Goal: Information Seeking & Learning: Learn about a topic

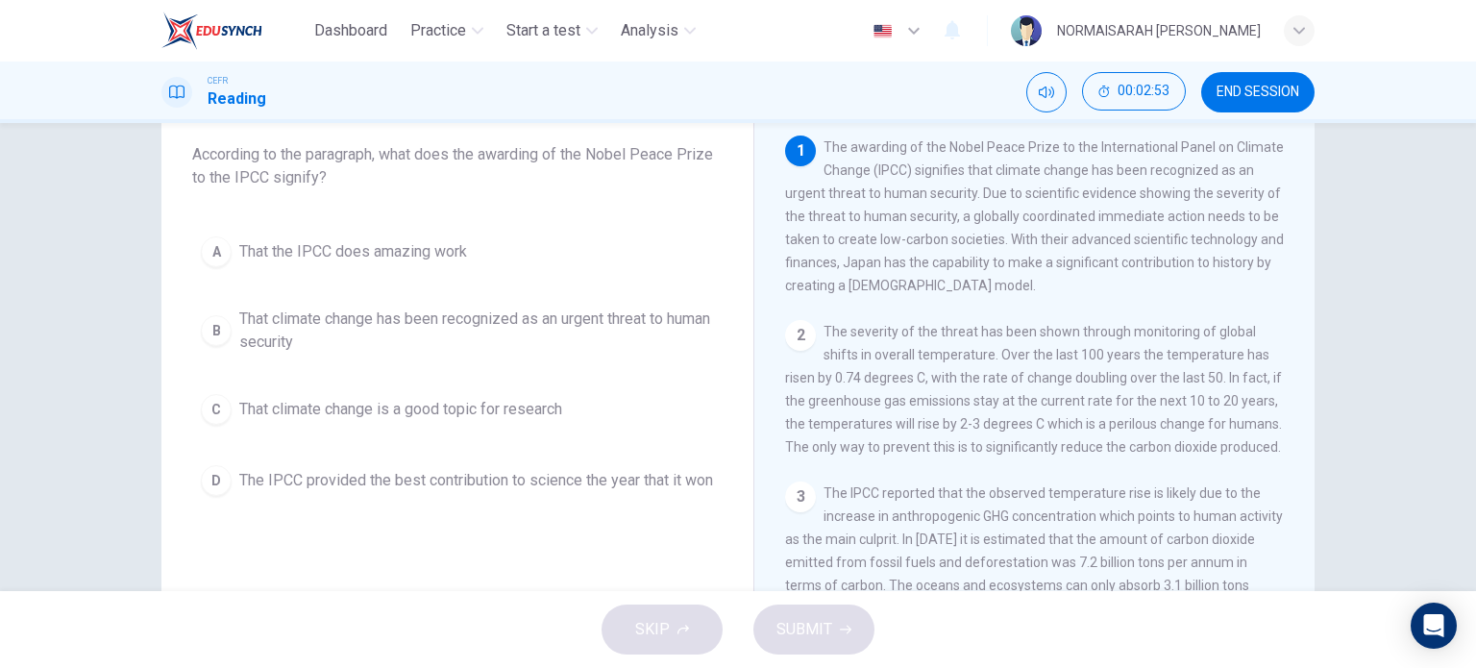
scroll to position [111, 0]
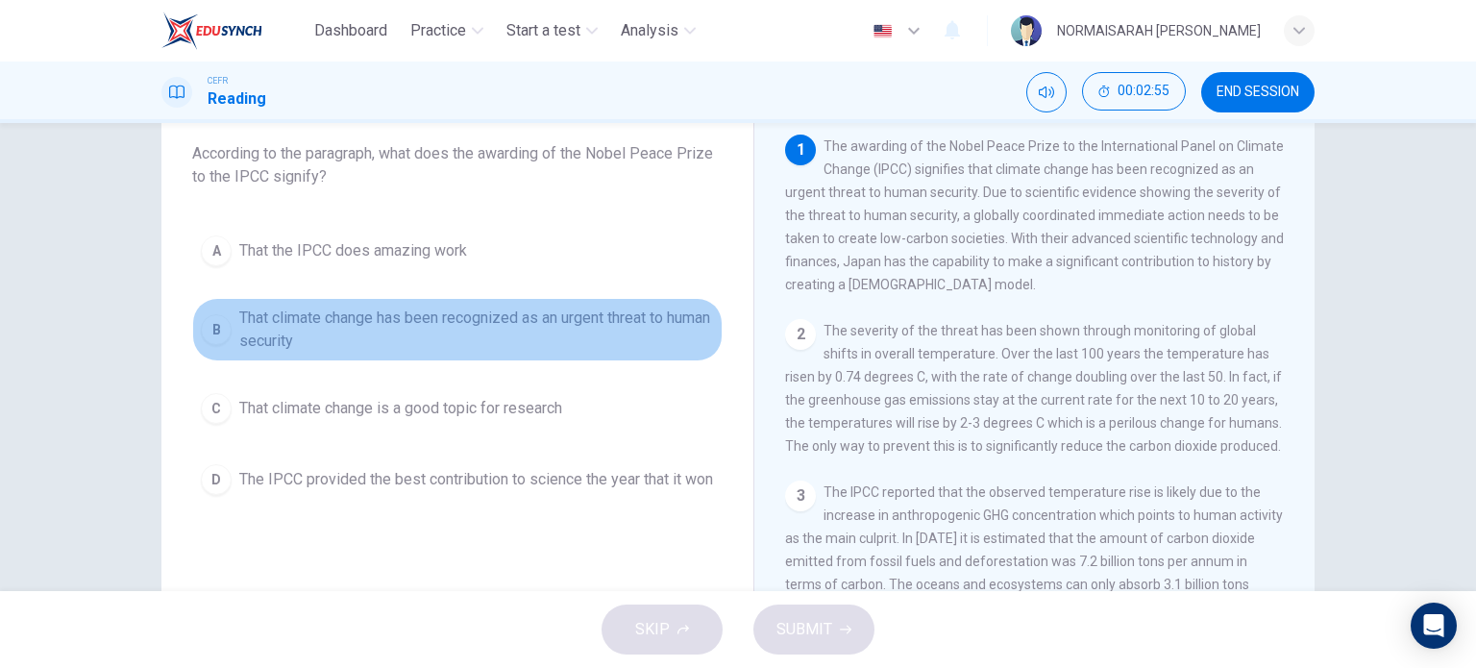
click at [208, 327] on div "B" at bounding box center [216, 329] width 31 height 31
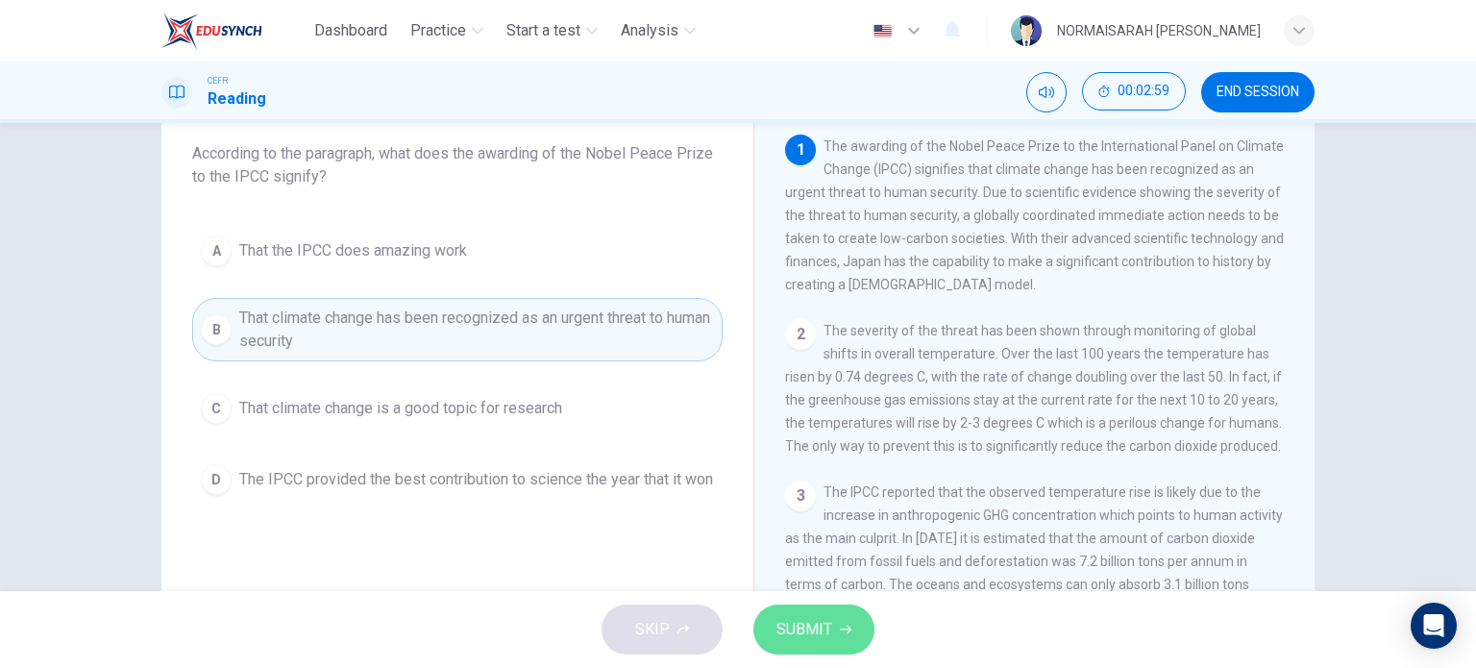
click at [842, 607] on button "SUBMIT" at bounding box center [814, 630] width 121 height 50
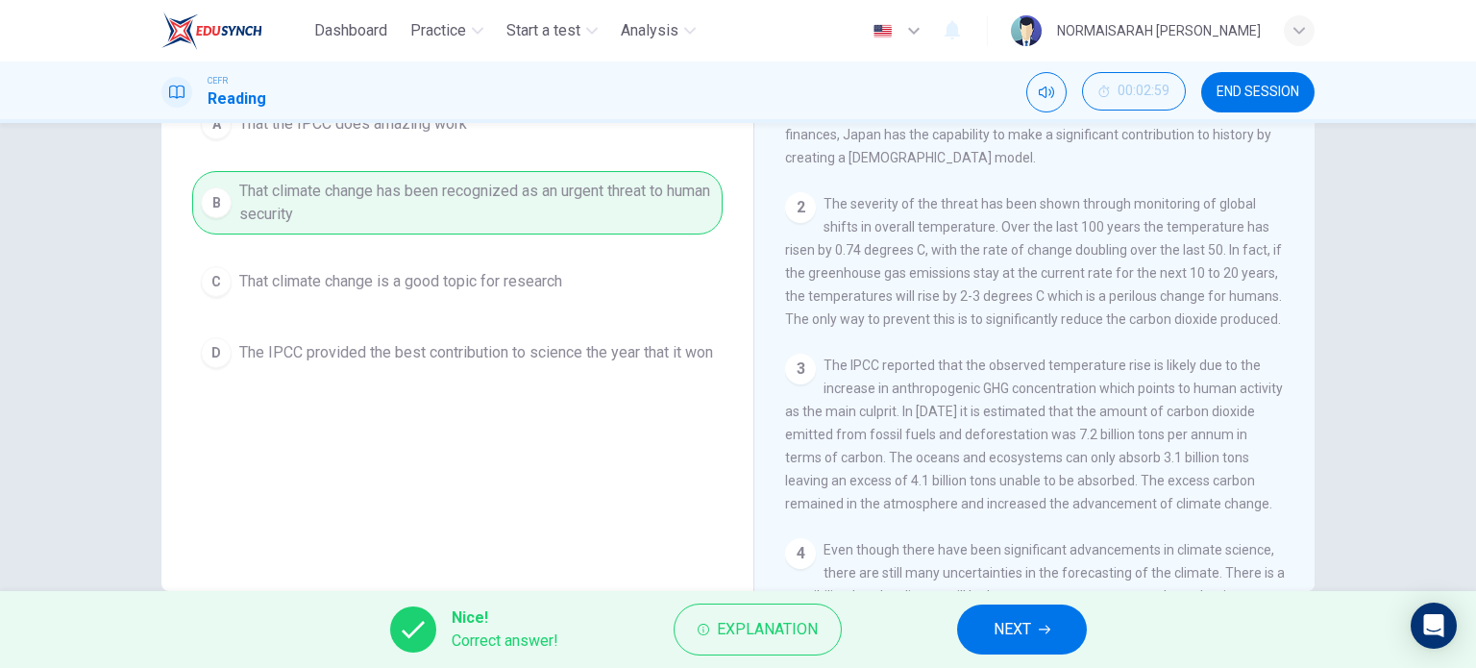
scroll to position [244, 0]
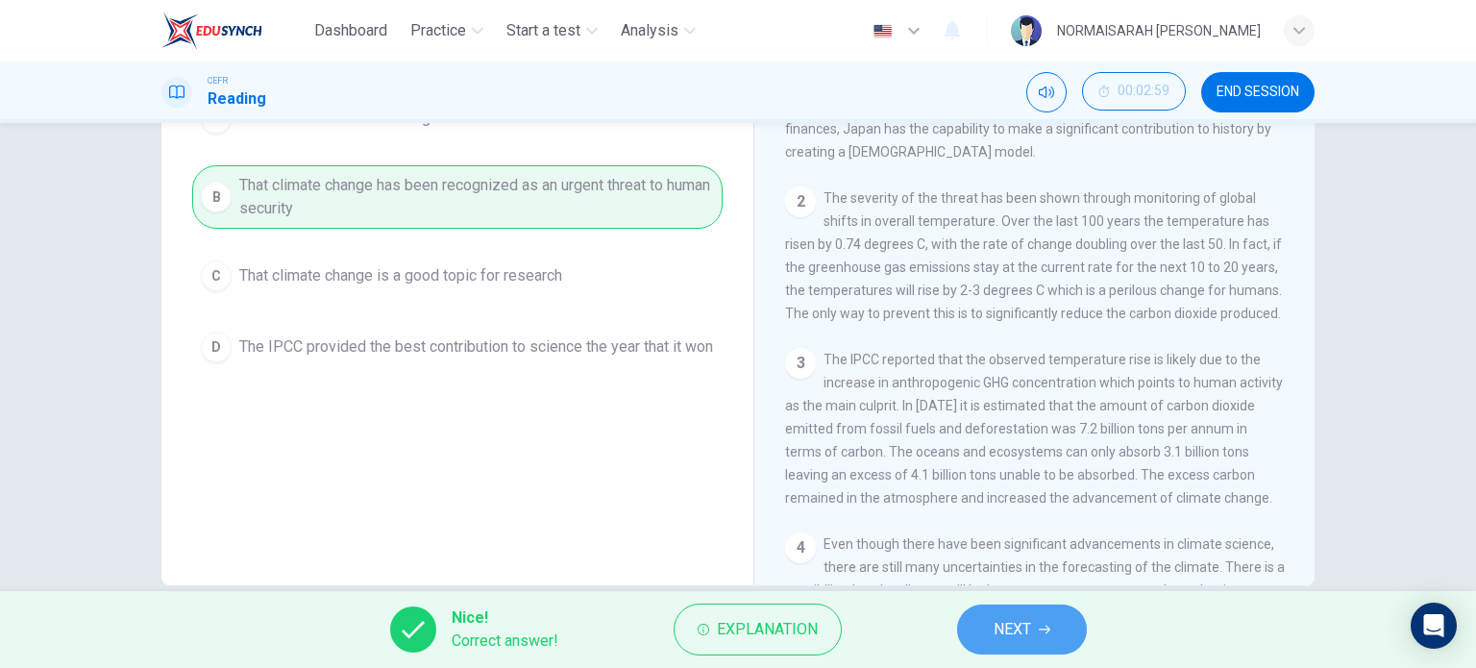
click at [1011, 631] on span "NEXT" at bounding box center [1012, 629] width 37 height 27
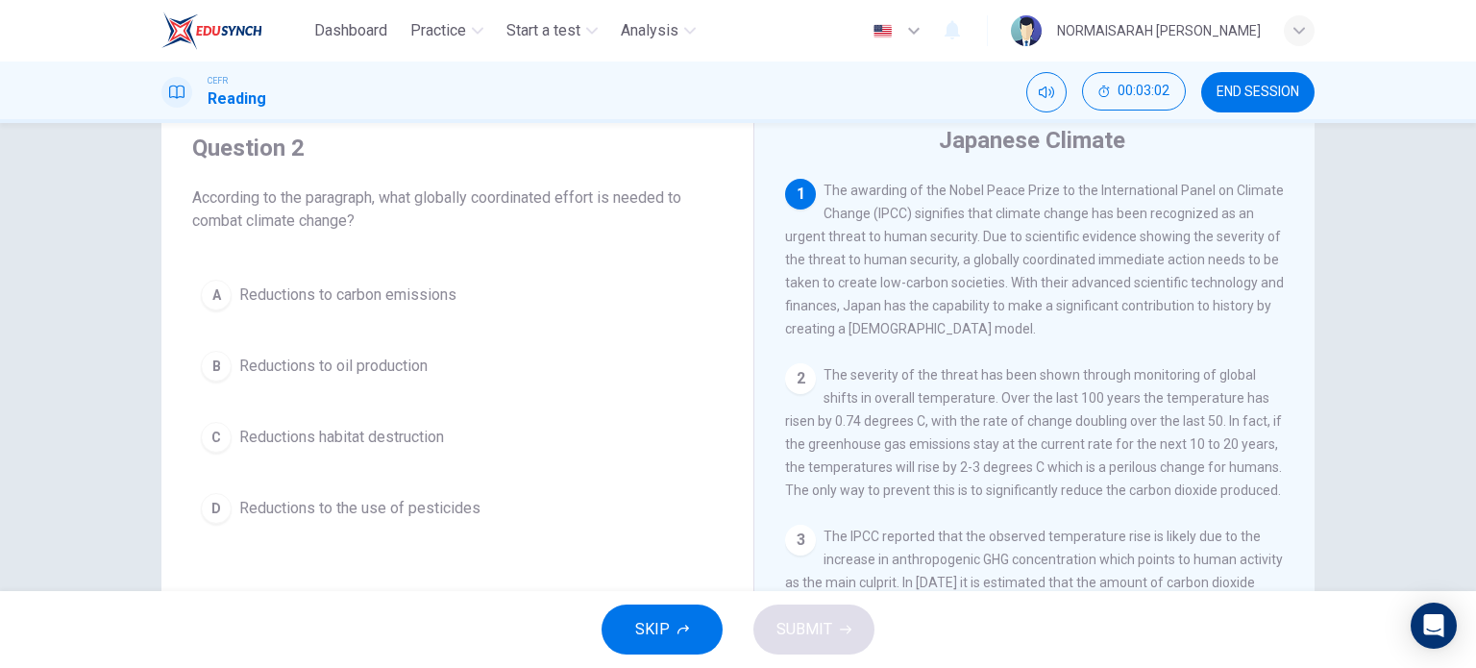
scroll to position [62, 0]
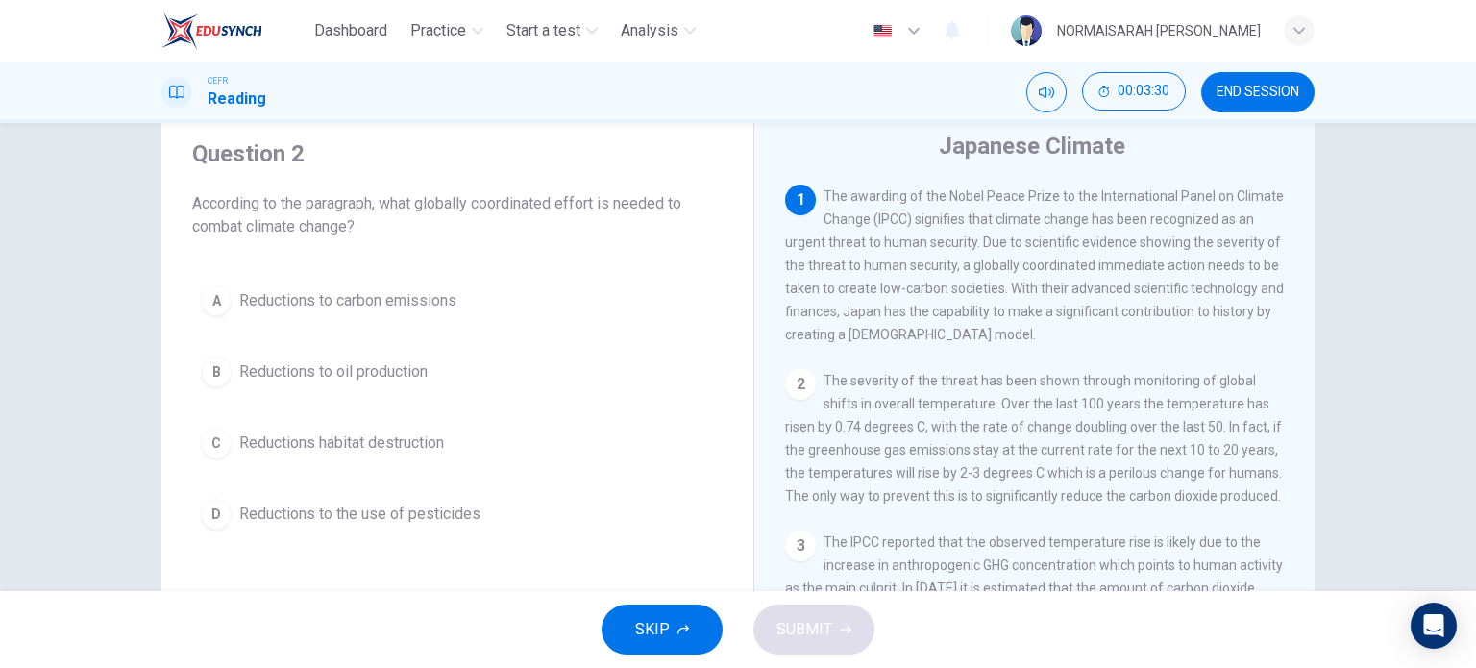
click at [398, 298] on span "Reductions to carbon emissions" at bounding box center [347, 300] width 217 height 23
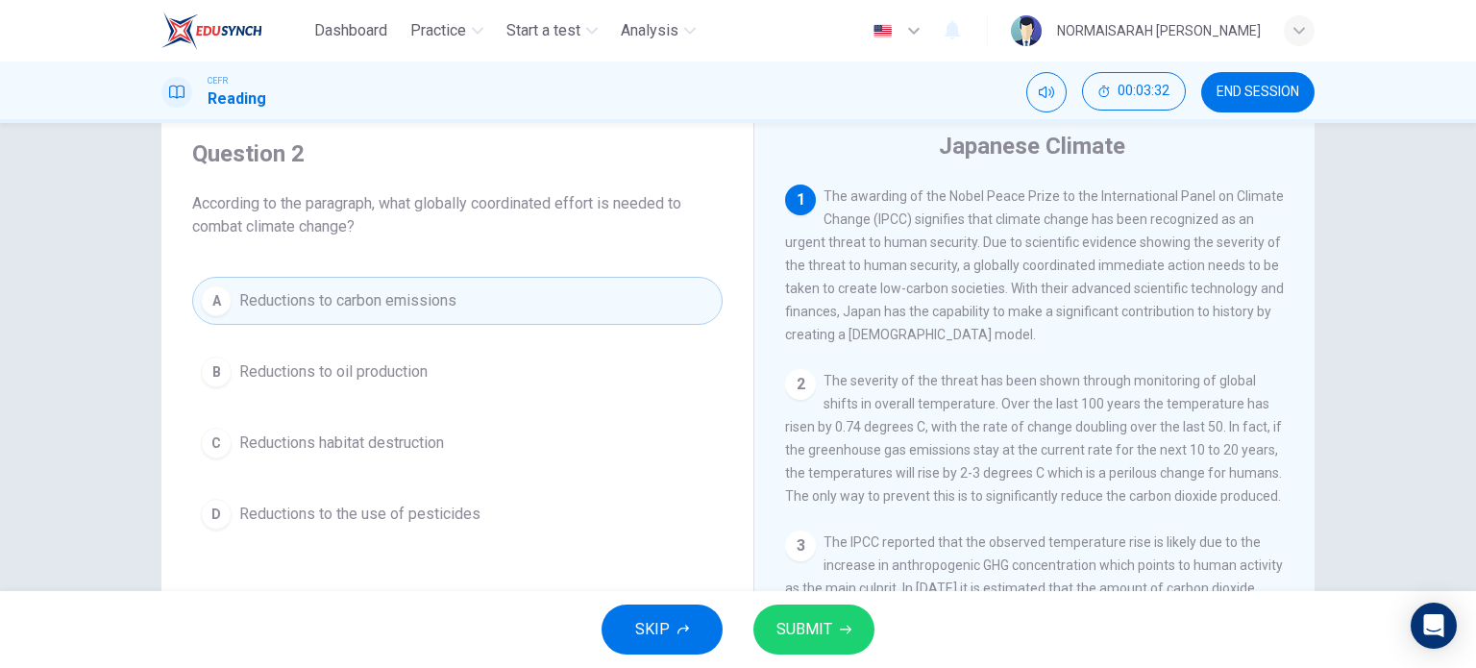
click at [861, 627] on button "SUBMIT" at bounding box center [814, 630] width 121 height 50
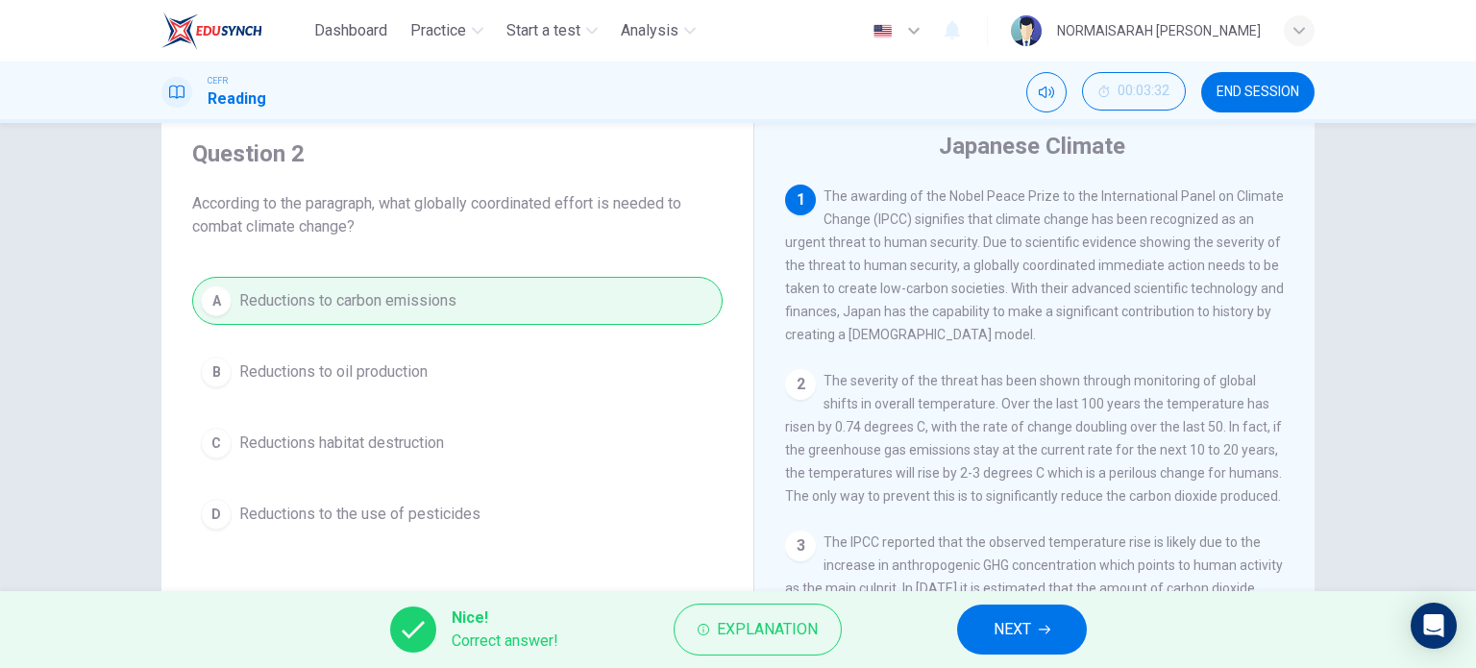
click at [1034, 630] on button "NEXT" at bounding box center [1022, 630] width 130 height 50
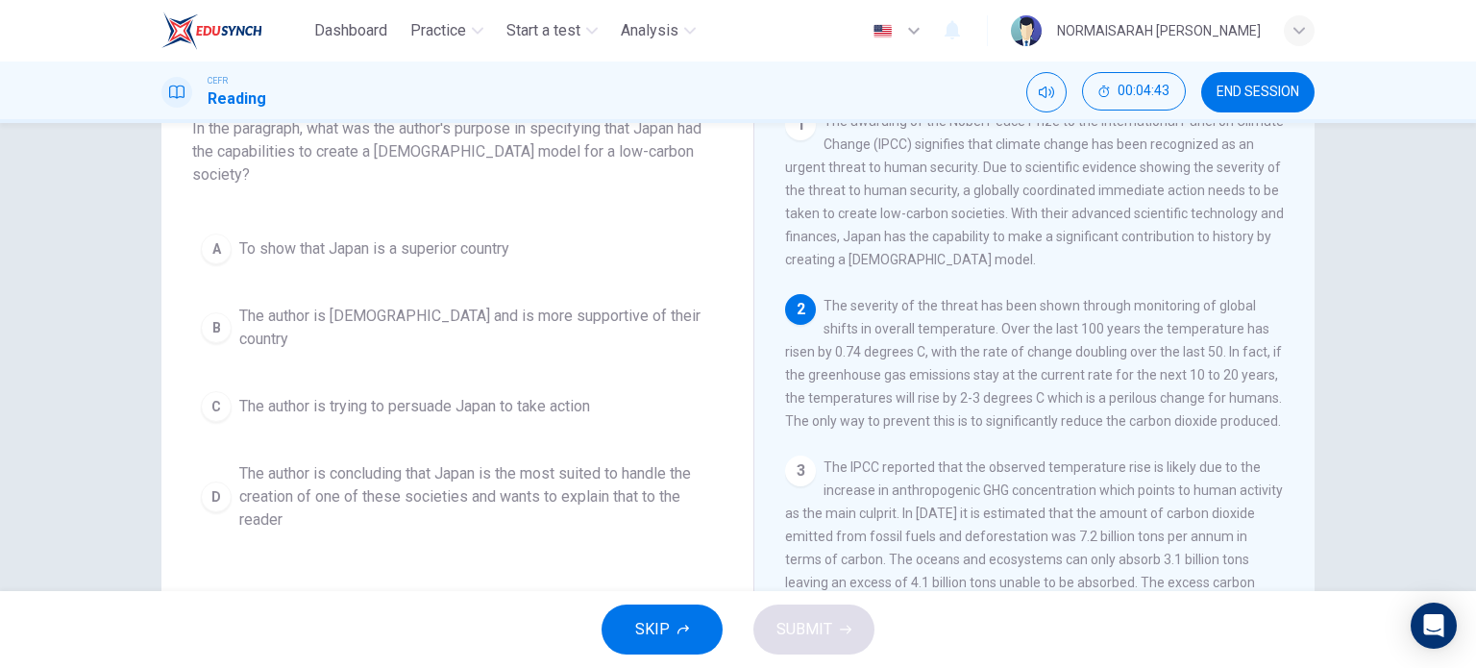
scroll to position [152, 0]
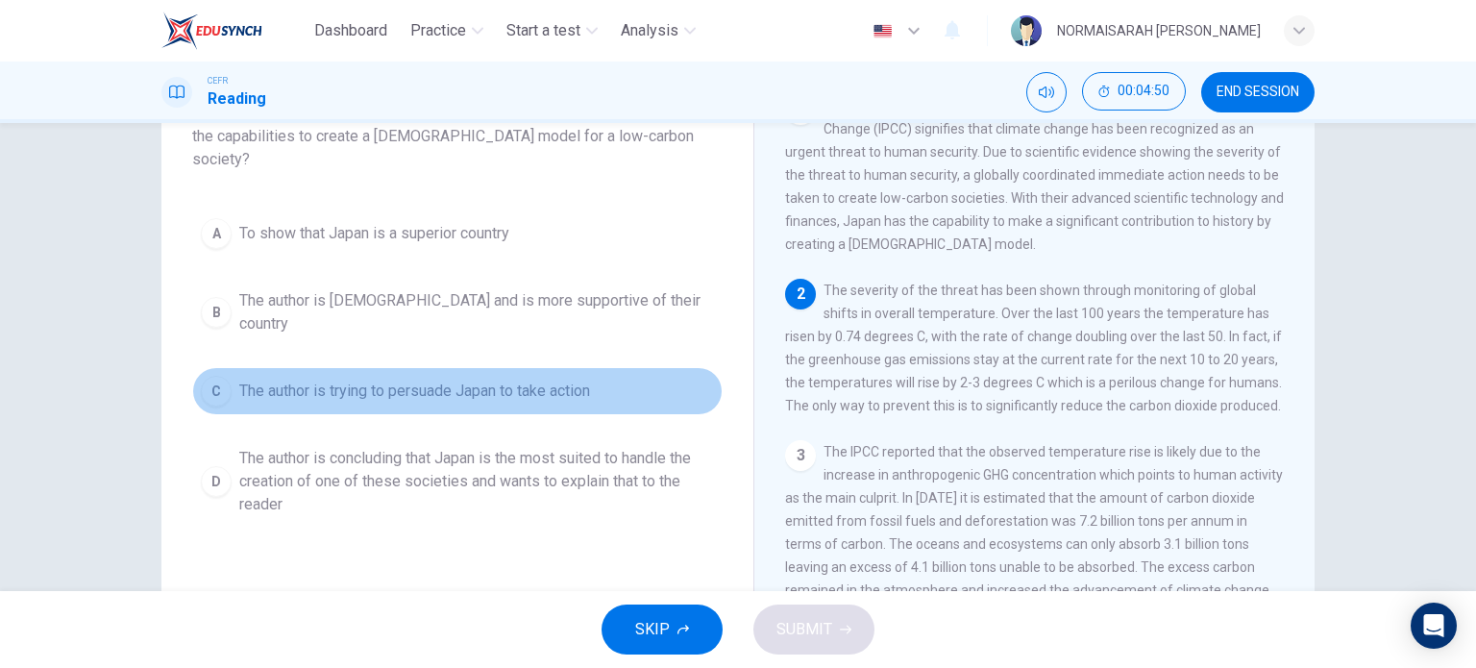
click at [227, 367] on button "C The author is trying to persuade Japan to take action" at bounding box center [457, 391] width 531 height 48
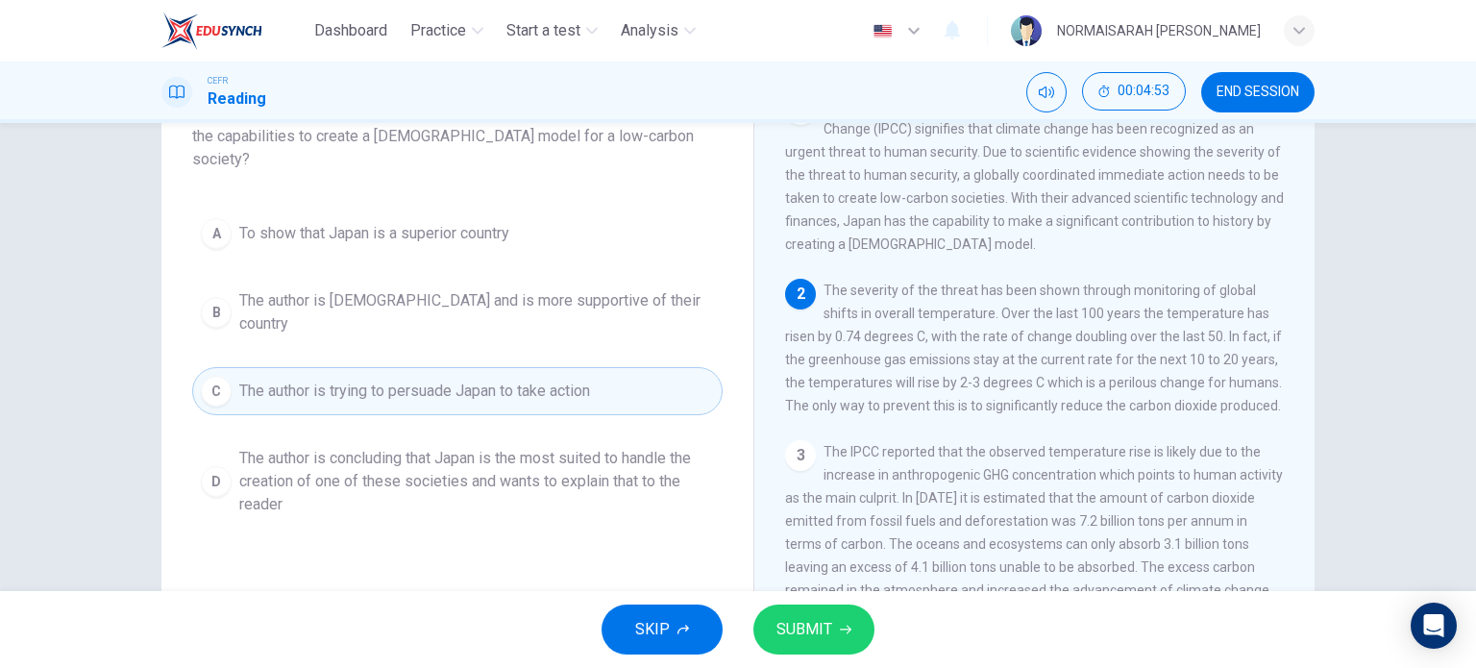
scroll to position [137, 0]
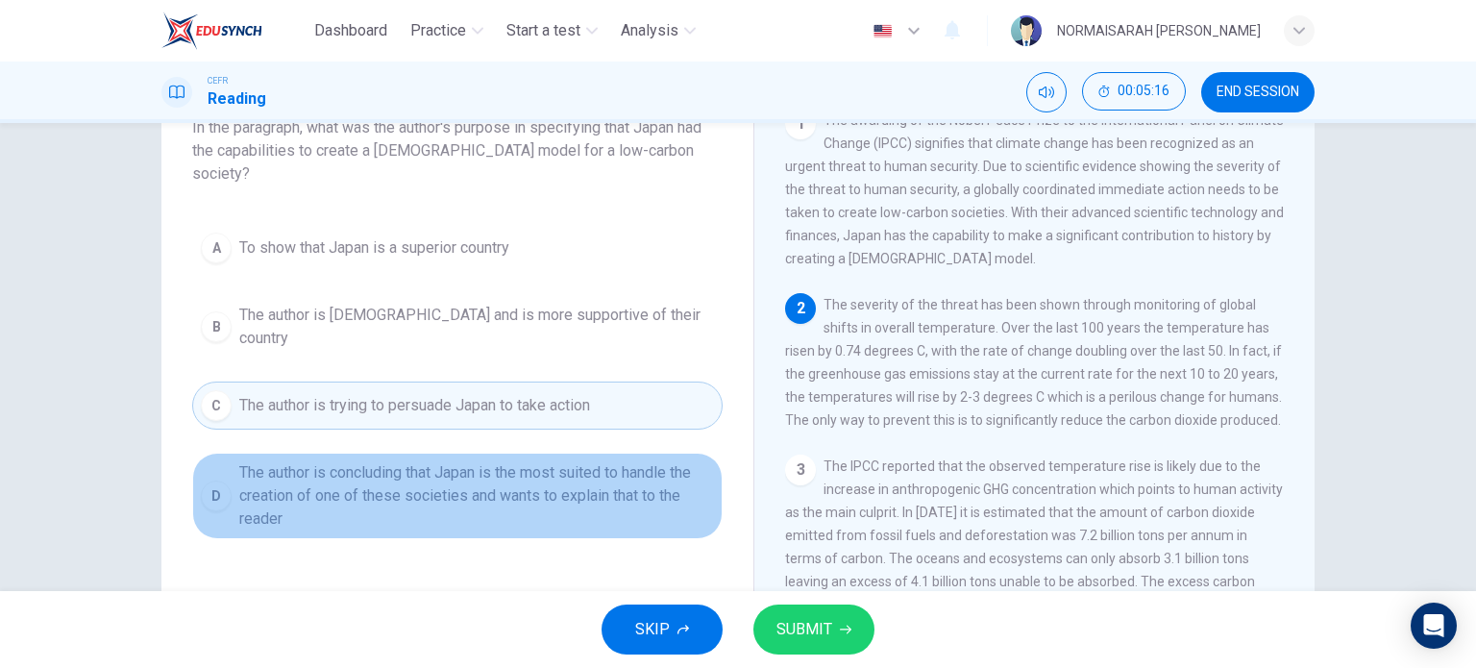
click at [495, 478] on span "The author is concluding that Japan is the most suited to handle the creation o…" at bounding box center [476, 495] width 475 height 69
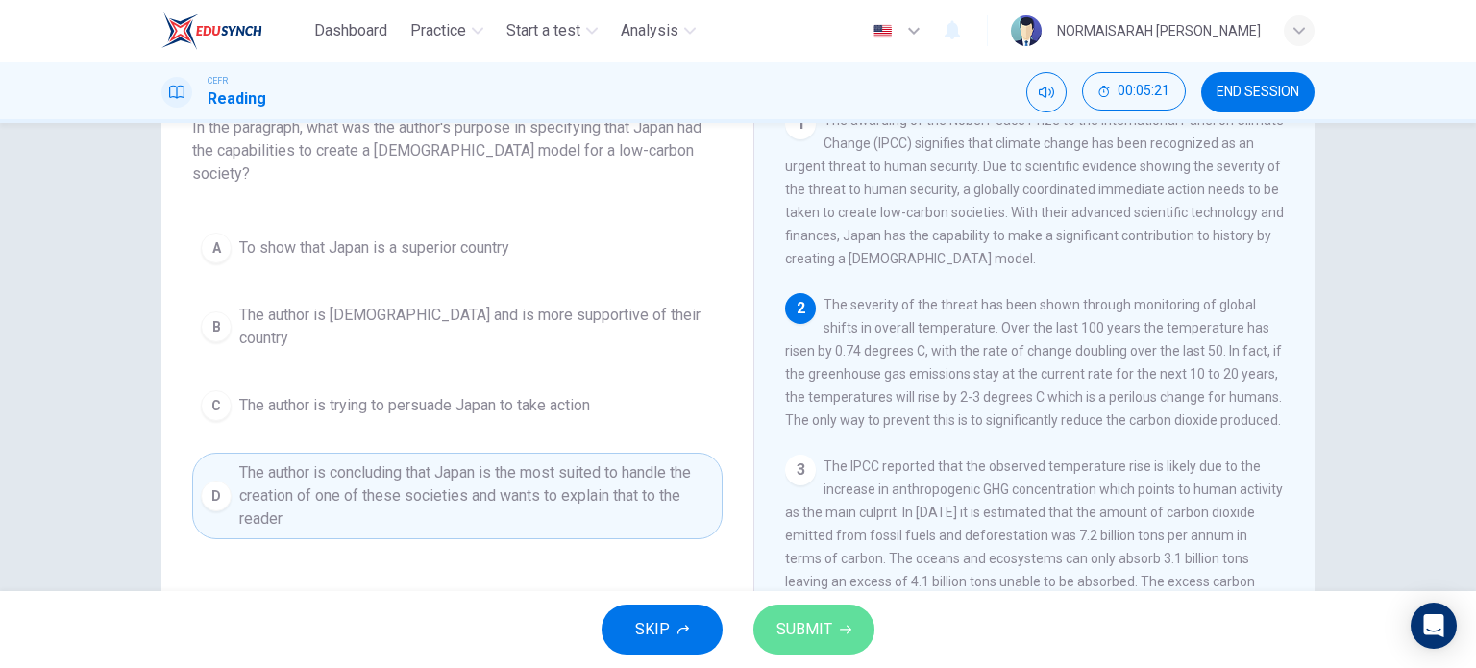
click at [829, 640] on span "SUBMIT" at bounding box center [805, 629] width 56 height 27
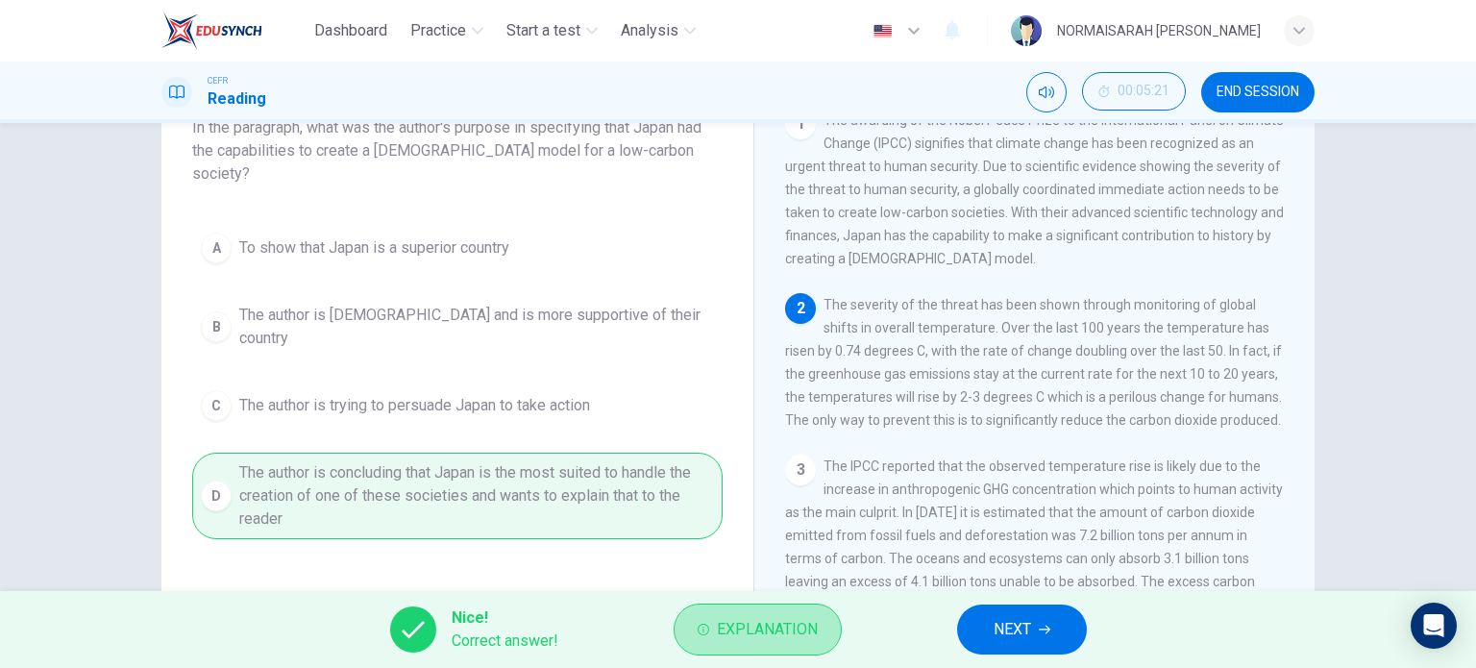
click at [829, 640] on button "Explanation" at bounding box center [758, 630] width 168 height 52
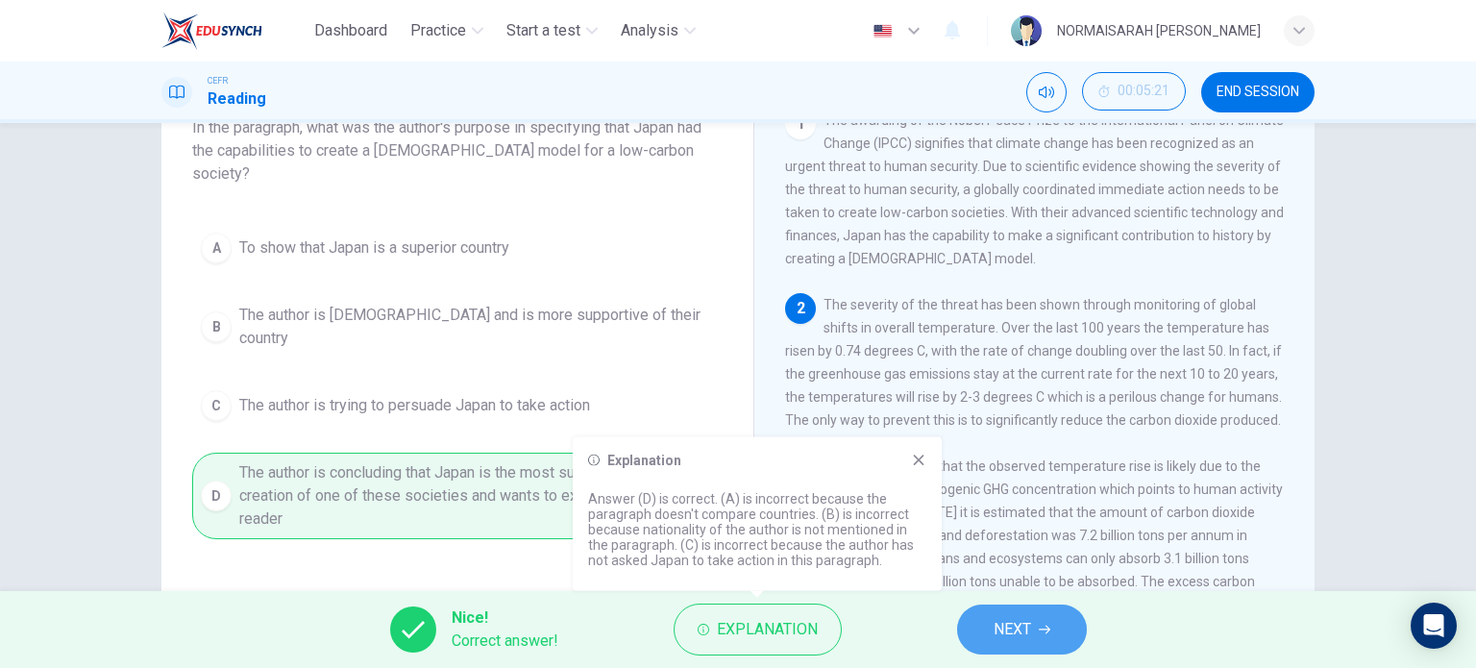
click at [1042, 625] on icon "button" at bounding box center [1045, 630] width 12 height 12
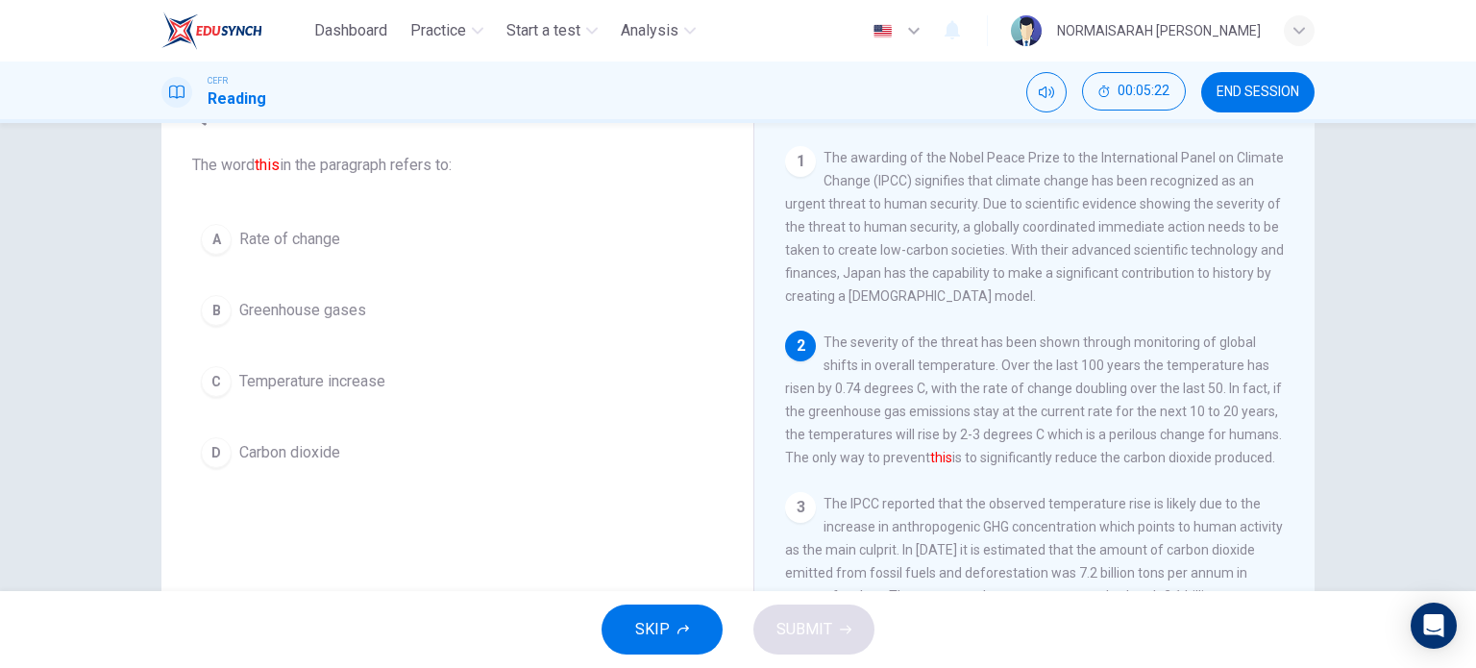
scroll to position [99, 0]
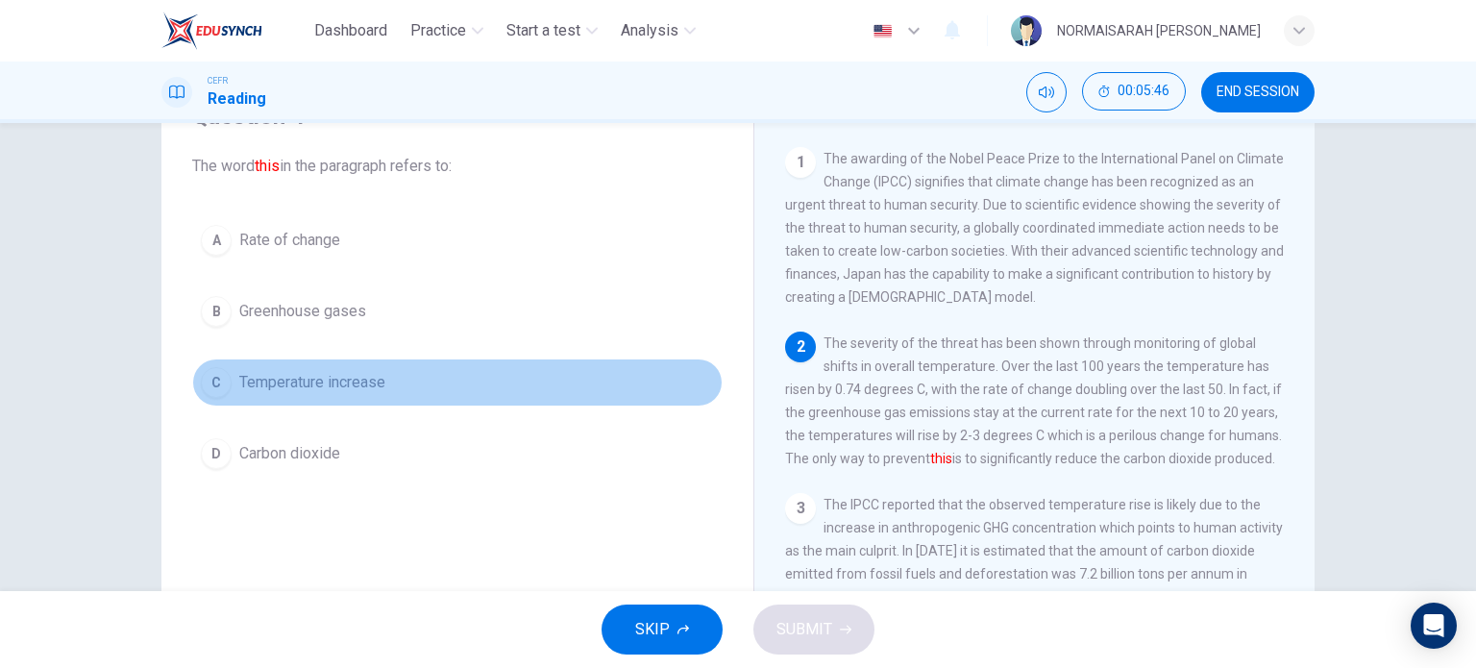
click at [214, 387] on div "C" at bounding box center [216, 382] width 31 height 31
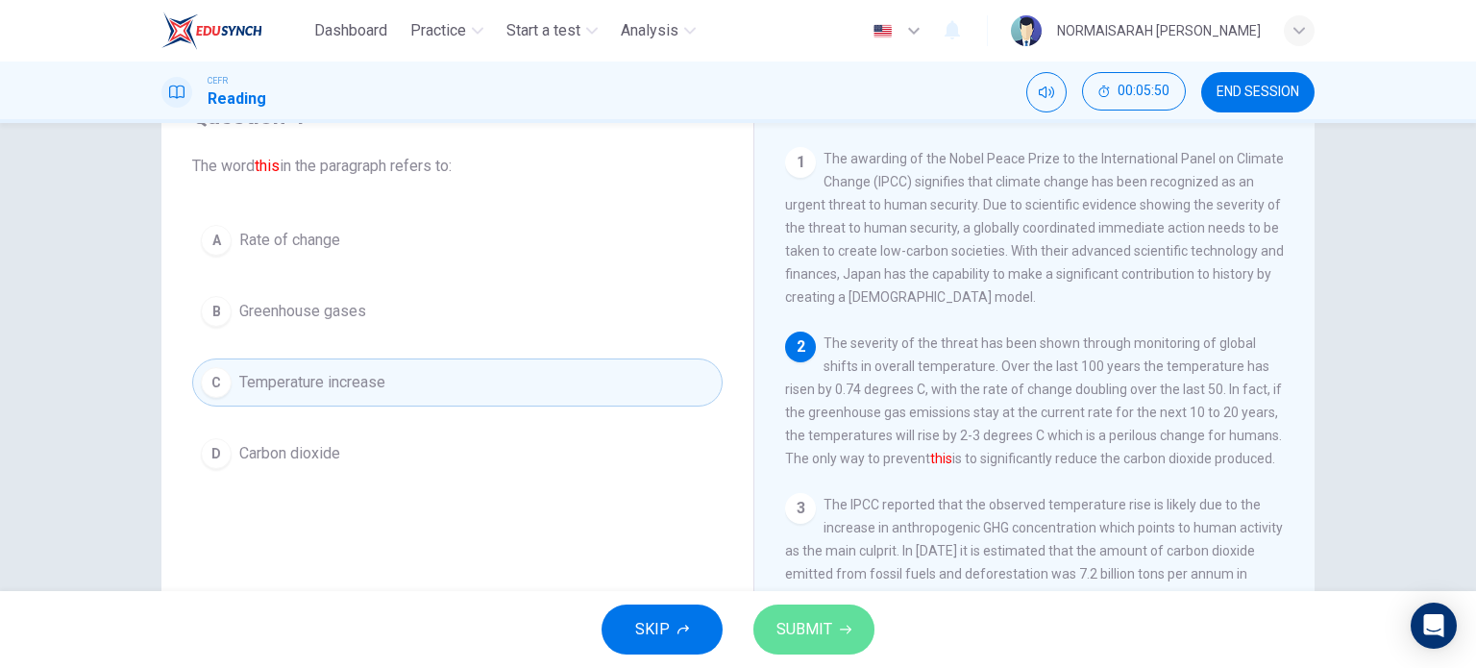
click at [816, 633] on span "SUBMIT" at bounding box center [805, 629] width 56 height 27
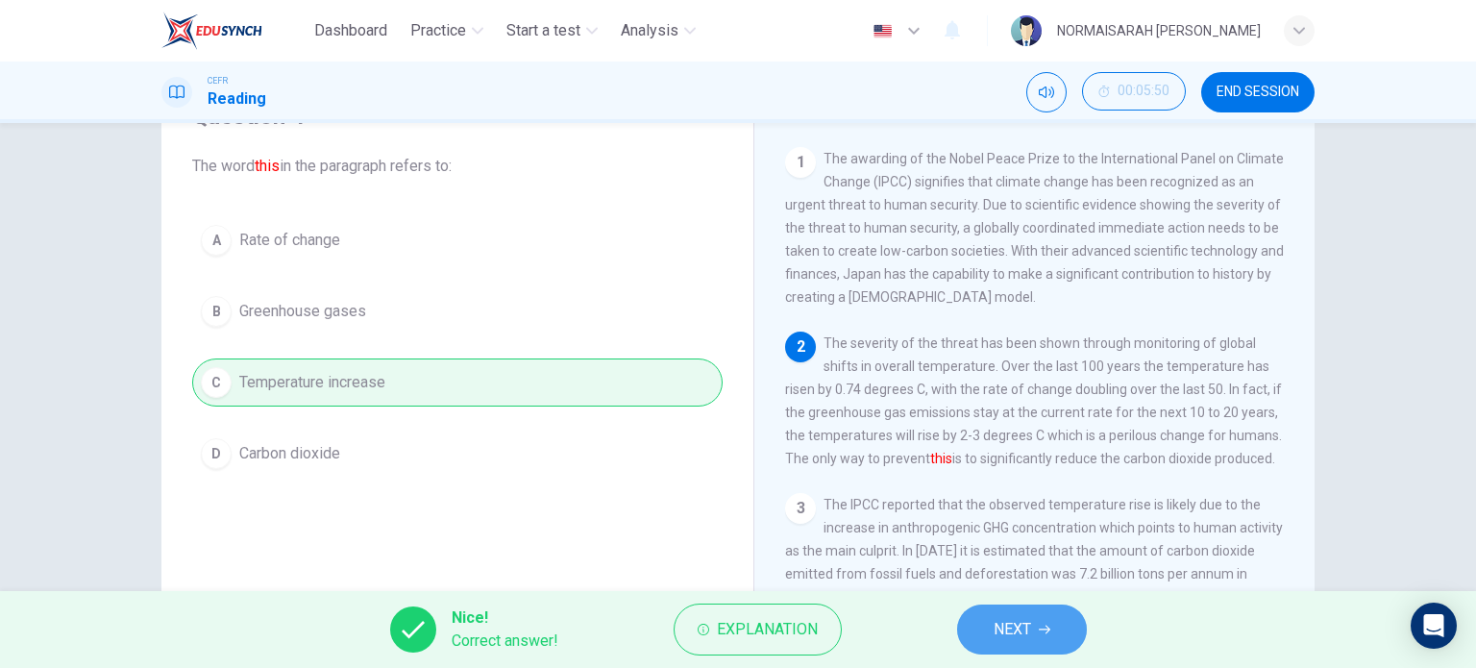
click at [994, 633] on span "NEXT" at bounding box center [1012, 629] width 37 height 27
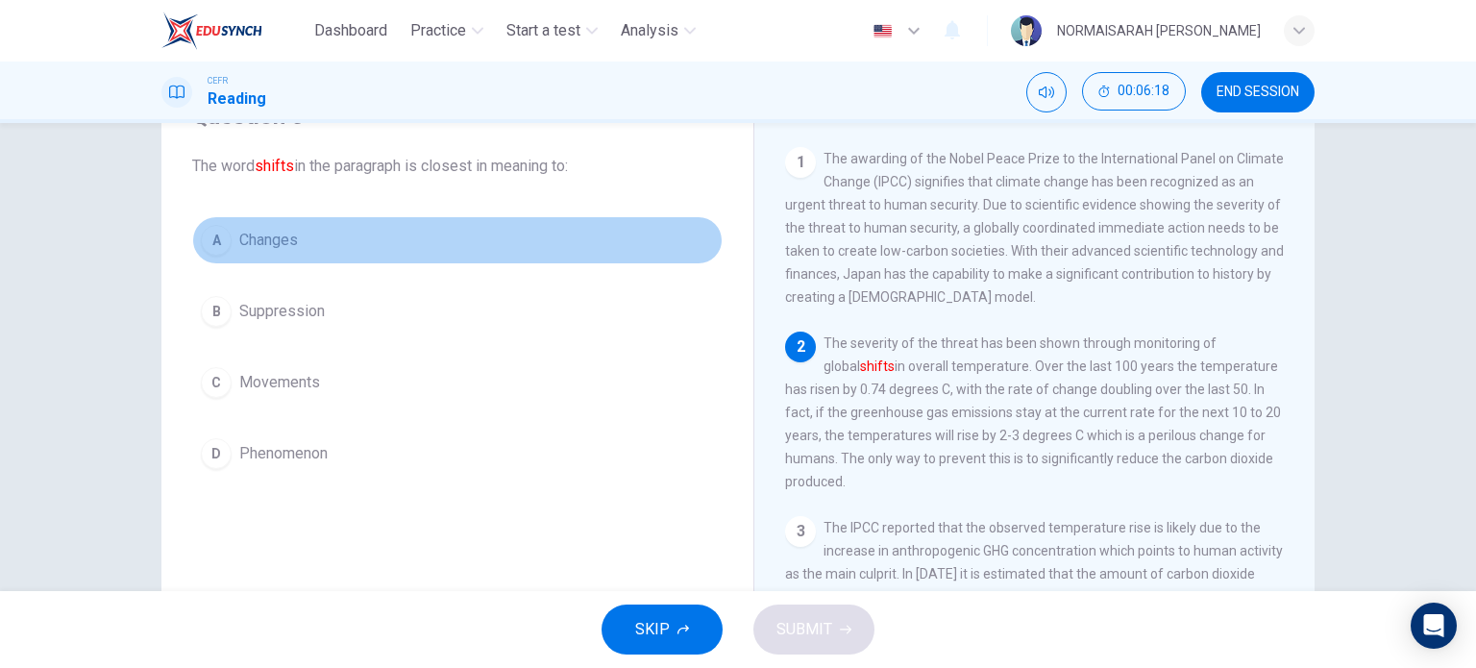
click at [214, 235] on div "A" at bounding box center [216, 240] width 31 height 31
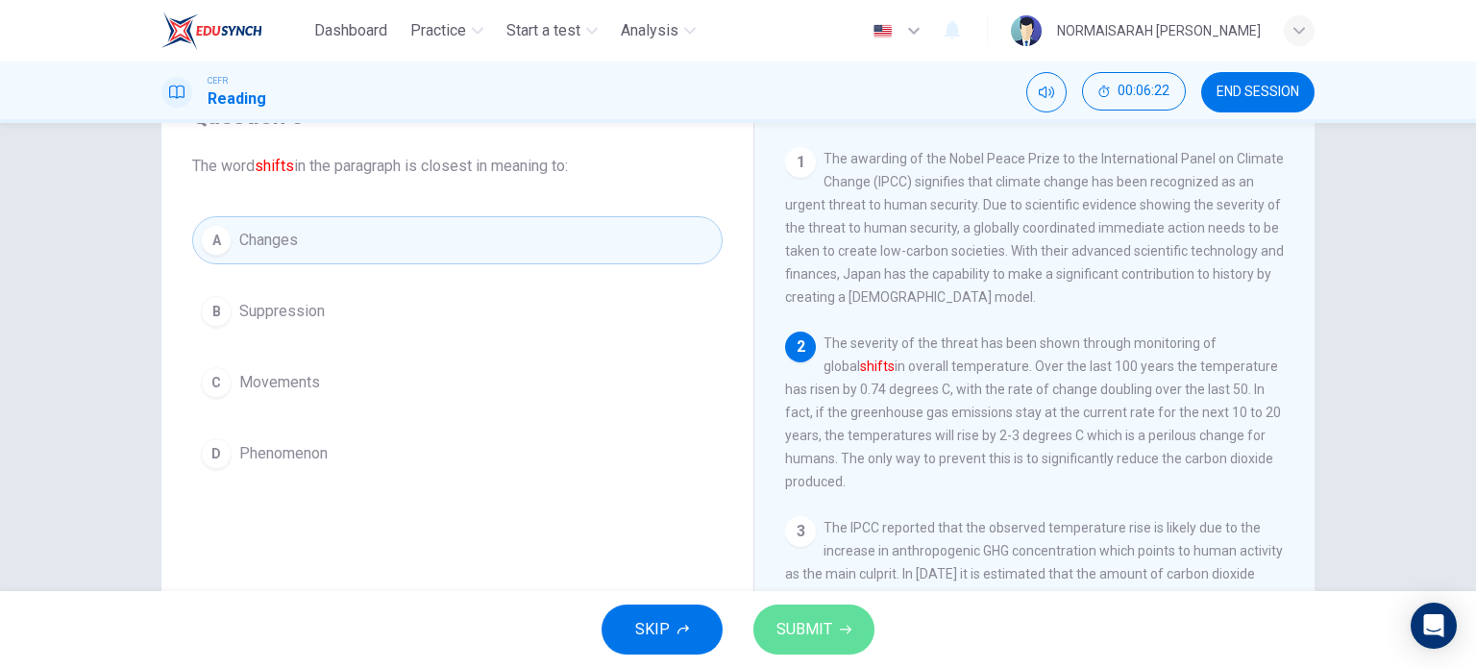
click at [802, 640] on span "SUBMIT" at bounding box center [805, 629] width 56 height 27
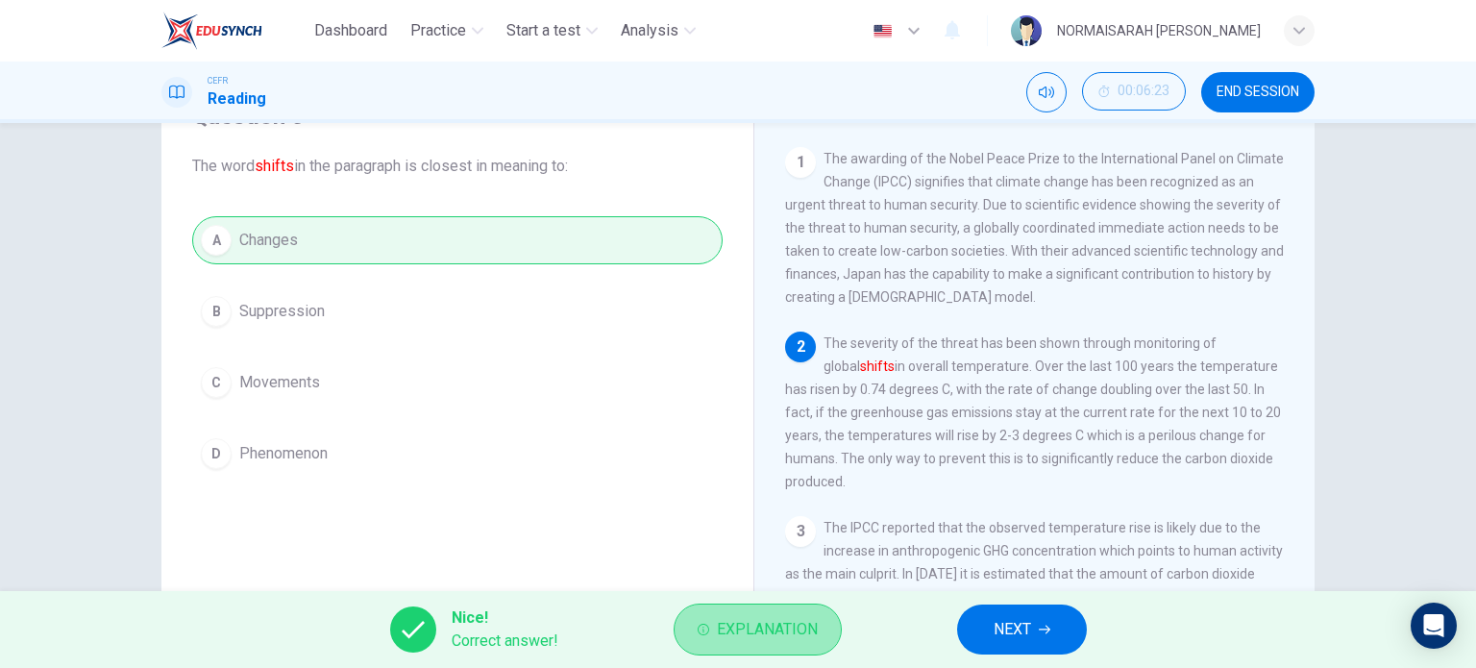
click at [815, 639] on span "Explanation" at bounding box center [767, 629] width 101 height 27
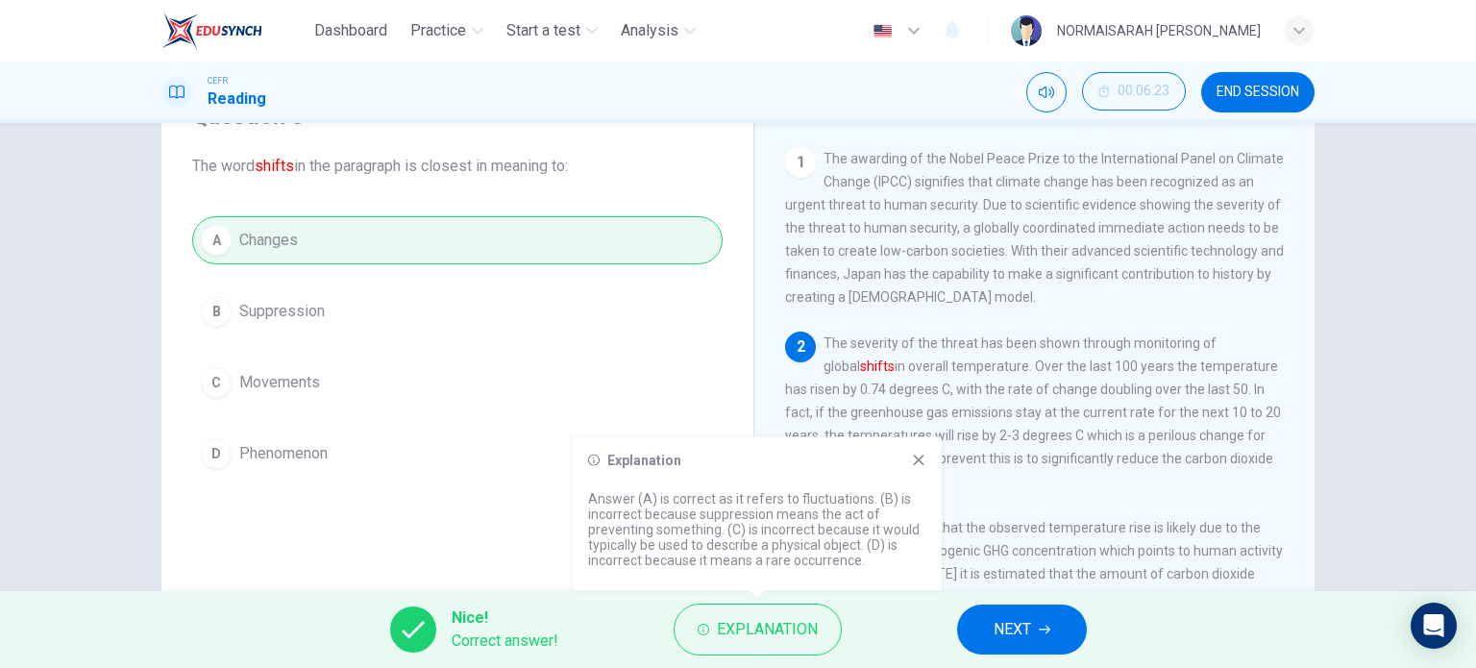
click at [658, 397] on div "A Changes B Suppression C Movements D Phenomenon" at bounding box center [457, 346] width 531 height 261
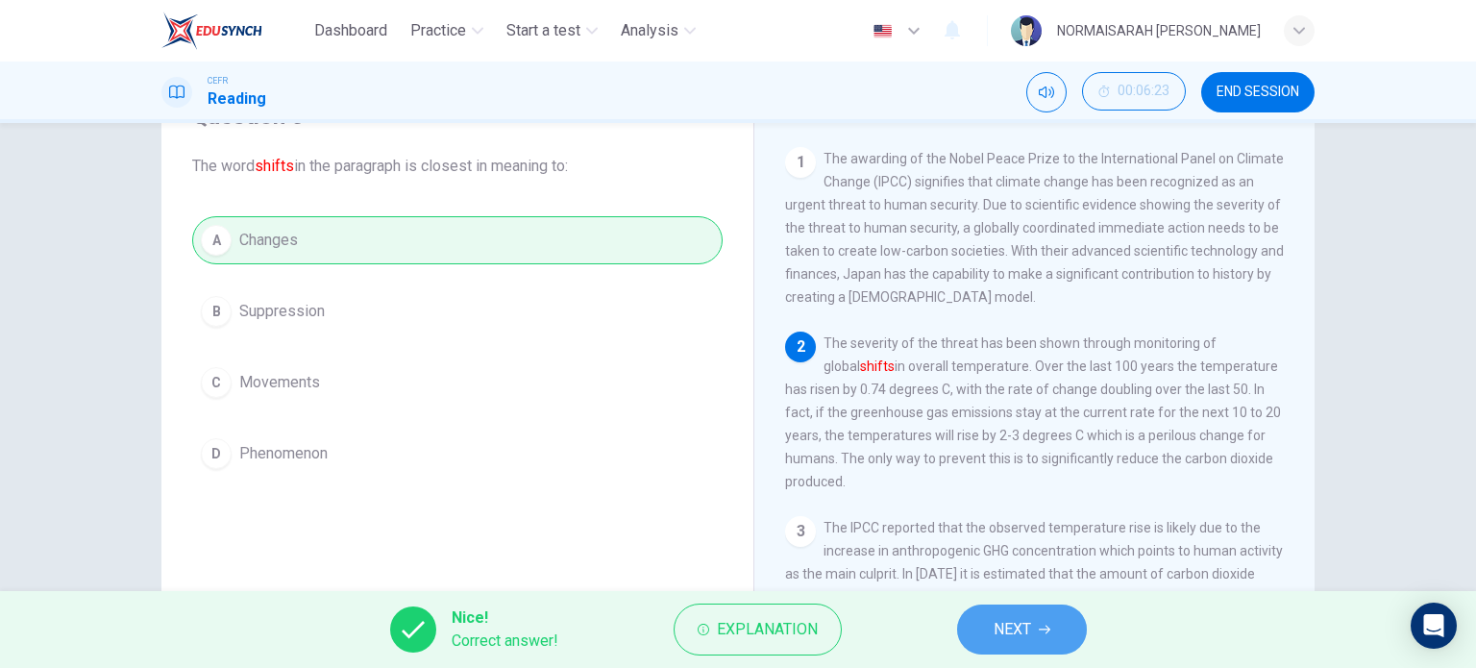
click at [1023, 630] on span "NEXT" at bounding box center [1012, 629] width 37 height 27
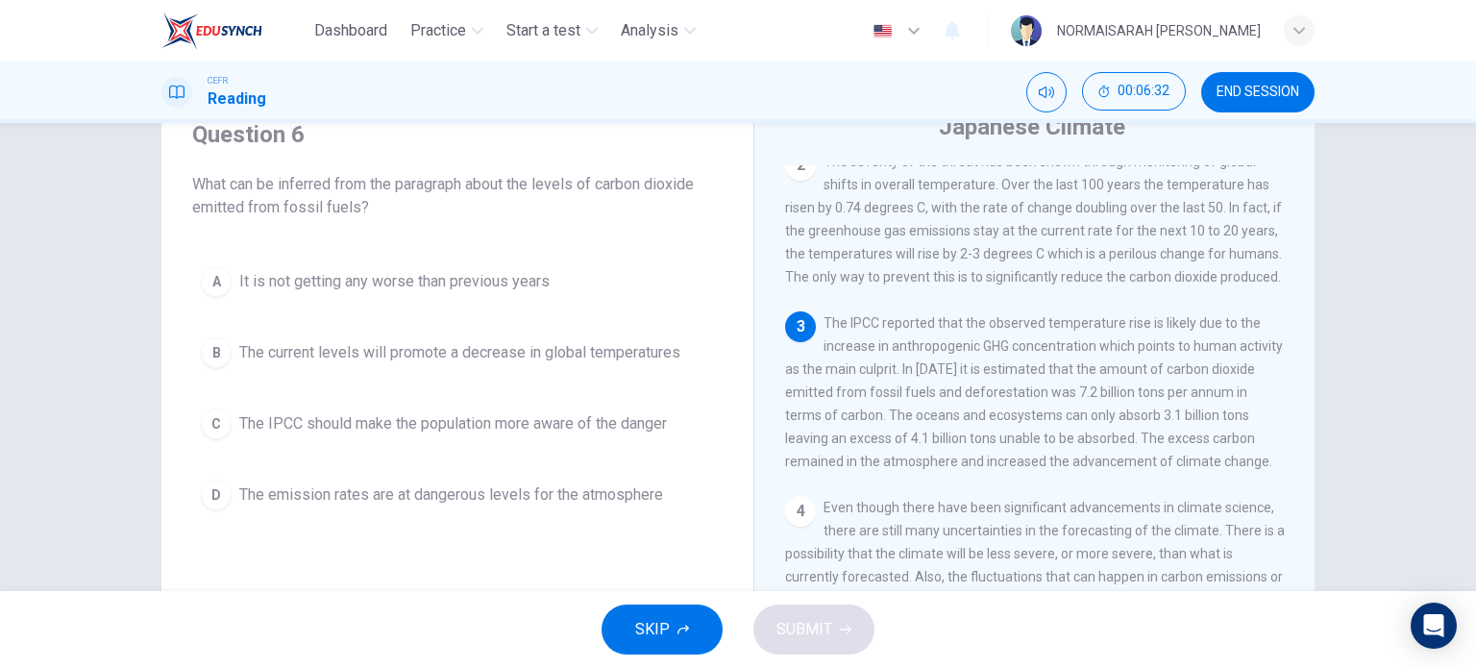
scroll to position [83, 0]
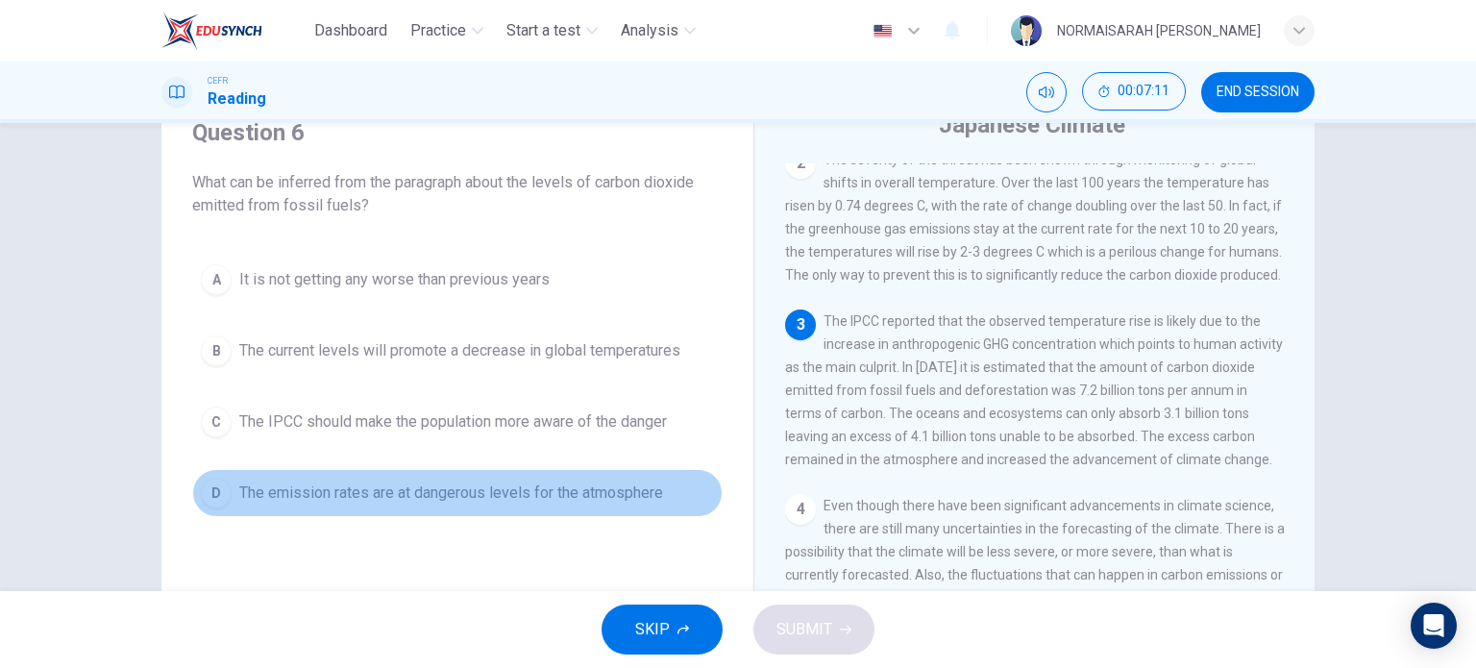
click at [584, 503] on span "The emission rates are at dangerous levels for the atmosphere" at bounding box center [451, 493] width 424 height 23
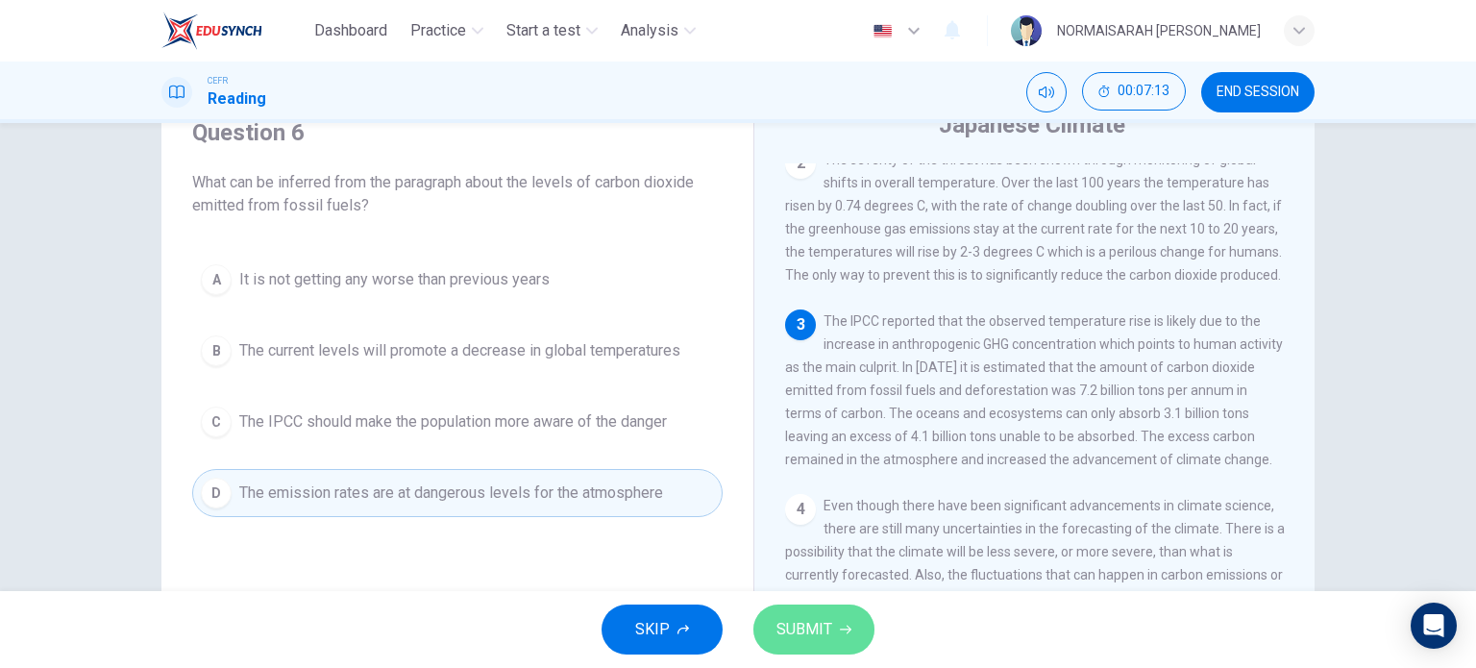
click at [800, 631] on span "SUBMIT" at bounding box center [805, 629] width 56 height 27
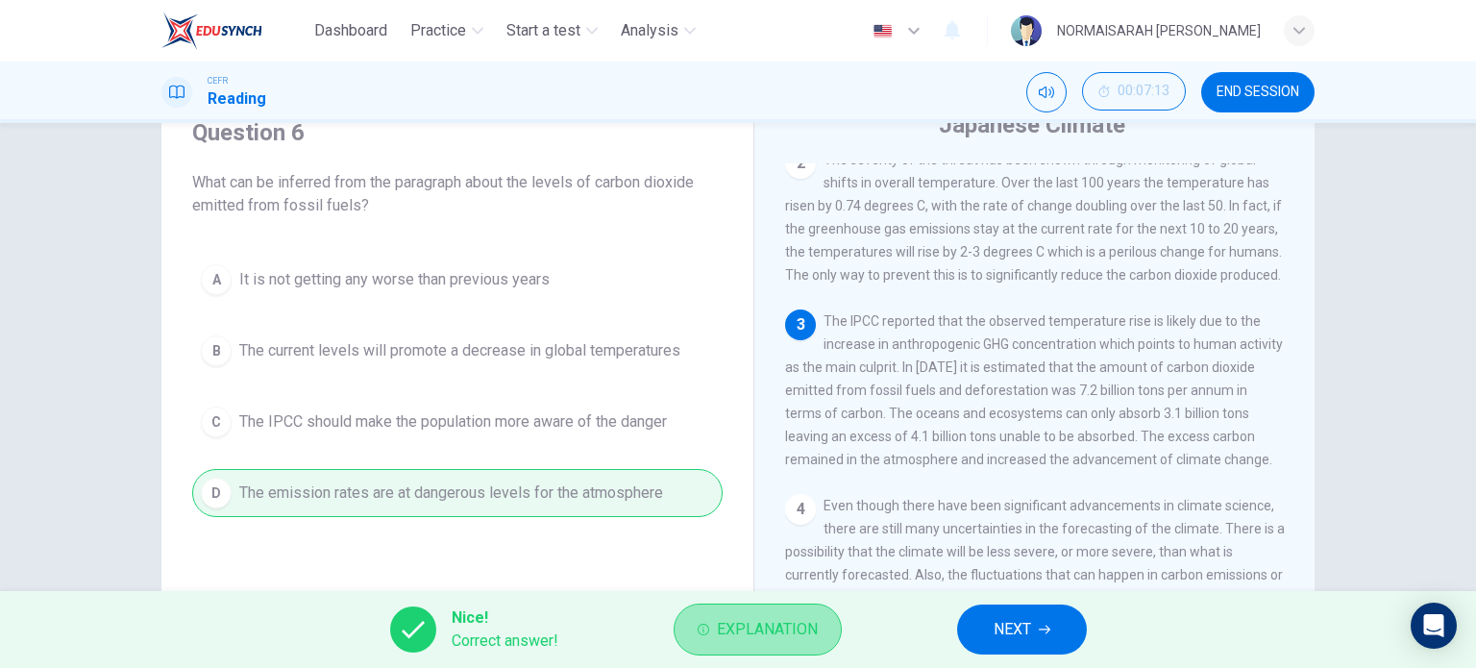
click at [788, 638] on span "Explanation" at bounding box center [767, 629] width 101 height 27
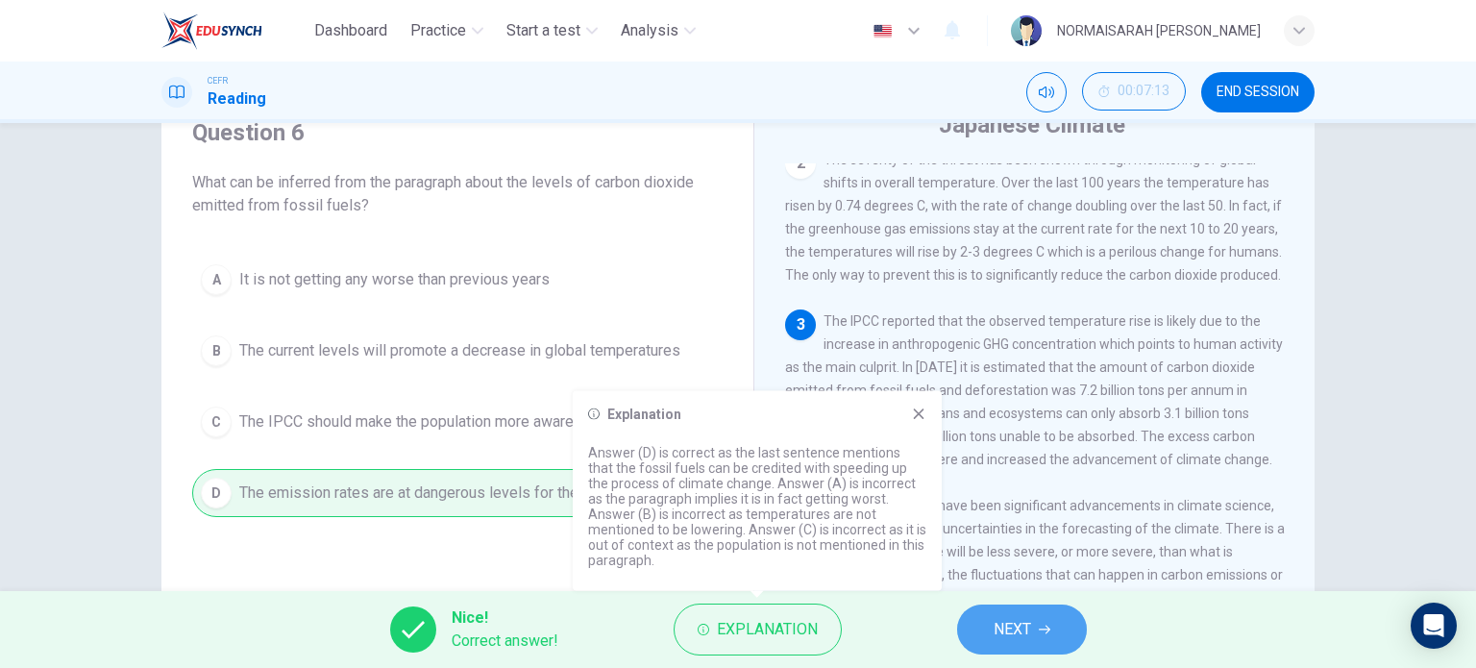
click at [1011, 623] on span "NEXT" at bounding box center [1012, 629] width 37 height 27
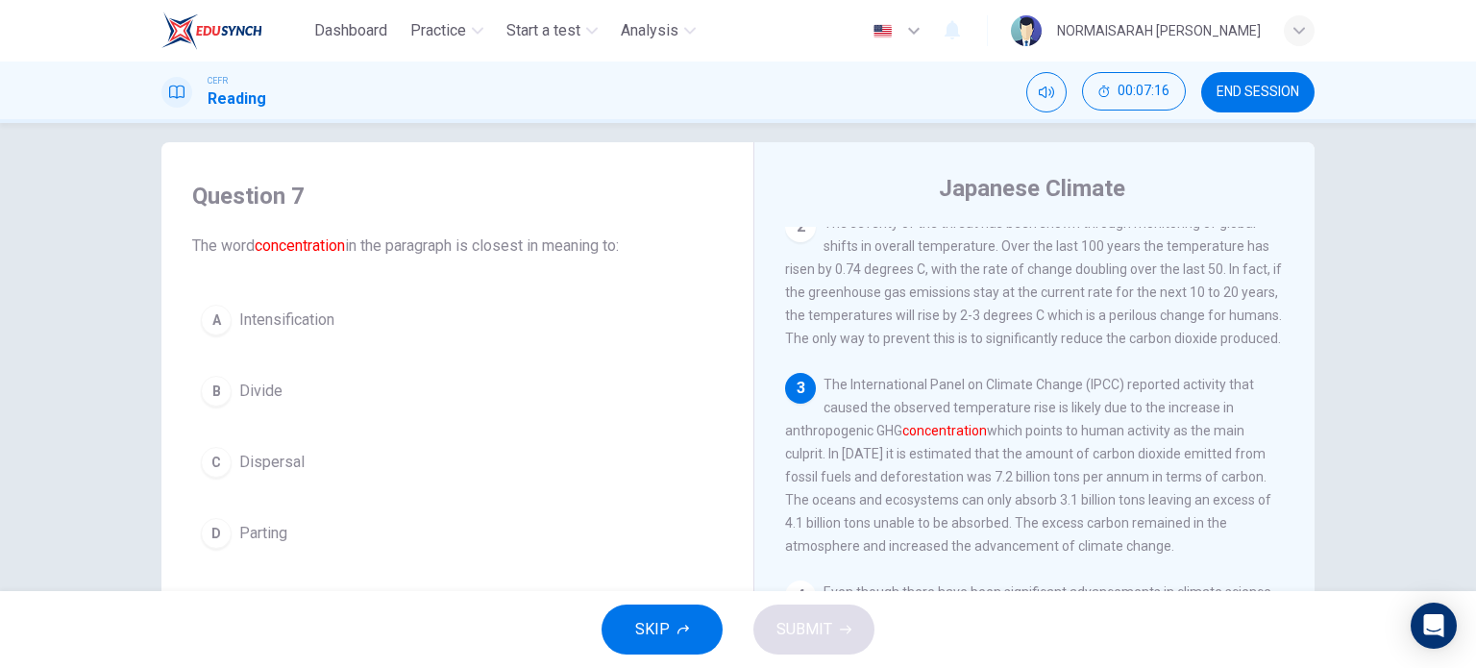
scroll to position [14, 0]
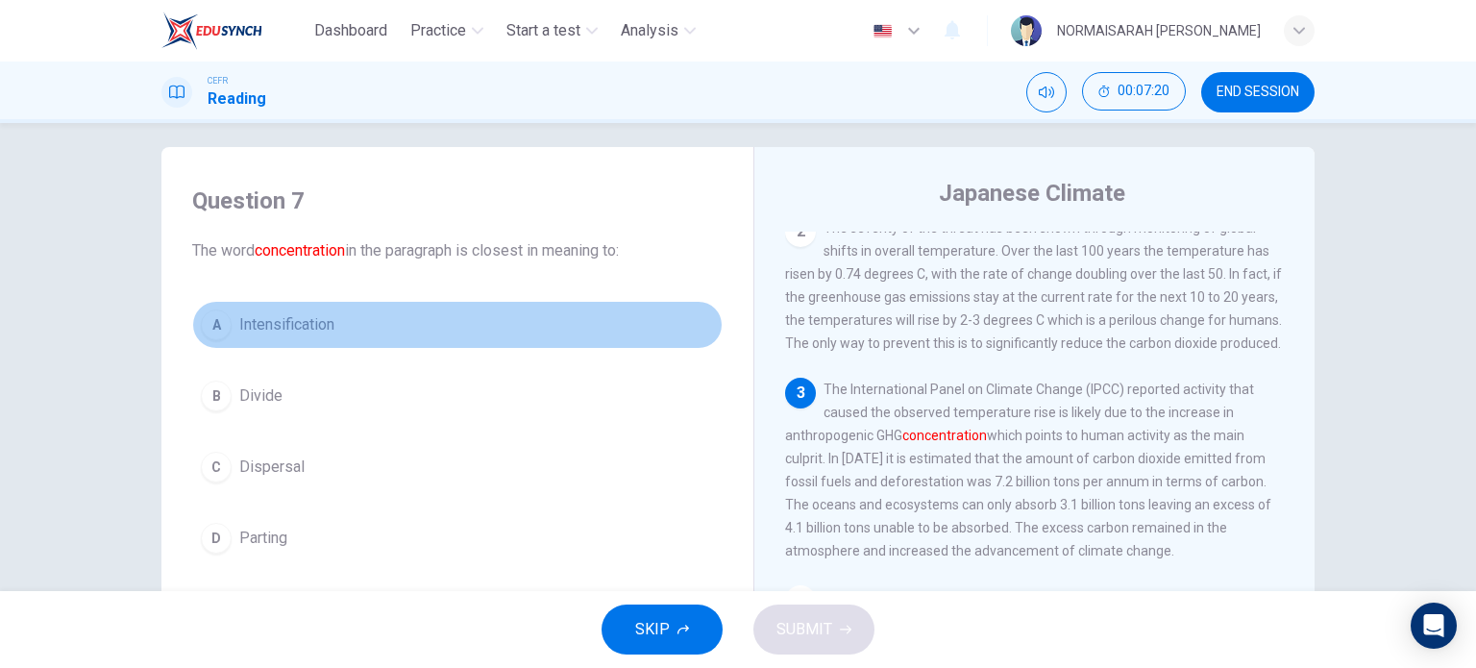
click at [208, 314] on div "A" at bounding box center [216, 324] width 31 height 31
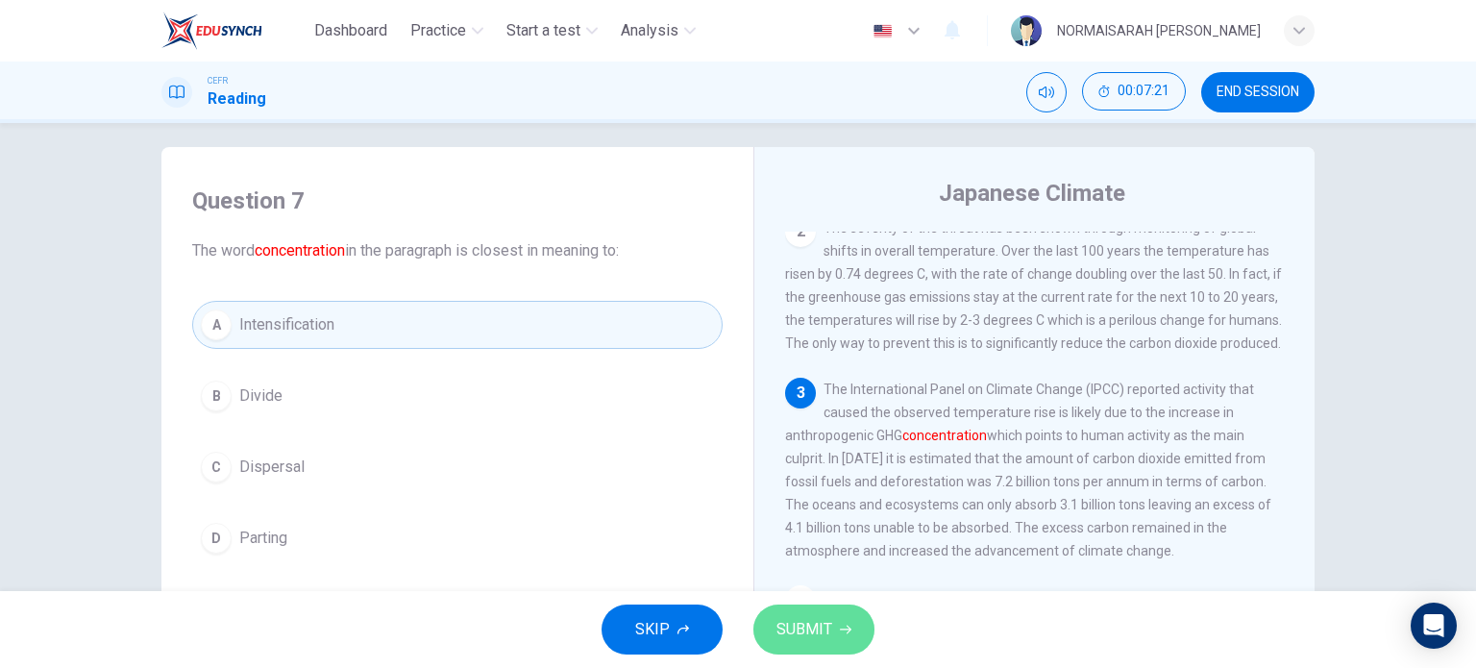
click at [828, 640] on span "SUBMIT" at bounding box center [805, 629] width 56 height 27
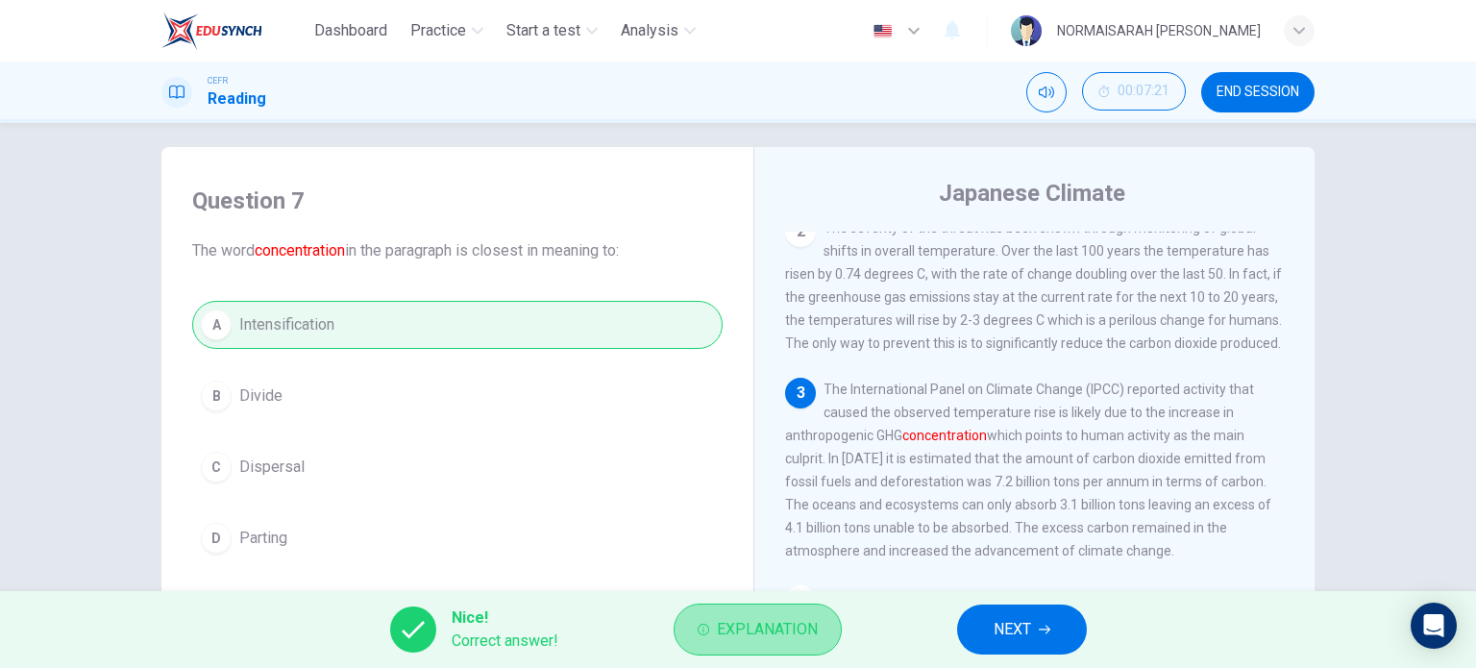
click at [832, 640] on button "Explanation" at bounding box center [758, 630] width 168 height 52
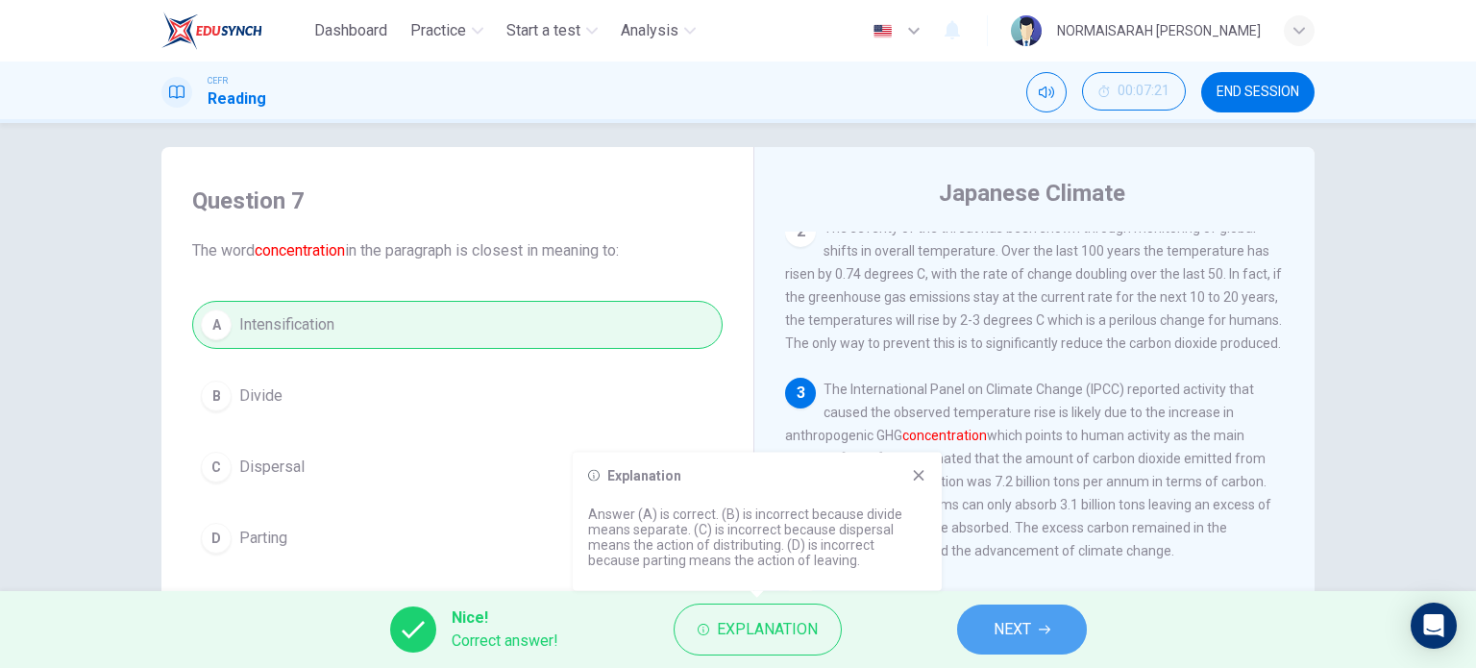
click at [1041, 622] on button "NEXT" at bounding box center [1022, 630] width 130 height 50
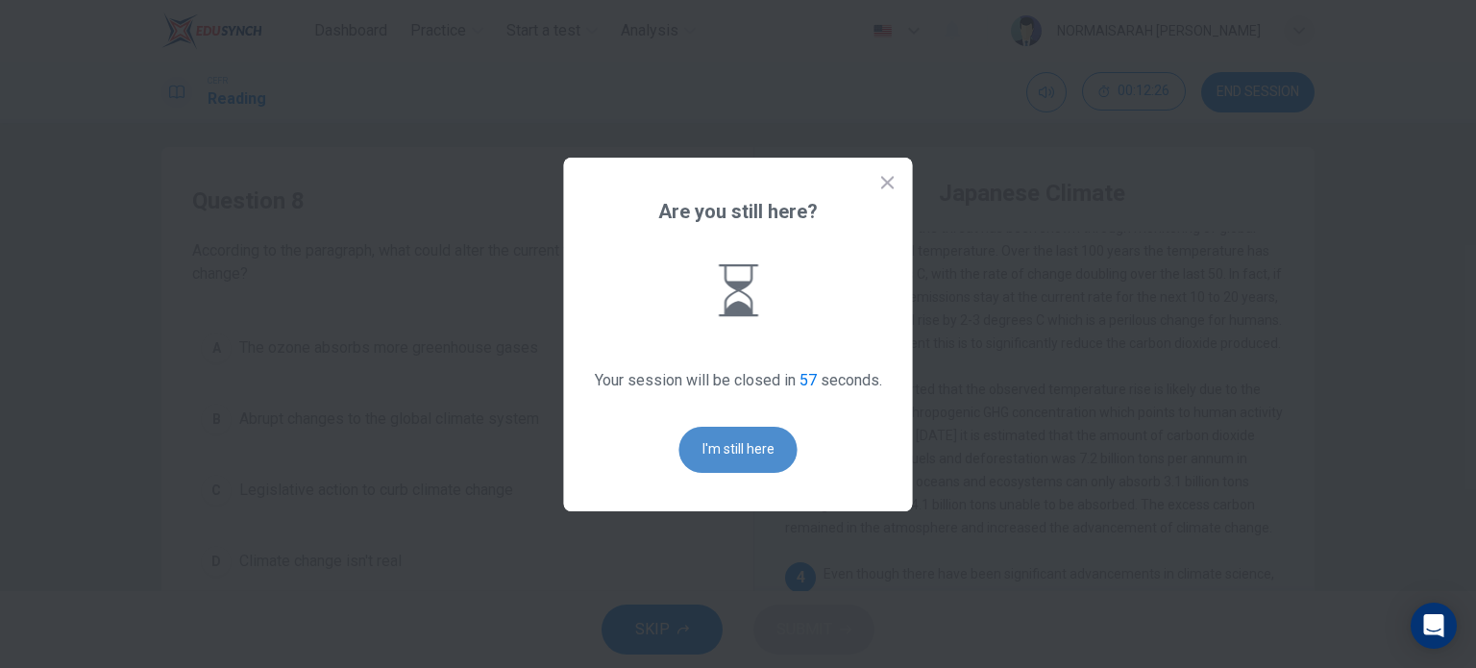
click at [734, 460] on button "I'm still here" at bounding box center [739, 450] width 118 height 46
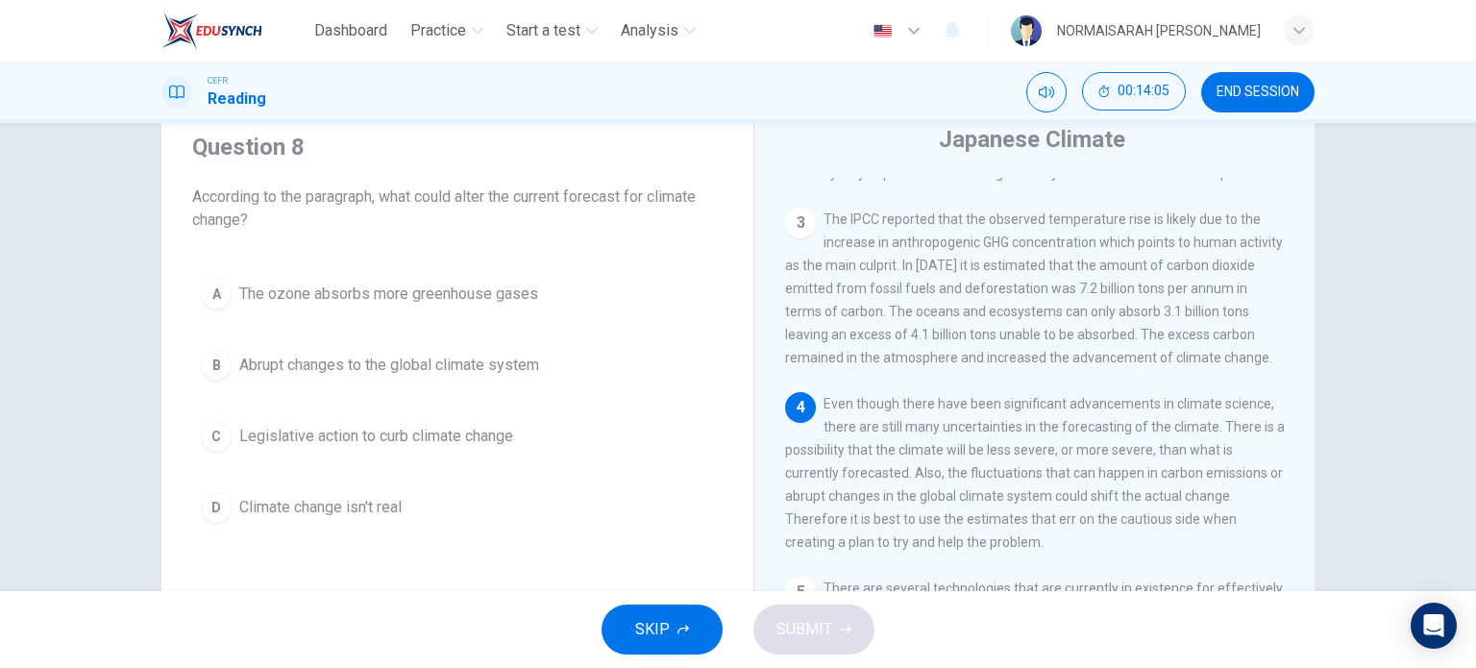
scroll to position [67, 0]
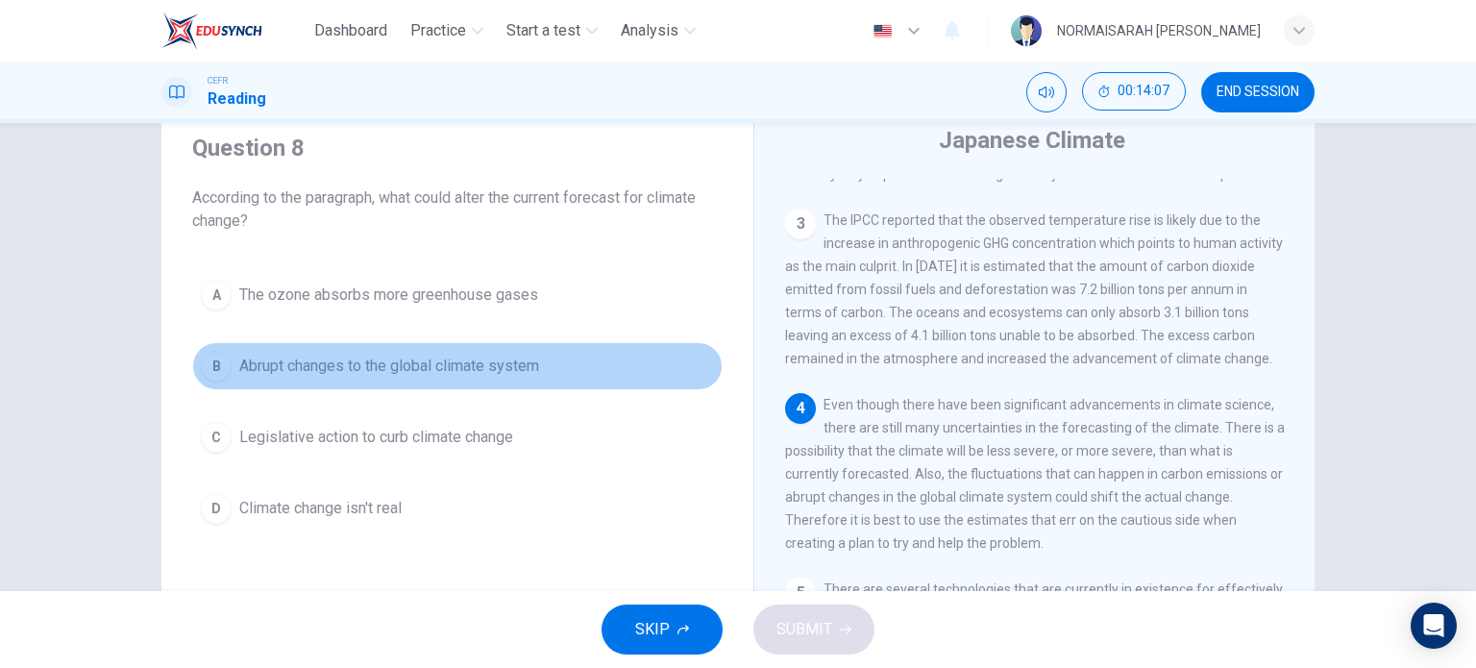
click at [213, 354] on div "B" at bounding box center [216, 366] width 31 height 31
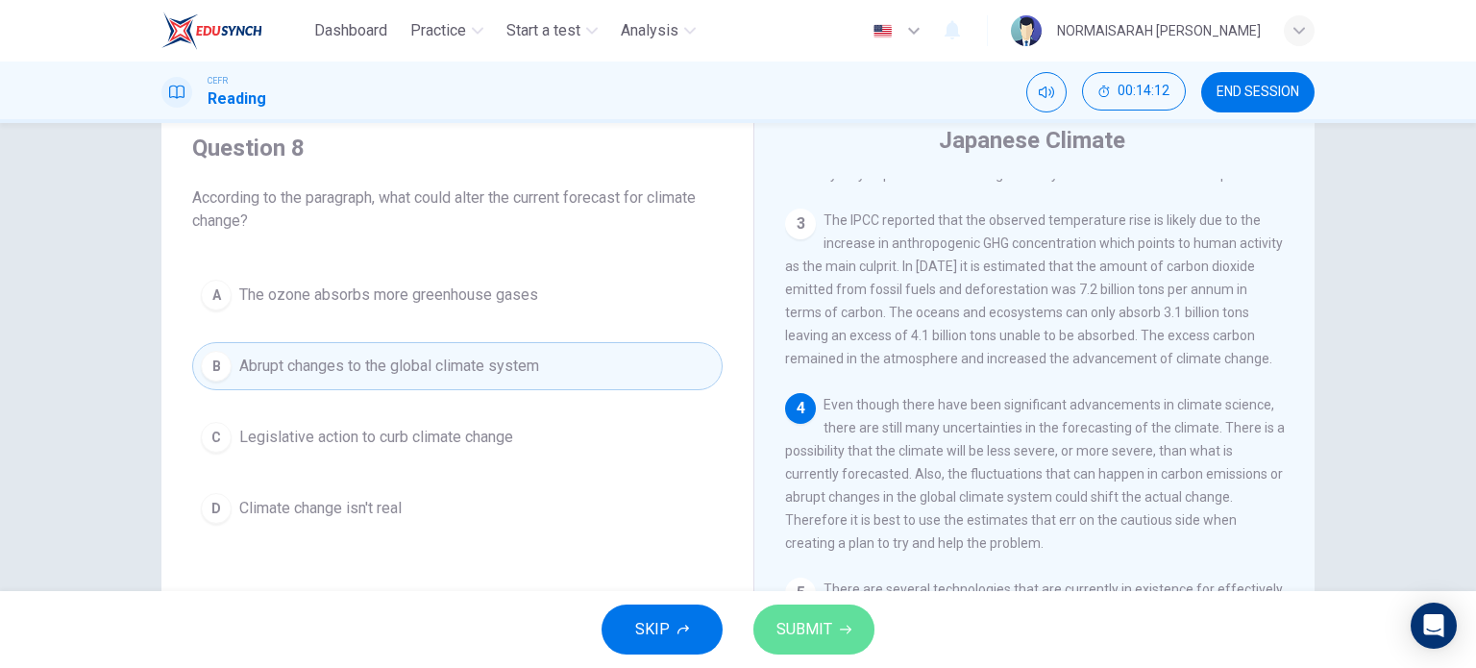
click at [853, 648] on button "SUBMIT" at bounding box center [814, 630] width 121 height 50
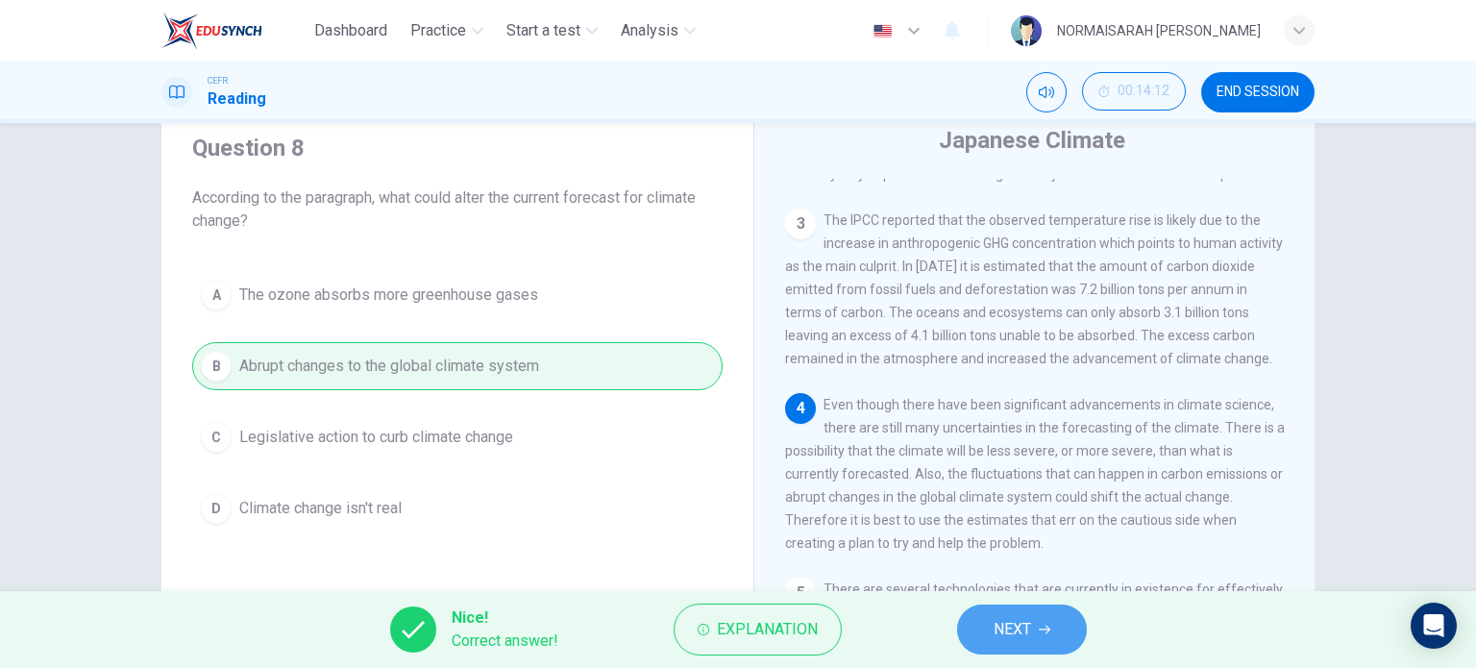
click at [996, 626] on span "NEXT" at bounding box center [1012, 629] width 37 height 27
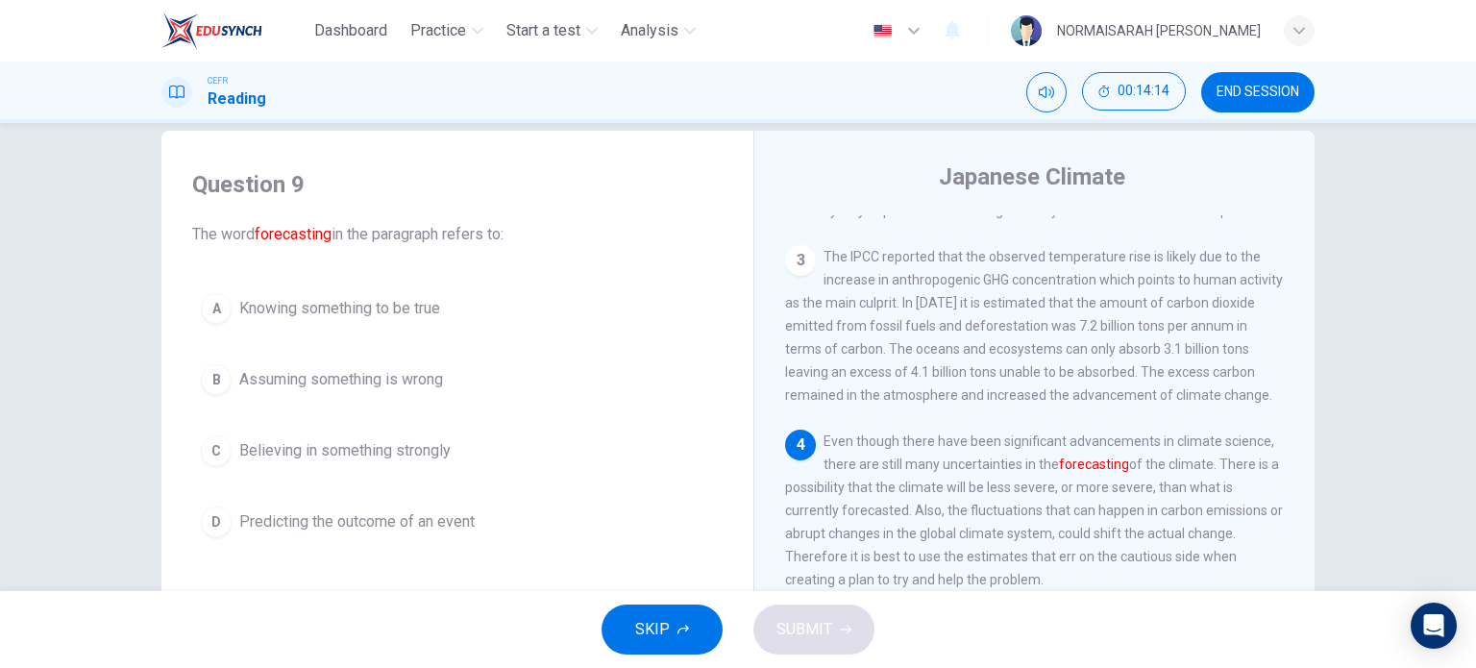
scroll to position [30, 0]
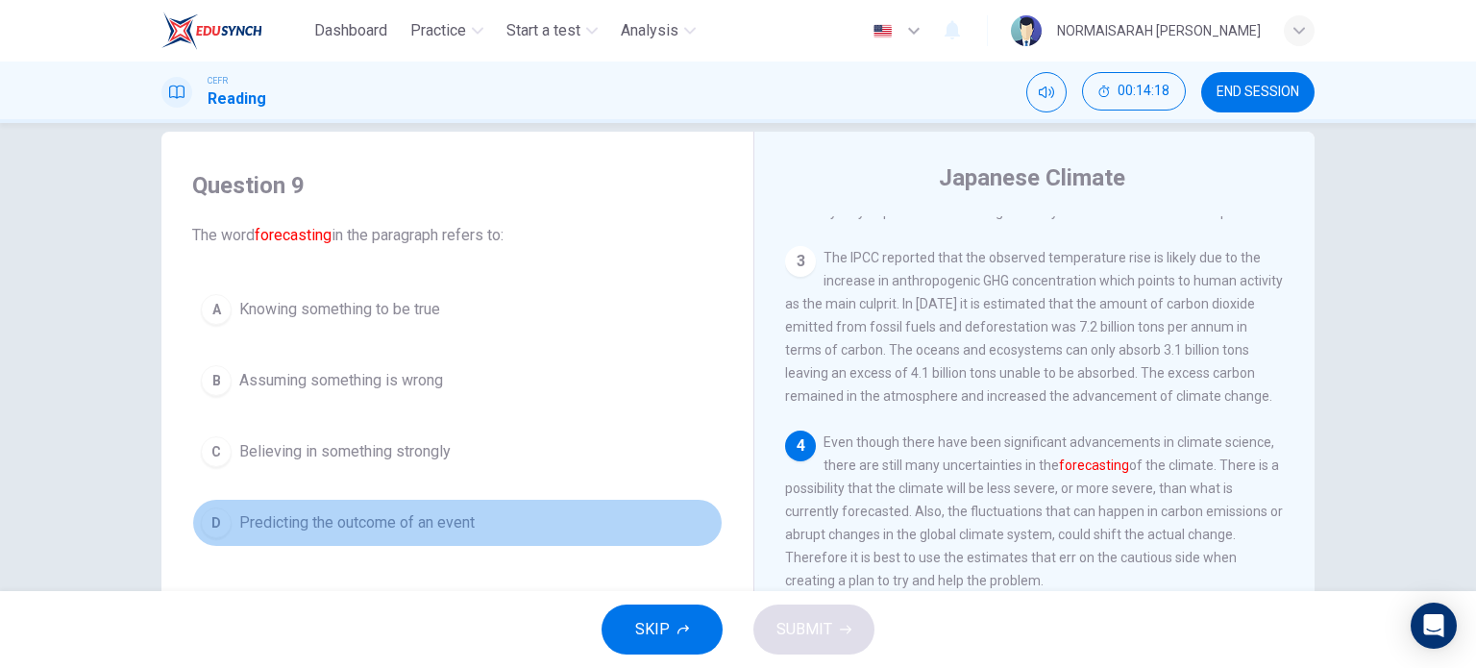
click at [201, 521] on div "D" at bounding box center [216, 522] width 31 height 31
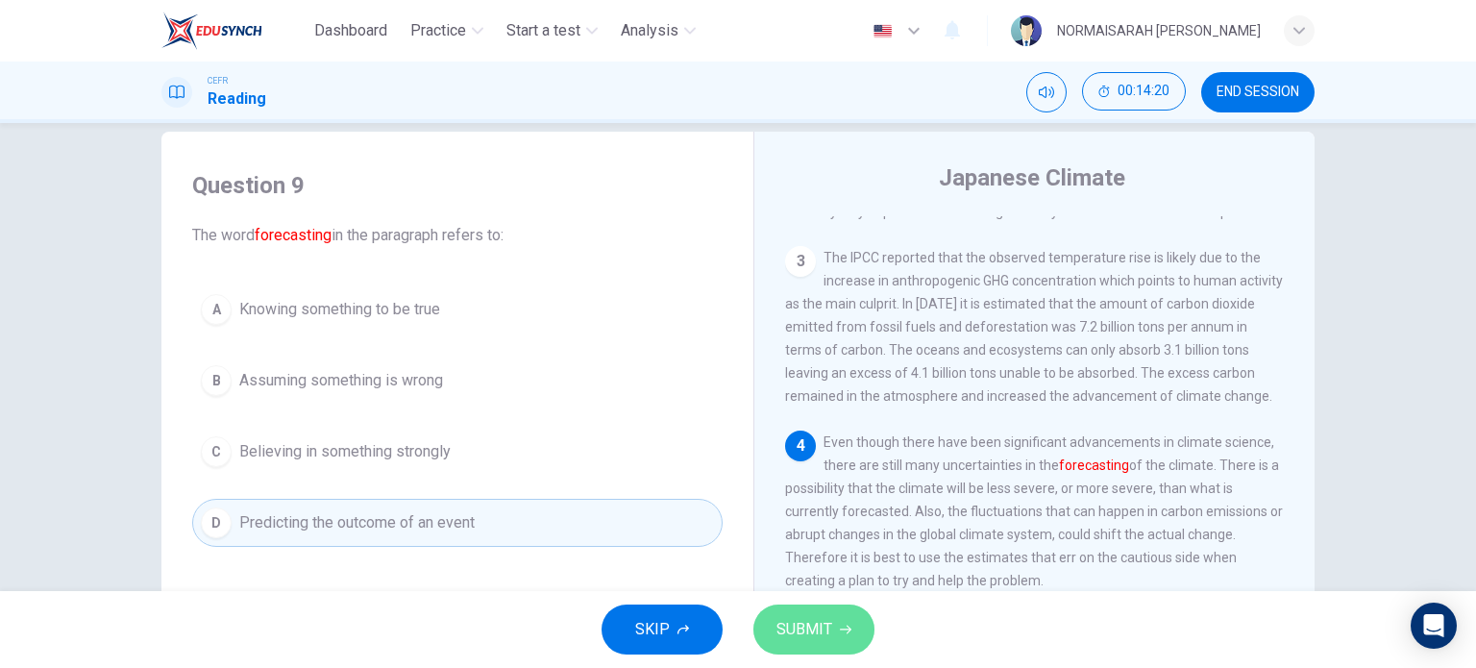
click at [826, 626] on span "SUBMIT" at bounding box center [805, 629] width 56 height 27
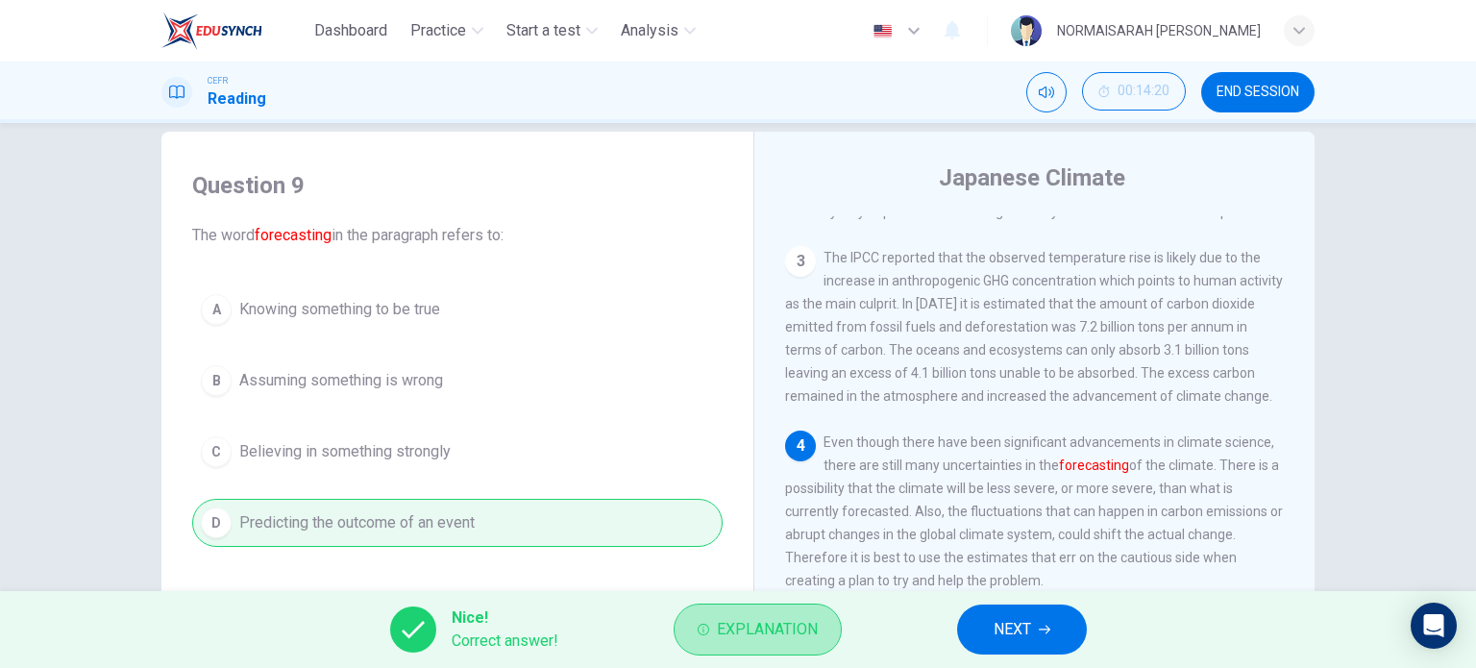
click at [826, 626] on button "Explanation" at bounding box center [758, 630] width 168 height 52
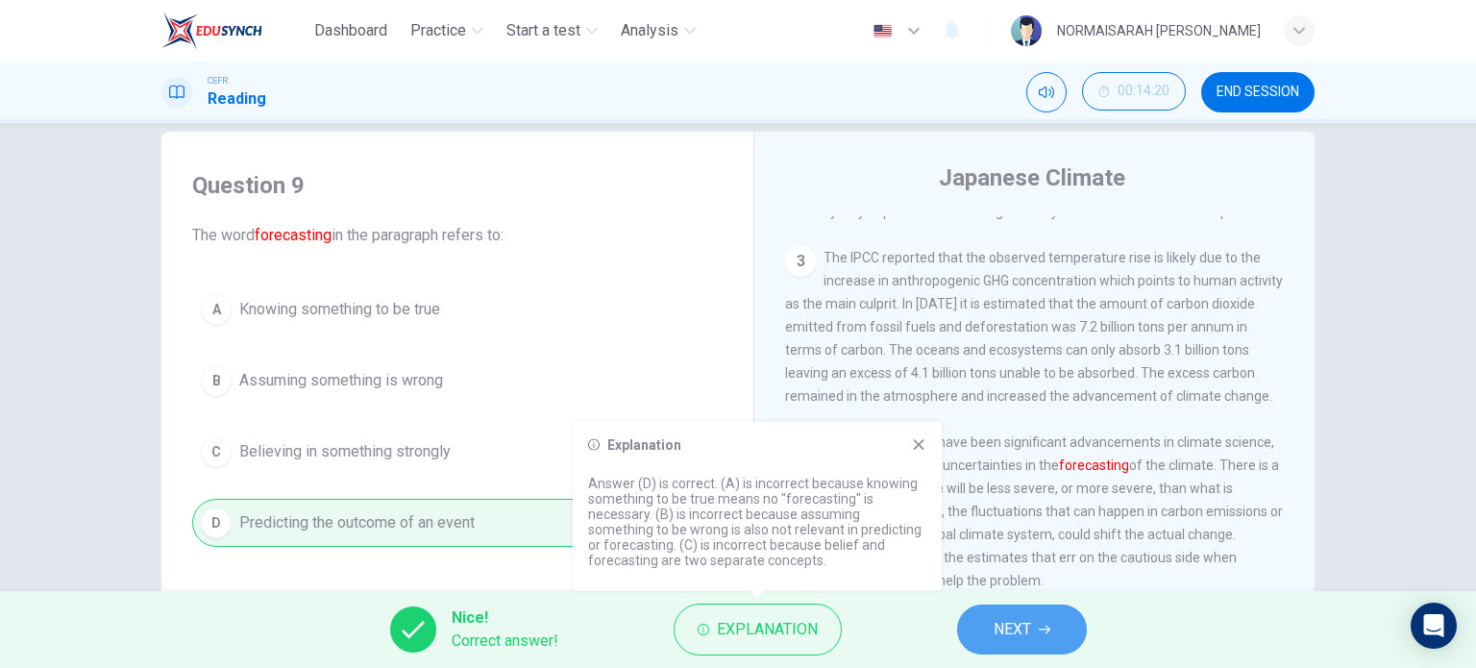
click at [996, 614] on button "NEXT" at bounding box center [1022, 630] width 130 height 50
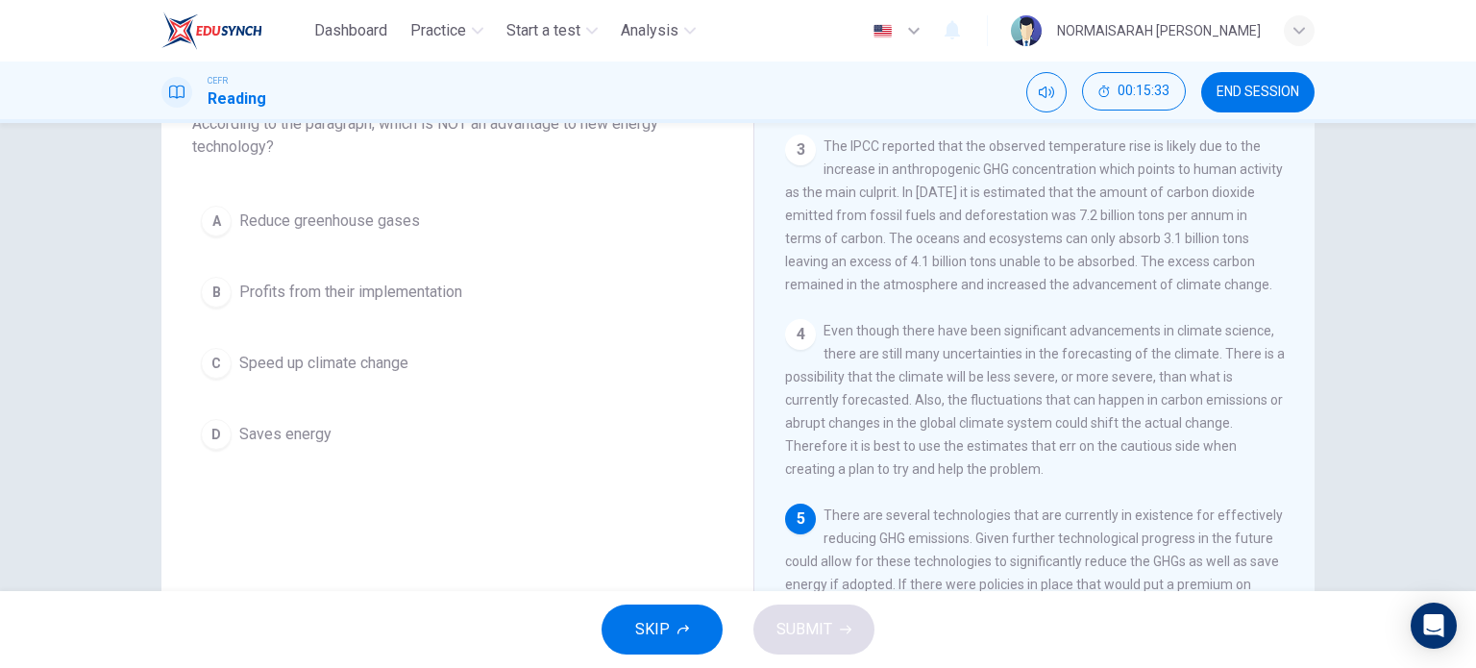
scroll to position [142, 0]
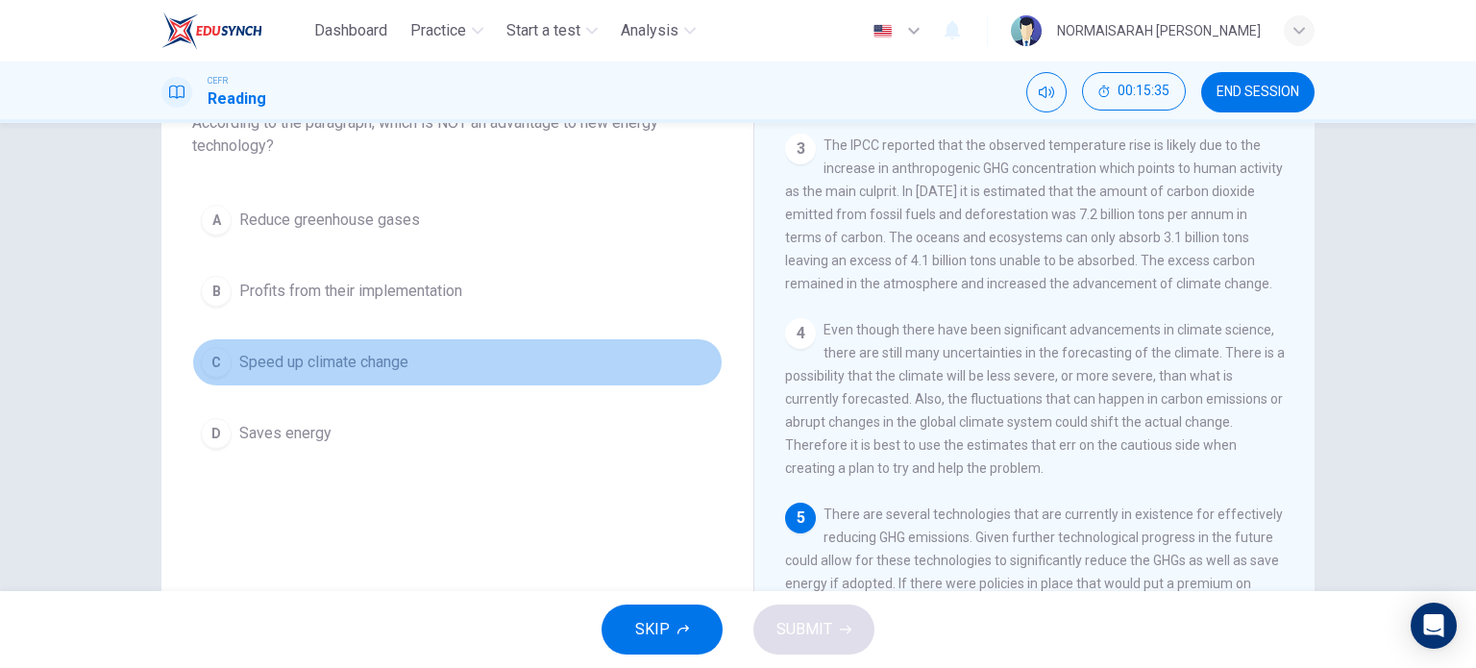
click at [210, 360] on div "C" at bounding box center [216, 362] width 31 height 31
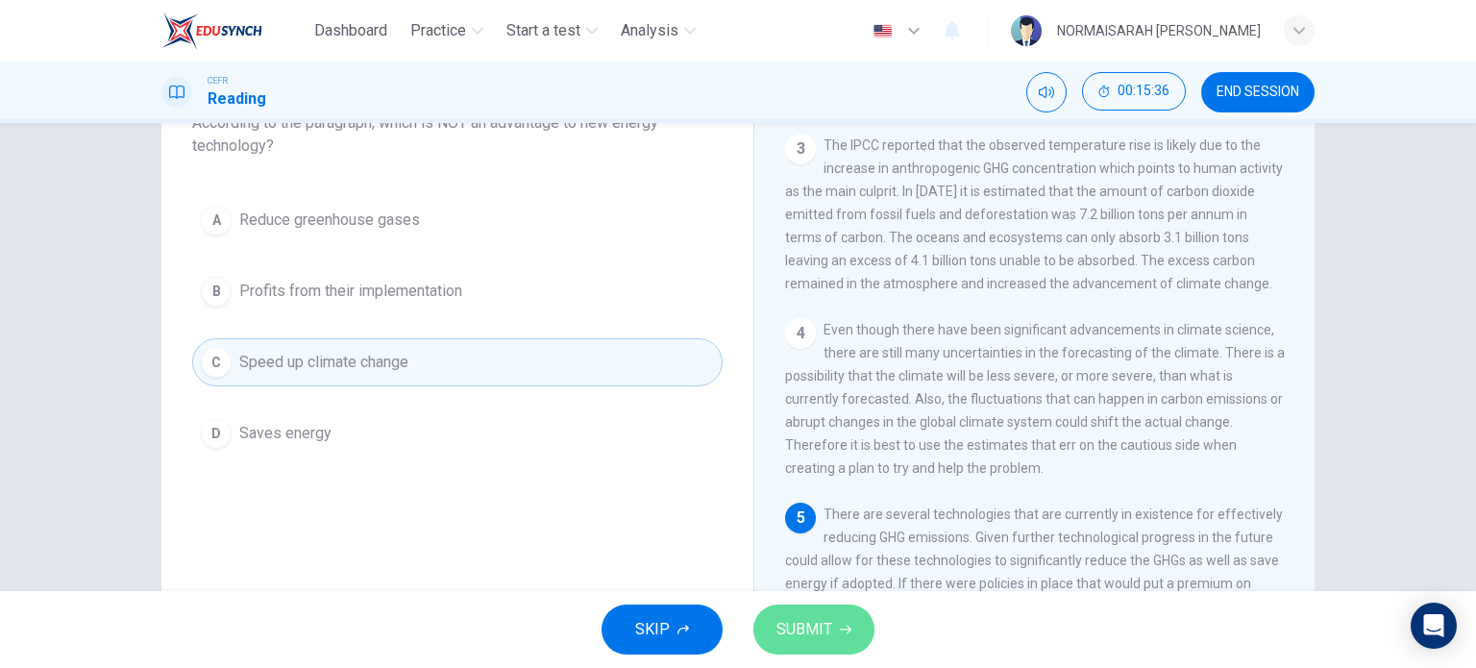
click at [773, 641] on button "SUBMIT" at bounding box center [814, 630] width 121 height 50
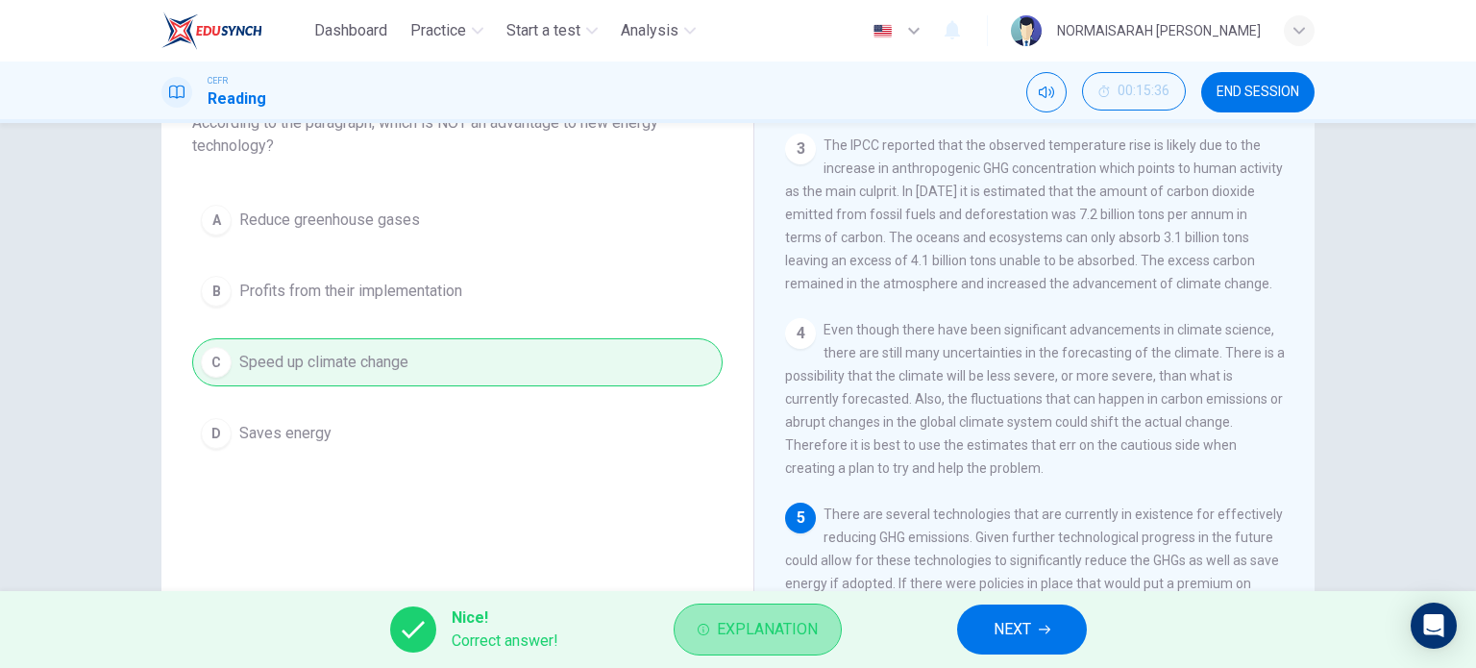
click at [815, 633] on span "Explanation" at bounding box center [767, 629] width 101 height 27
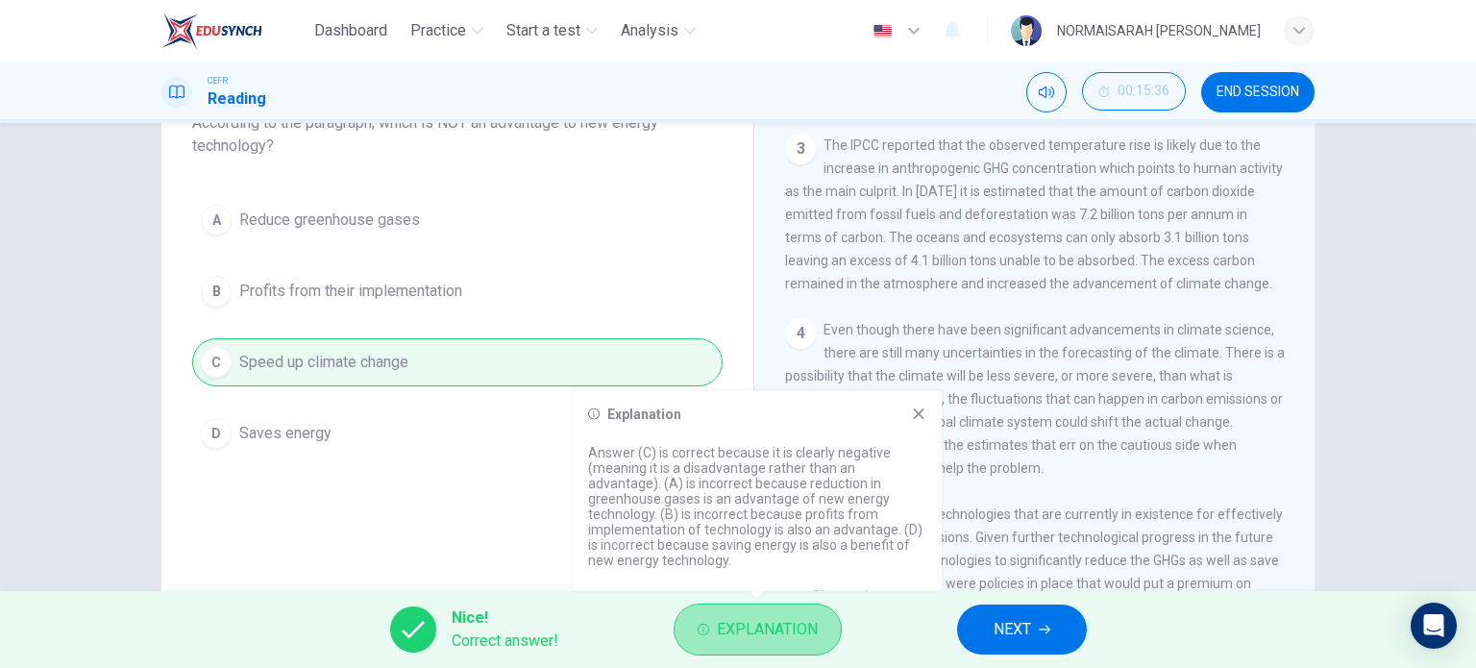
click at [815, 633] on span "Explanation" at bounding box center [767, 629] width 101 height 27
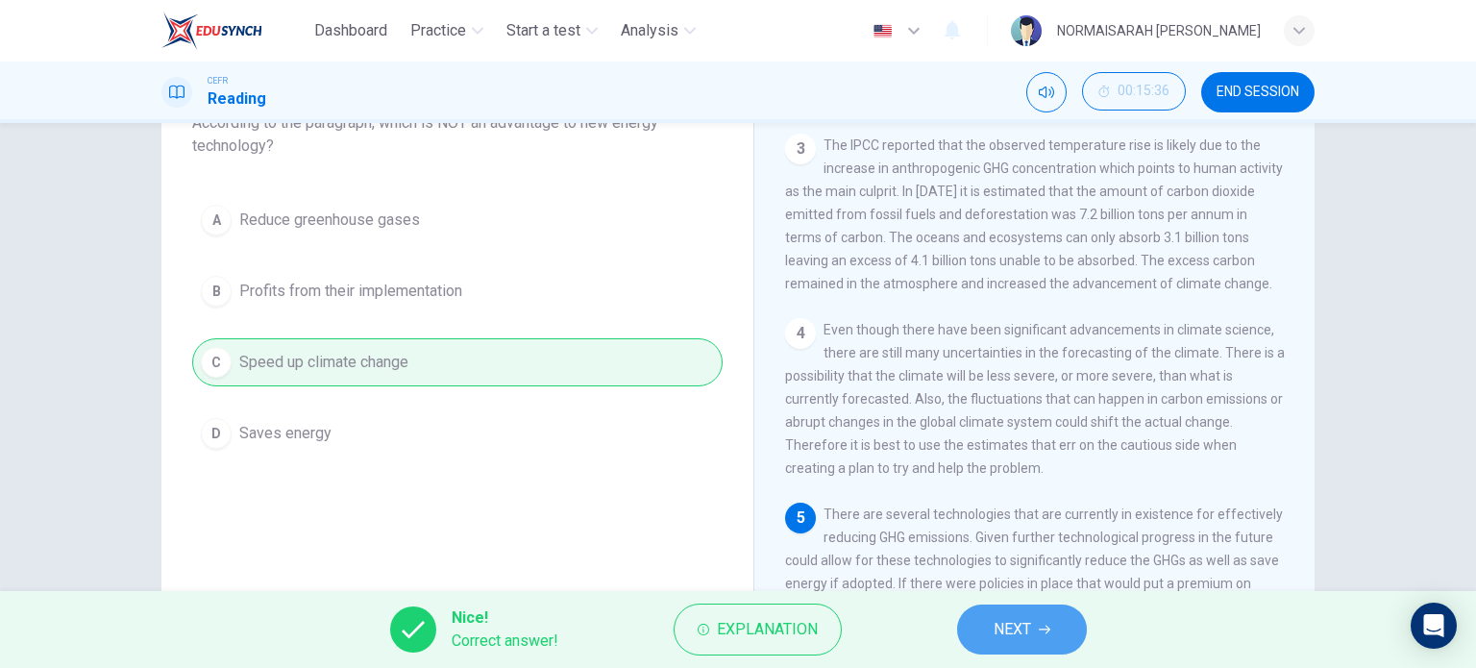
click at [1025, 616] on span "NEXT" at bounding box center [1012, 629] width 37 height 27
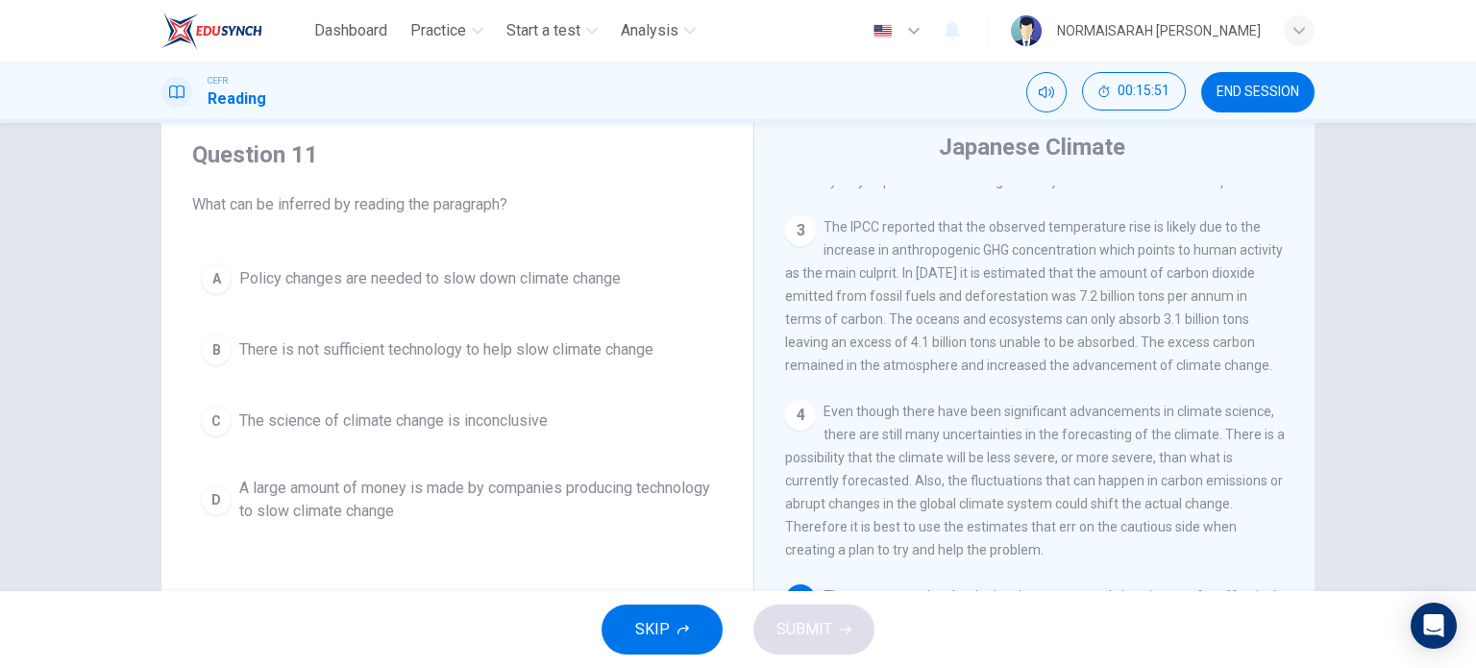
scroll to position [54, 0]
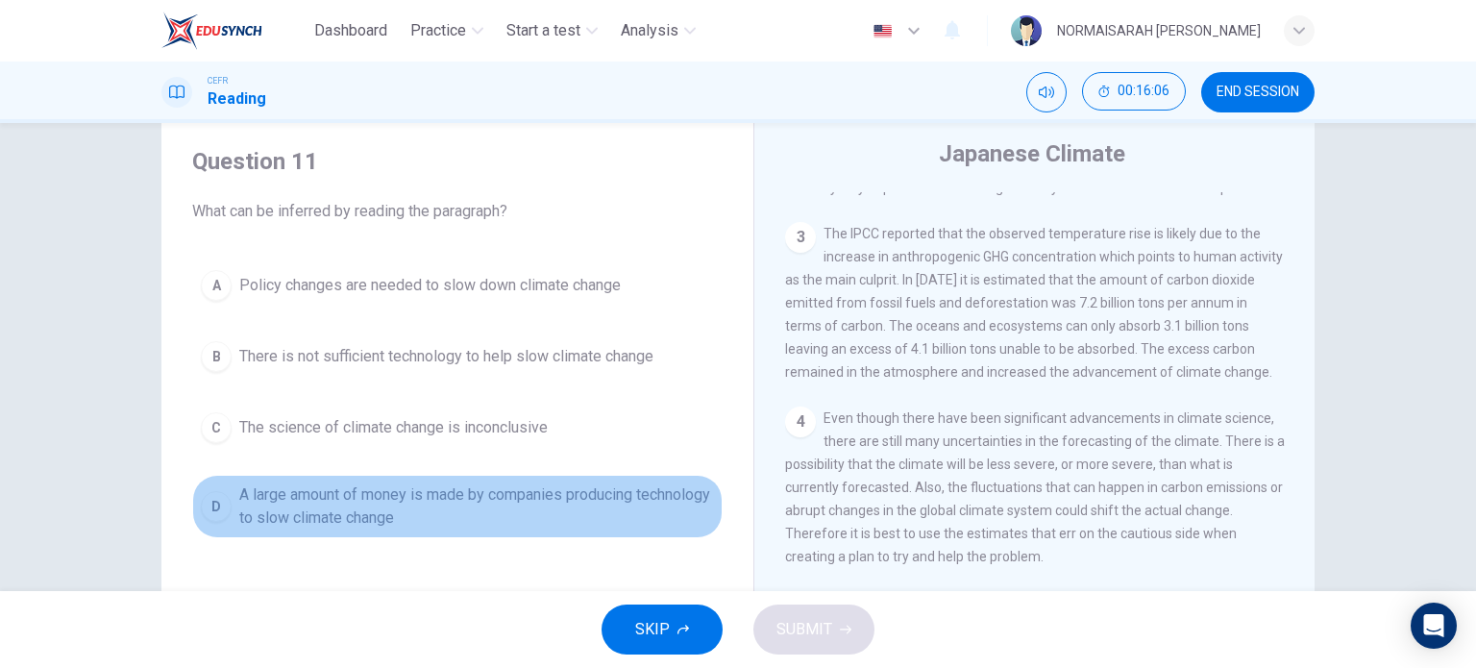
click at [205, 519] on button "D A large amount of money is made by companies producing technology to slow cli…" at bounding box center [457, 506] width 531 height 63
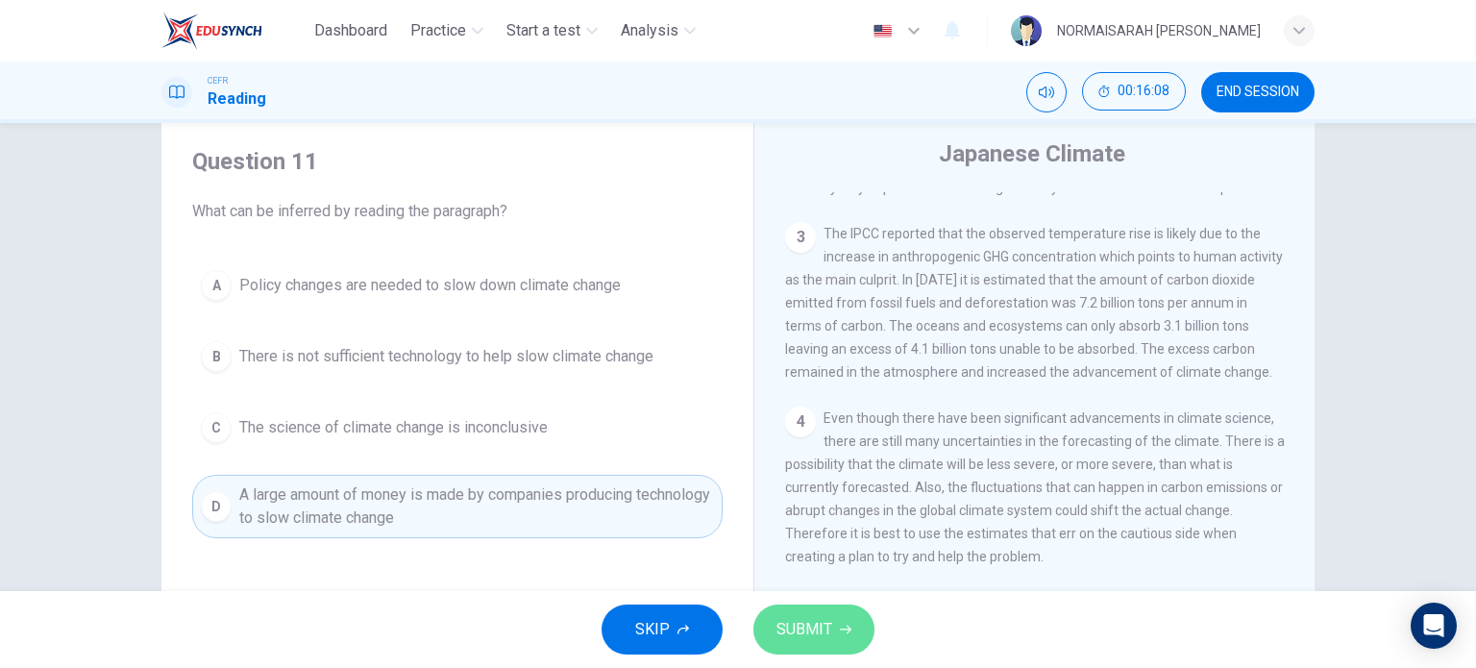
click at [794, 630] on span "SUBMIT" at bounding box center [805, 629] width 56 height 27
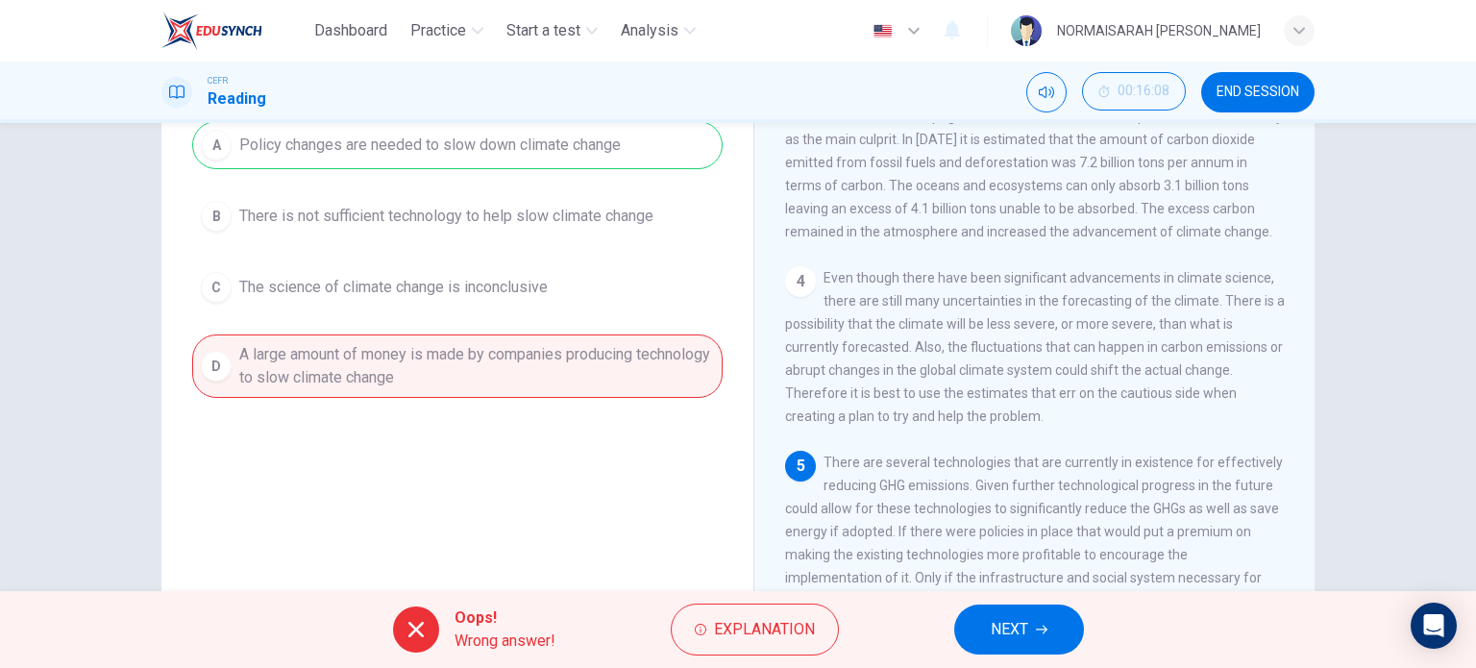
scroll to position [195, 0]
click at [762, 614] on button "Explanation" at bounding box center [755, 630] width 168 height 52
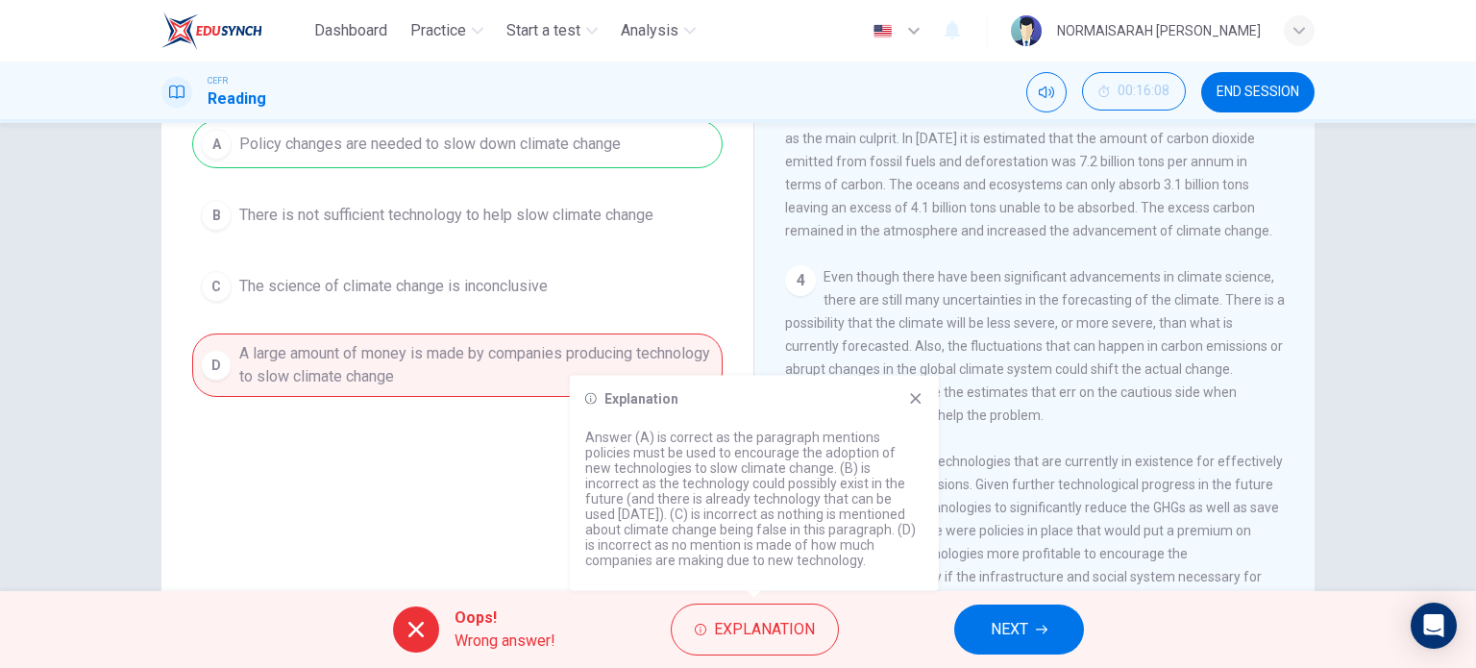
click at [450, 571] on div "Question 11 What can be inferred by reading the paragraph? A Policy changes are…" at bounding box center [457, 310] width 561 height 649
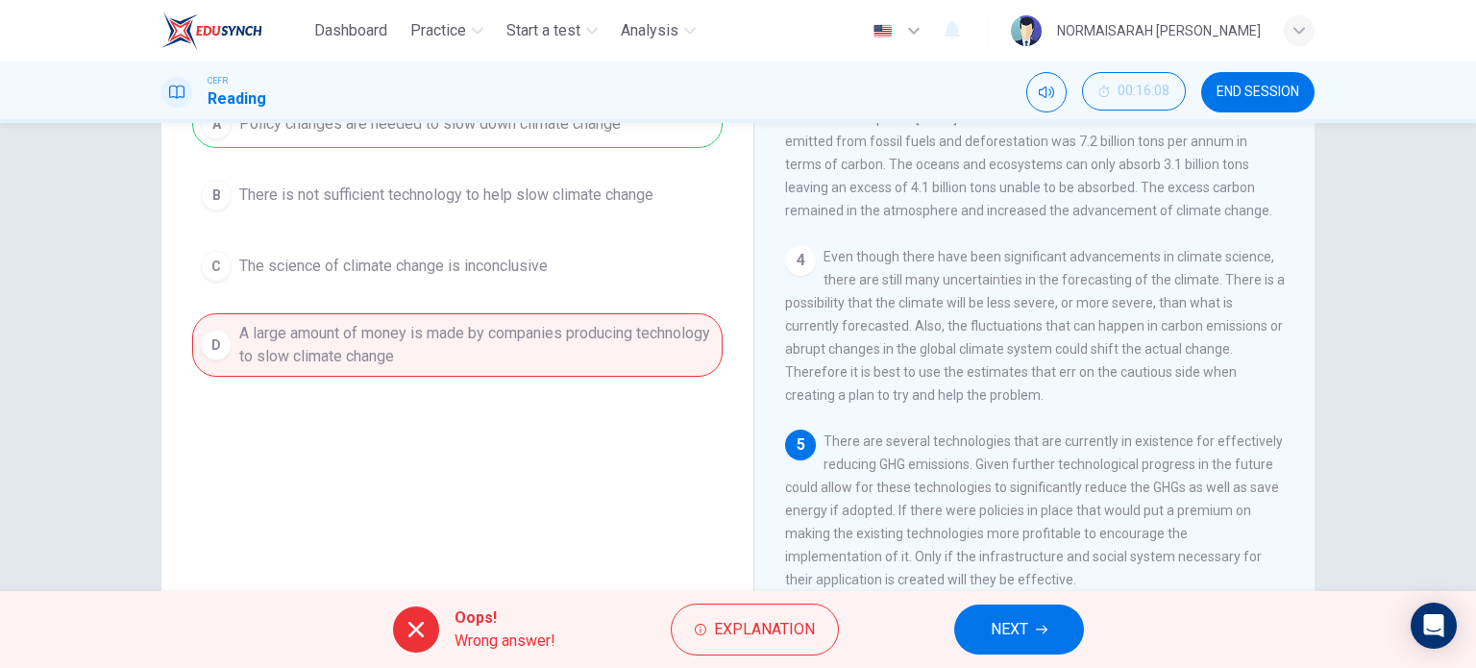
scroll to position [219, 0]
click at [1018, 641] on span "NEXT" at bounding box center [1009, 629] width 37 height 27
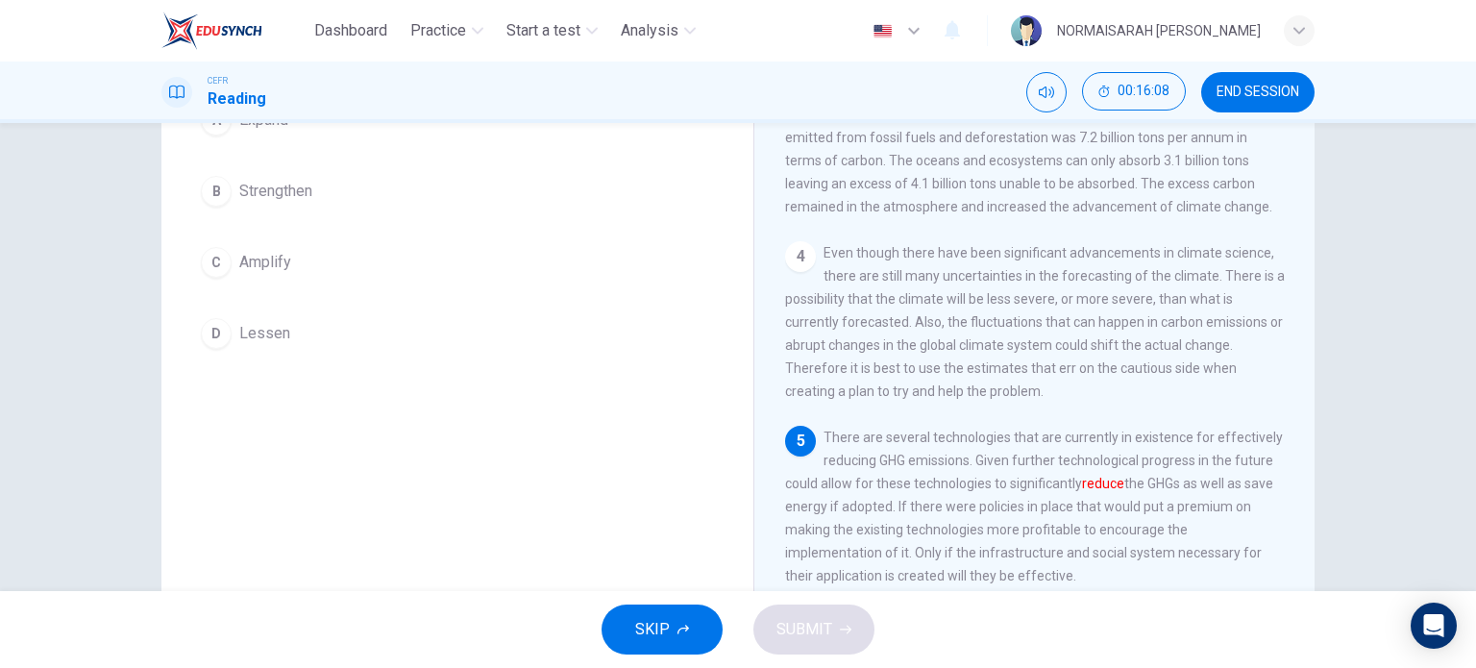
scroll to position [49, 0]
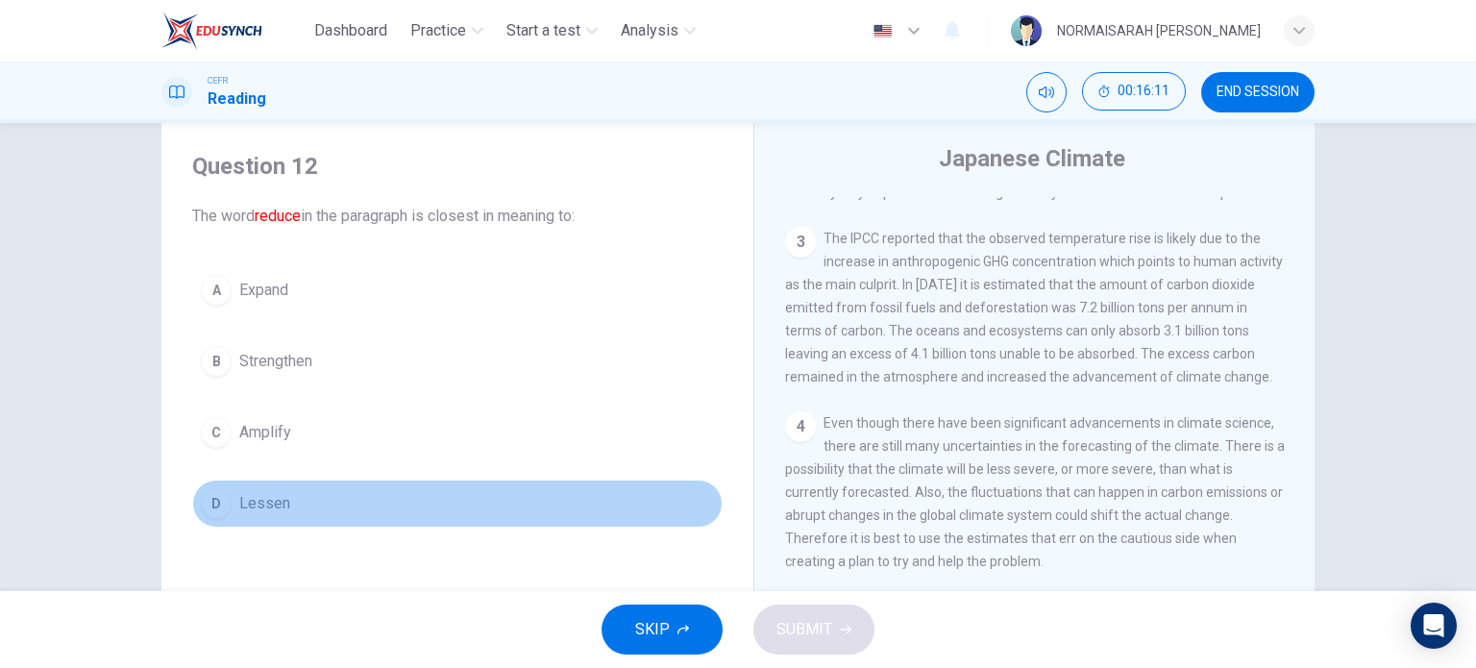
click at [240, 495] on span "Lessen" at bounding box center [264, 503] width 51 height 23
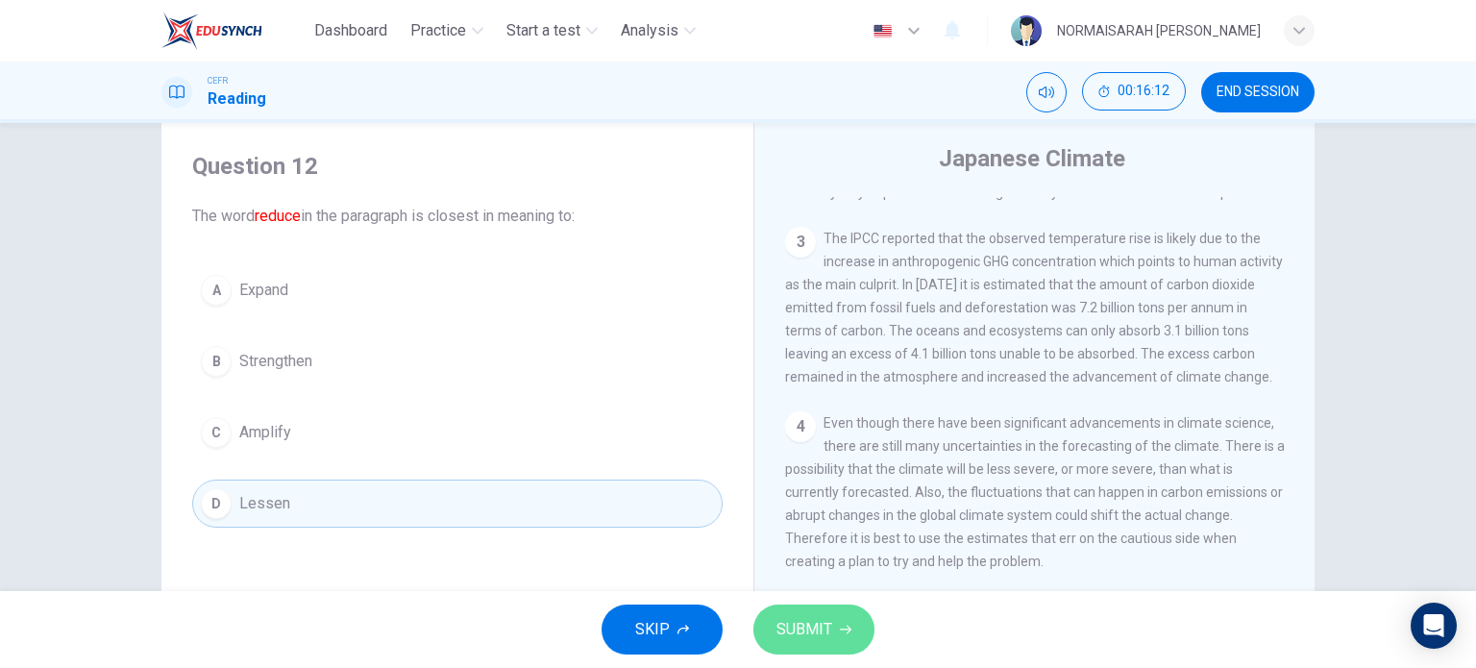
click at [800, 618] on span "SUBMIT" at bounding box center [805, 629] width 56 height 27
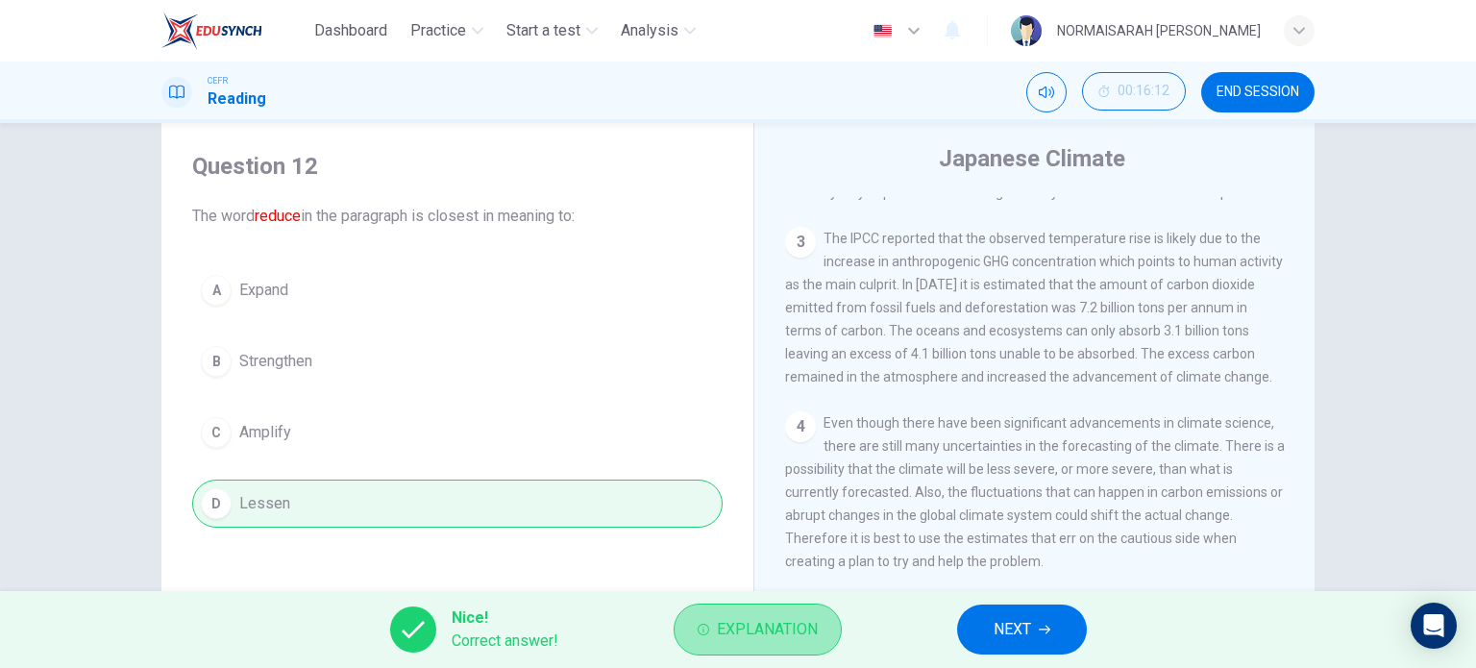
click at [785, 625] on span "Explanation" at bounding box center [767, 629] width 101 height 27
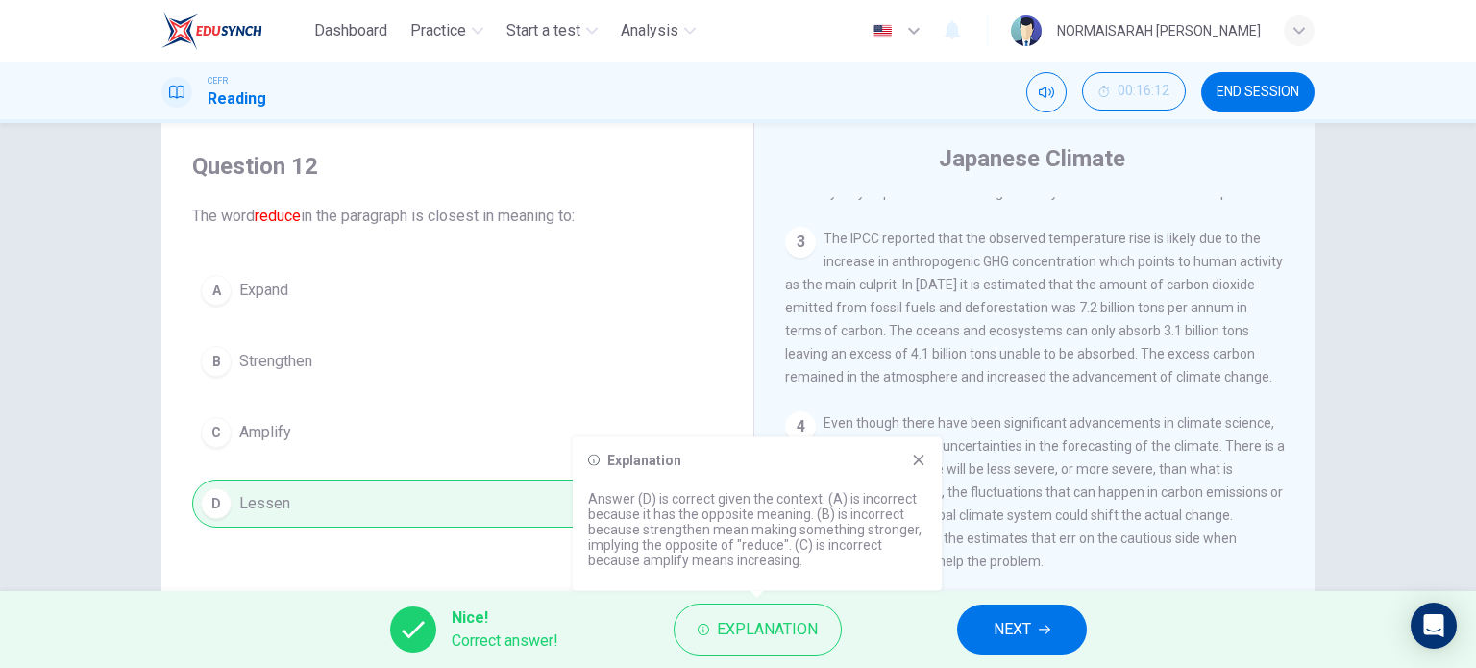
click at [1010, 647] on button "NEXT" at bounding box center [1022, 630] width 130 height 50
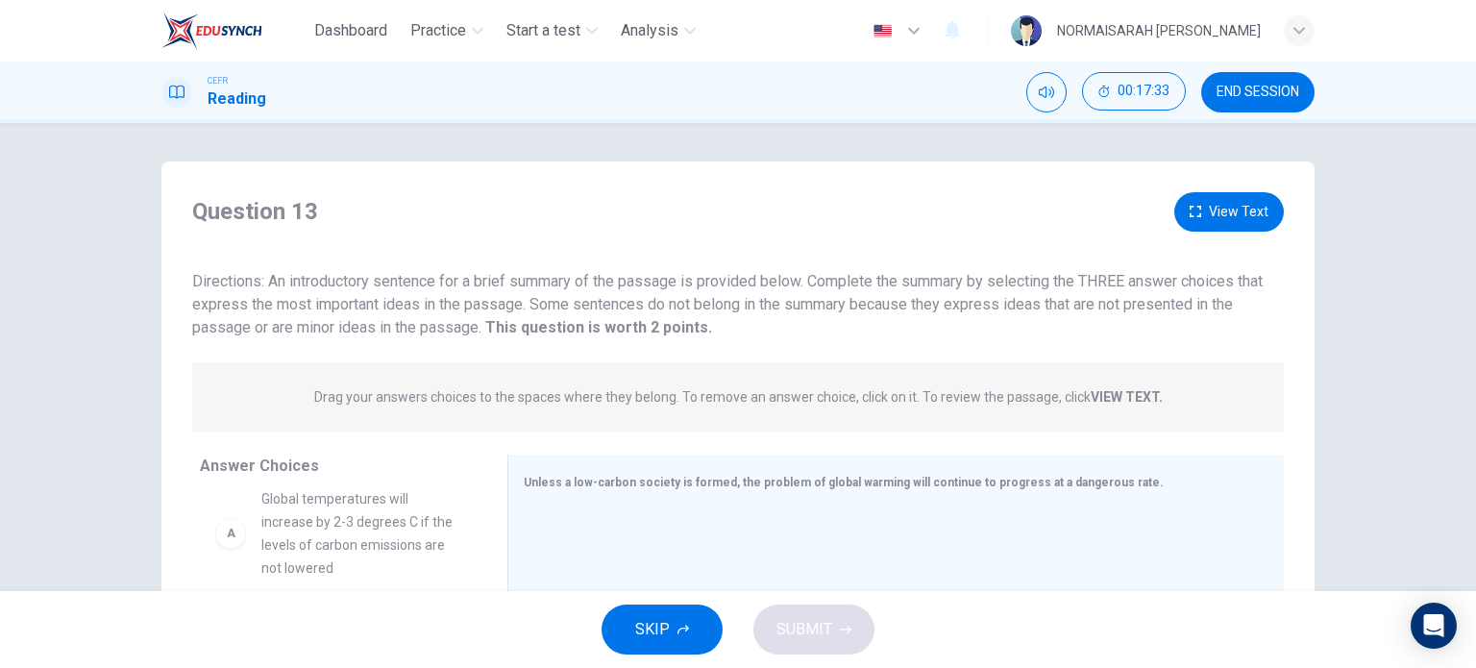
scroll to position [0, 0]
click at [227, 554] on div "A" at bounding box center [230, 554] width 31 height 31
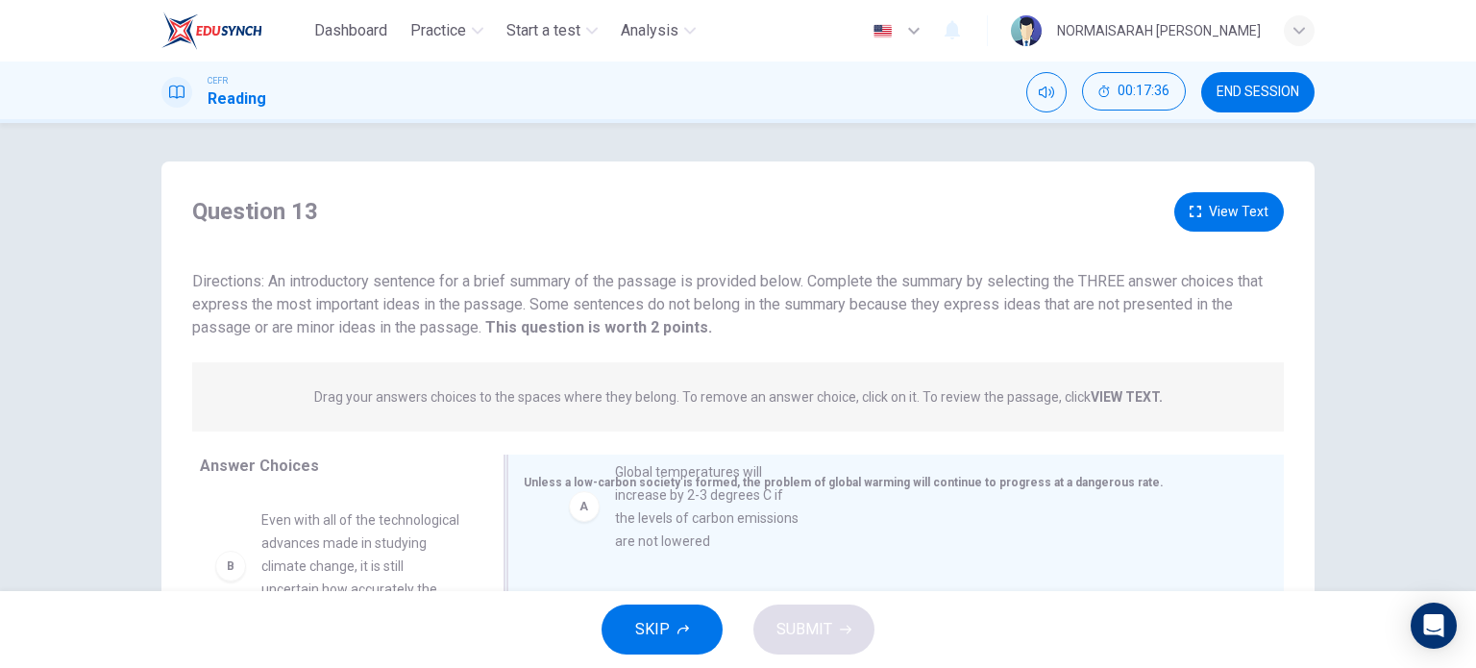
drag, startPoint x: 228, startPoint y: 556, endPoint x: 597, endPoint y: 507, distance: 372.2
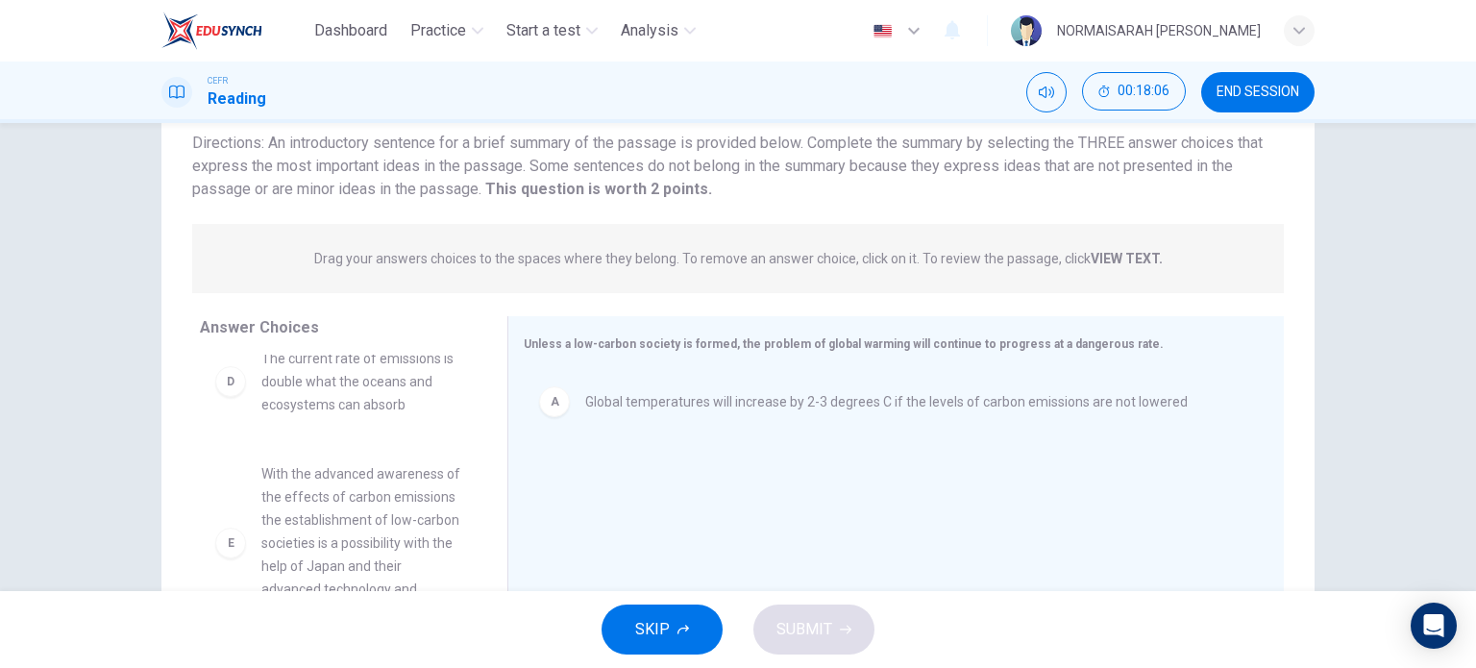
scroll to position [371, 0]
click at [223, 395] on div "D" at bounding box center [230, 379] width 31 height 31
click at [1108, 260] on strong "VIEW TEXT." at bounding box center [1127, 258] width 72 height 15
click at [1118, 260] on strong "VIEW TEXT." at bounding box center [1127, 258] width 72 height 15
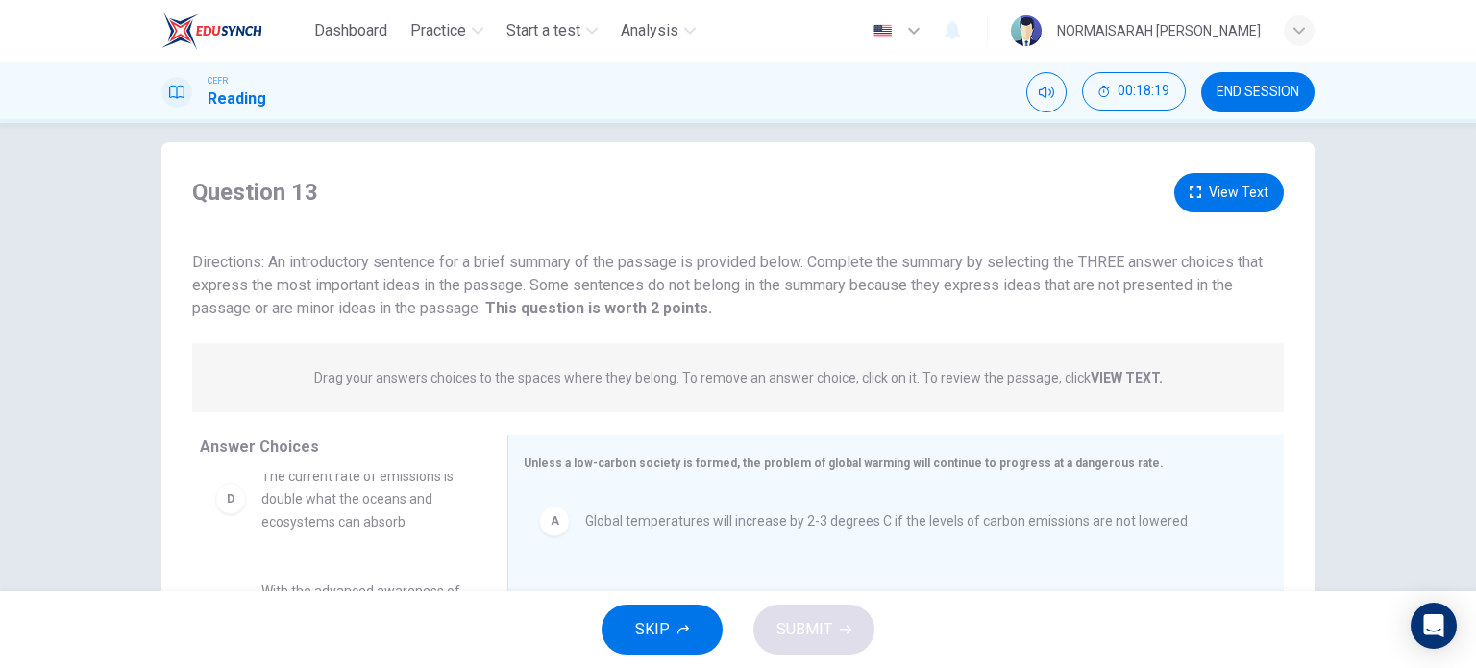
click at [1207, 200] on button "View Text" at bounding box center [1229, 192] width 110 height 39
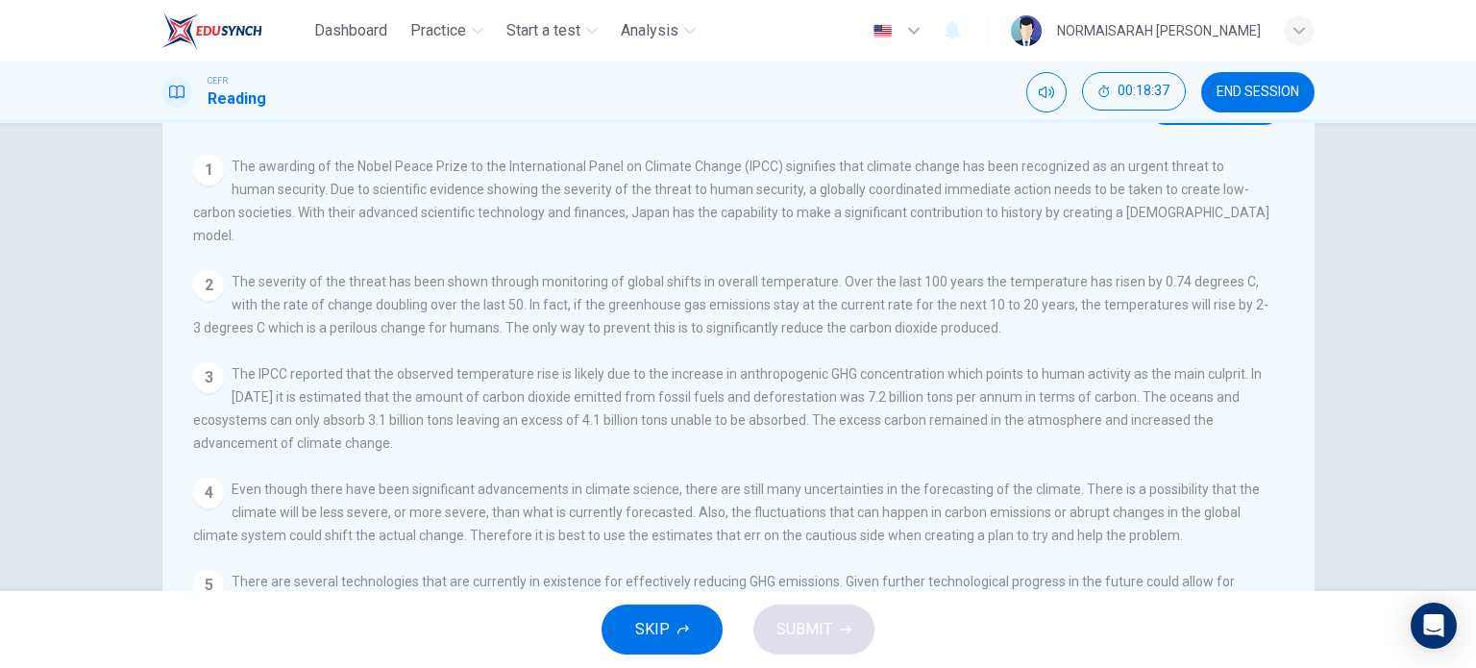
scroll to position [0, 0]
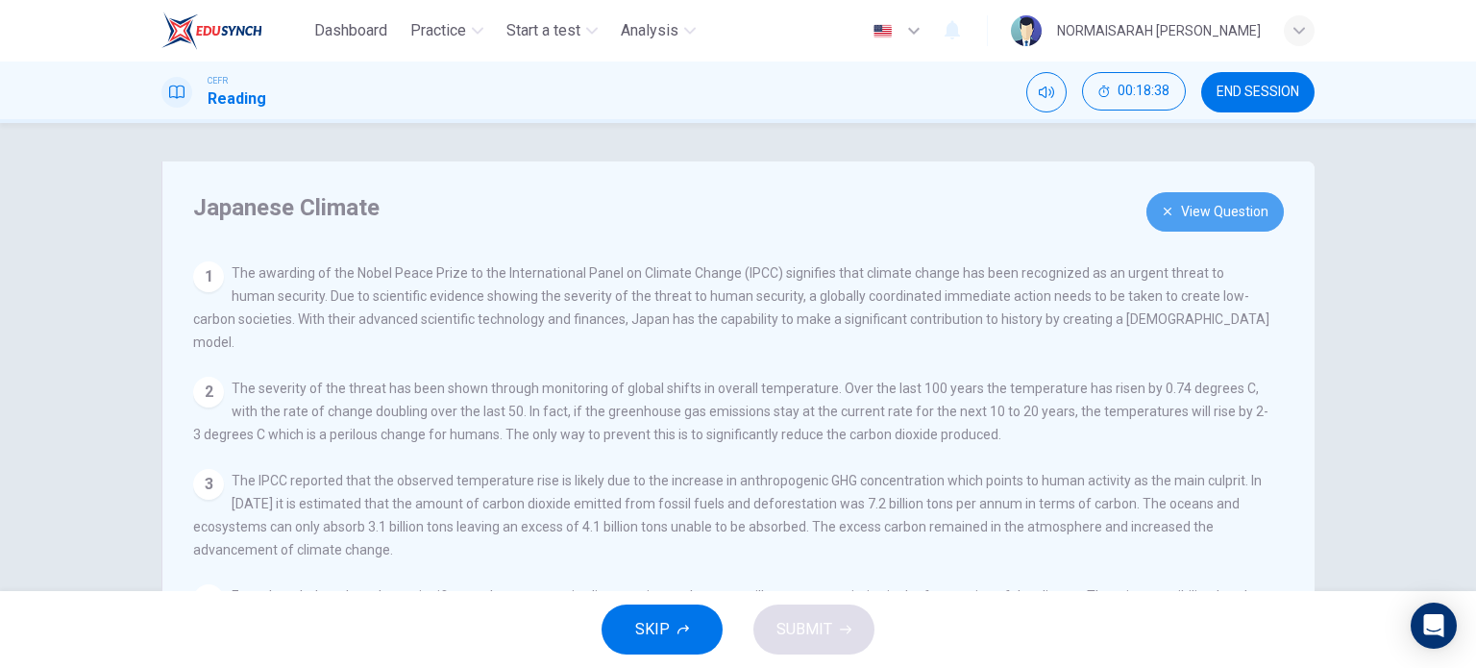
click at [1216, 209] on button "View Question" at bounding box center [1215, 211] width 137 height 39
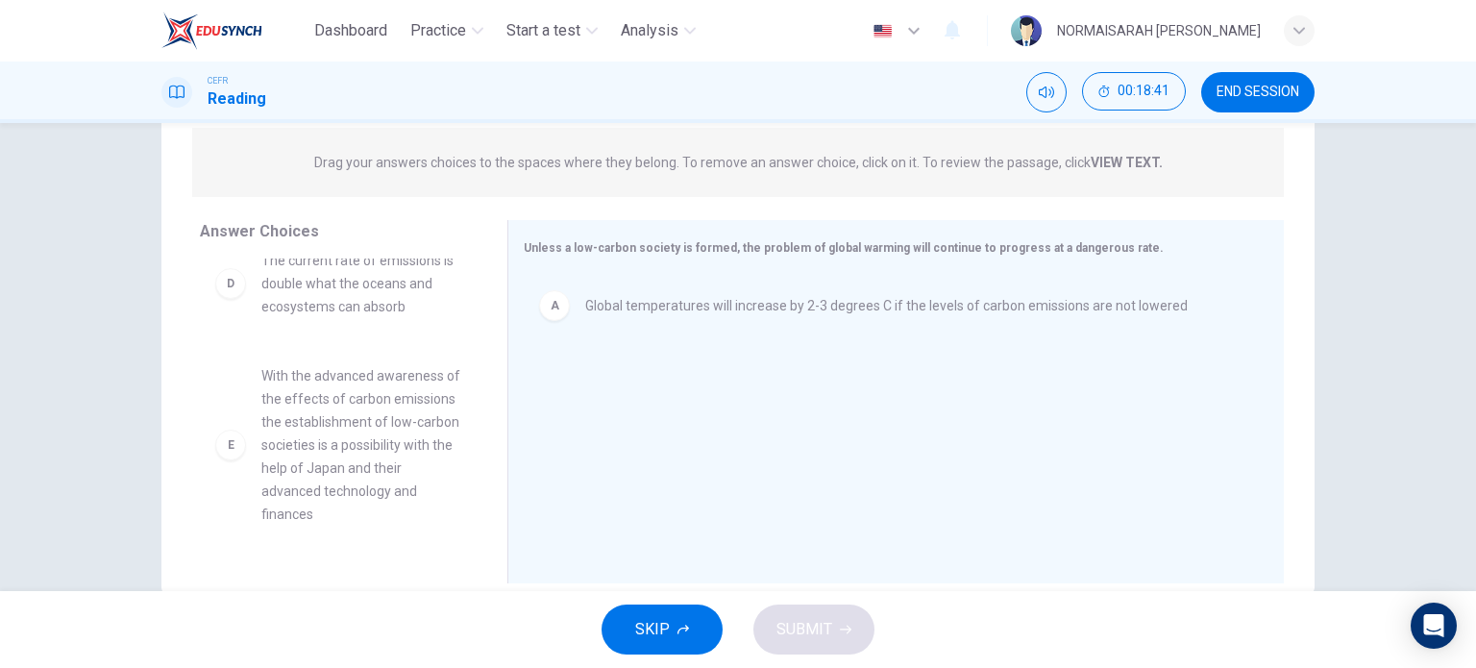
scroll to position [364, 0]
click at [218, 306] on div "D" at bounding box center [230, 290] width 31 height 31
click at [231, 306] on div "D" at bounding box center [230, 290] width 31 height 31
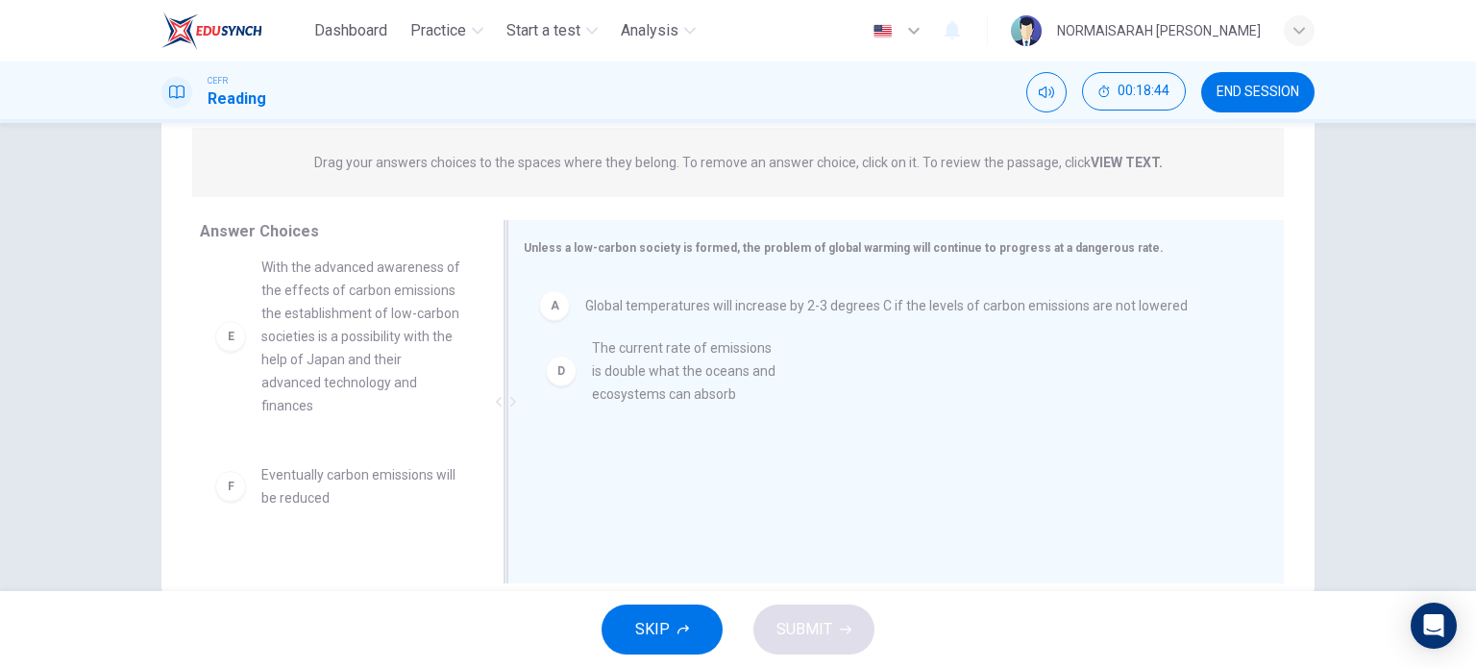
drag, startPoint x: 231, startPoint y: 341, endPoint x: 573, endPoint y: 377, distance: 344.0
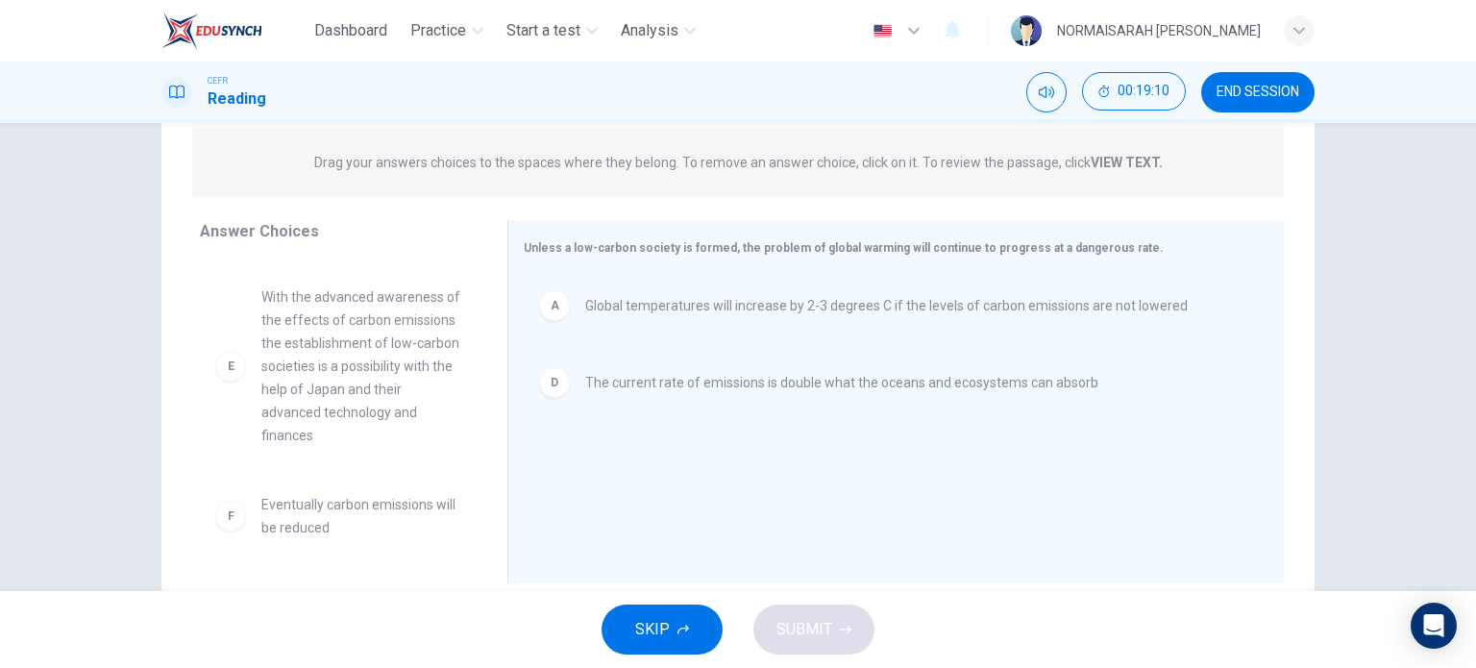
scroll to position [354, 0]
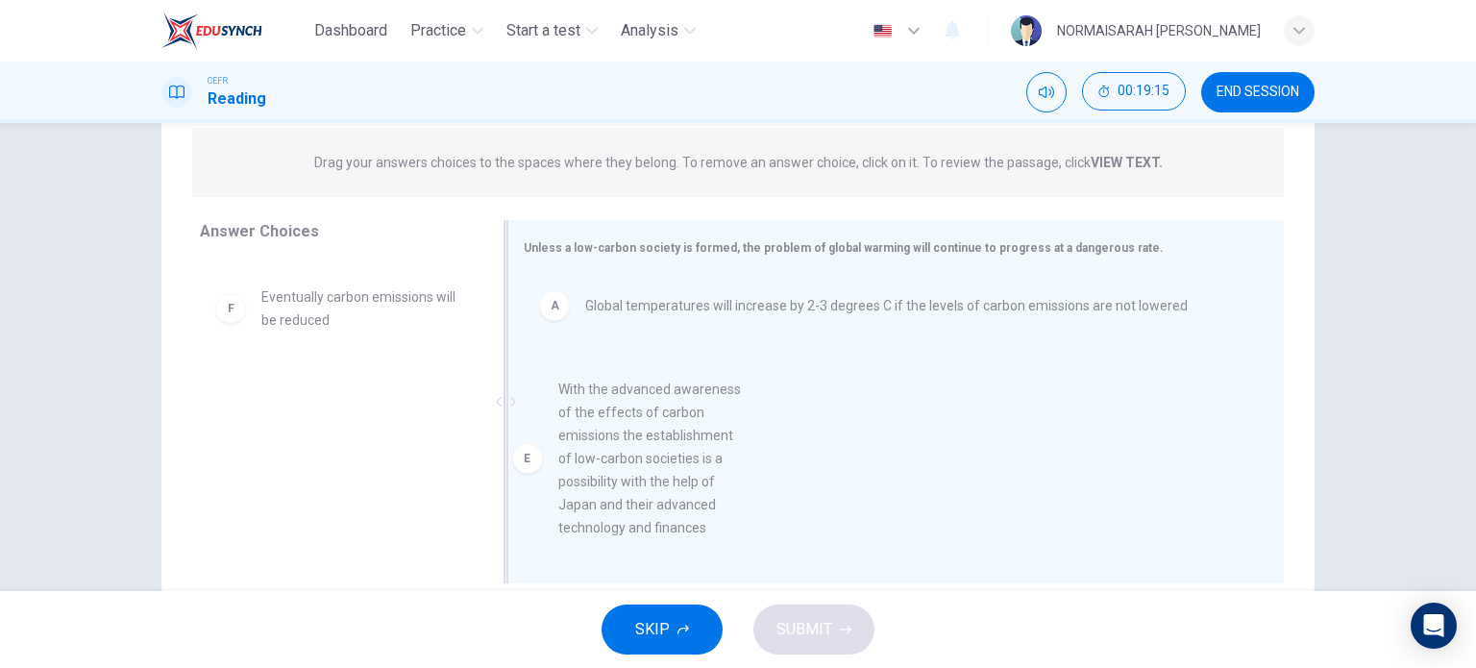
drag, startPoint x: 227, startPoint y: 402, endPoint x: 537, endPoint y: 468, distance: 317.4
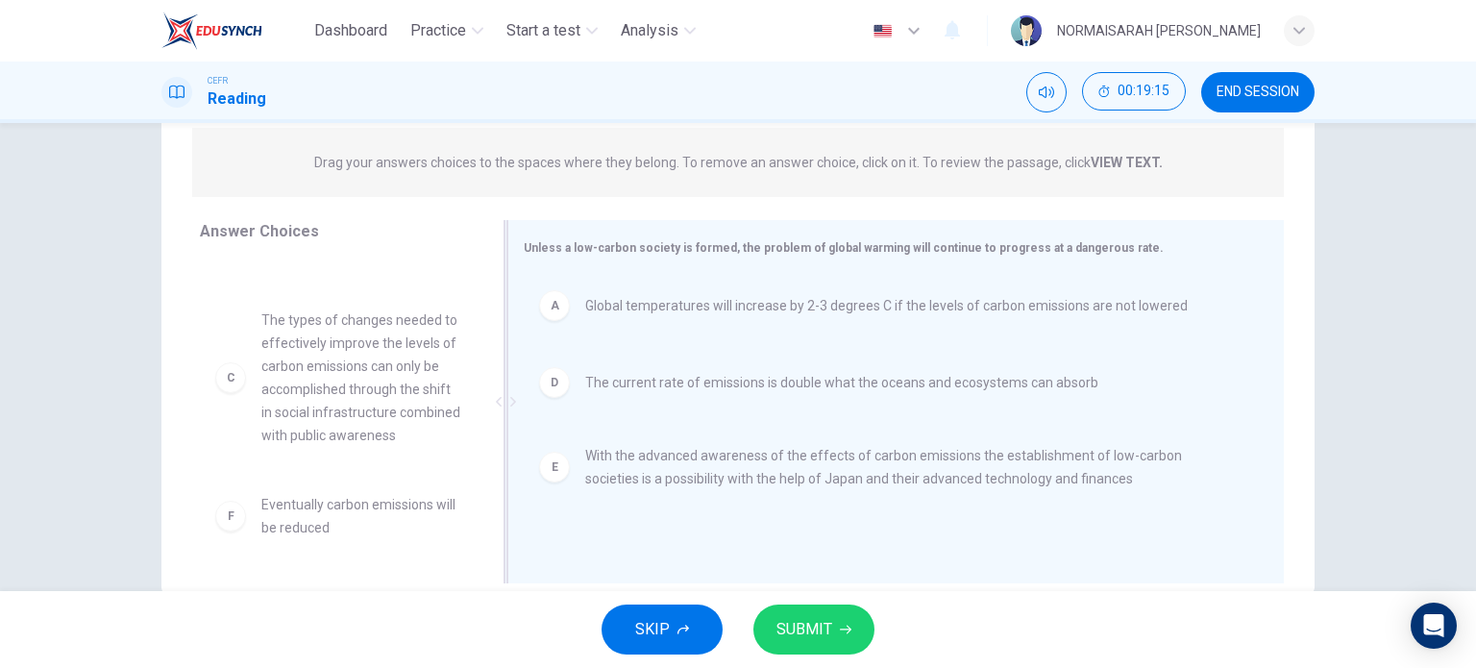
scroll to position [173, 0]
click at [845, 641] on button "SUBMIT" at bounding box center [814, 630] width 121 height 50
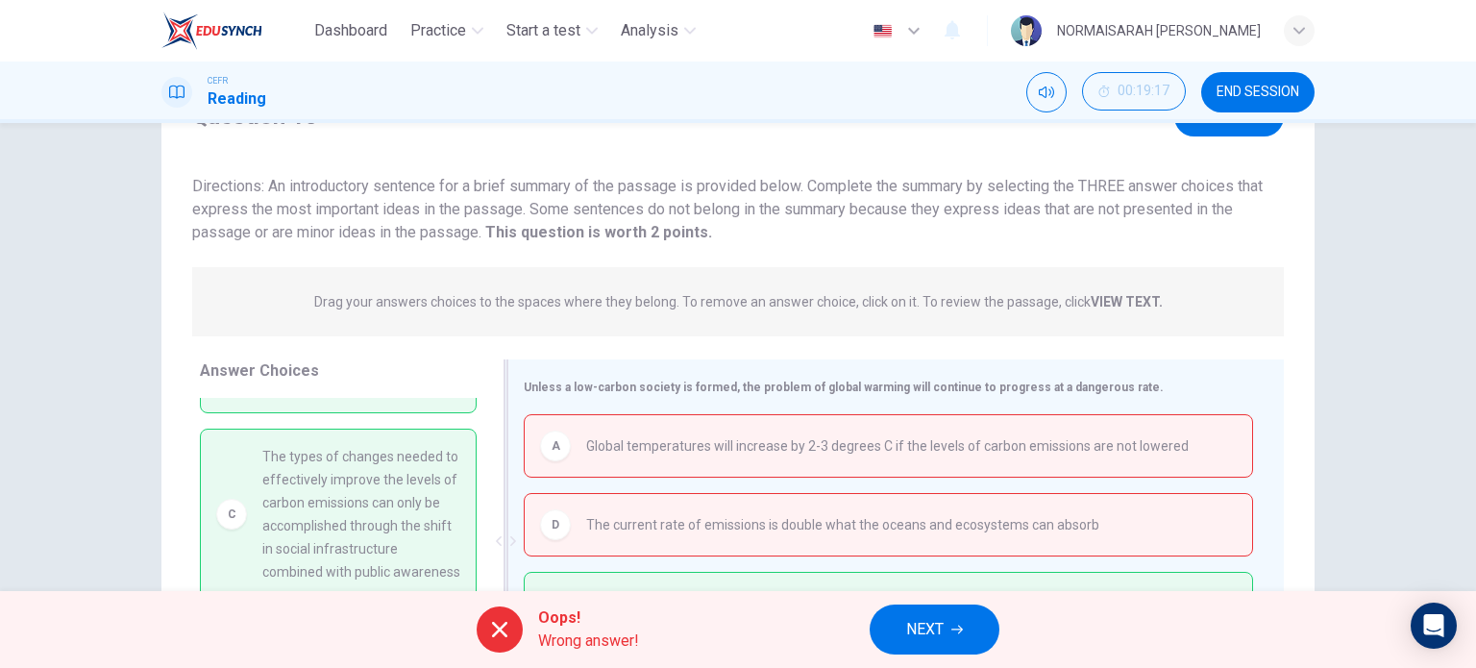
scroll to position [206, 0]
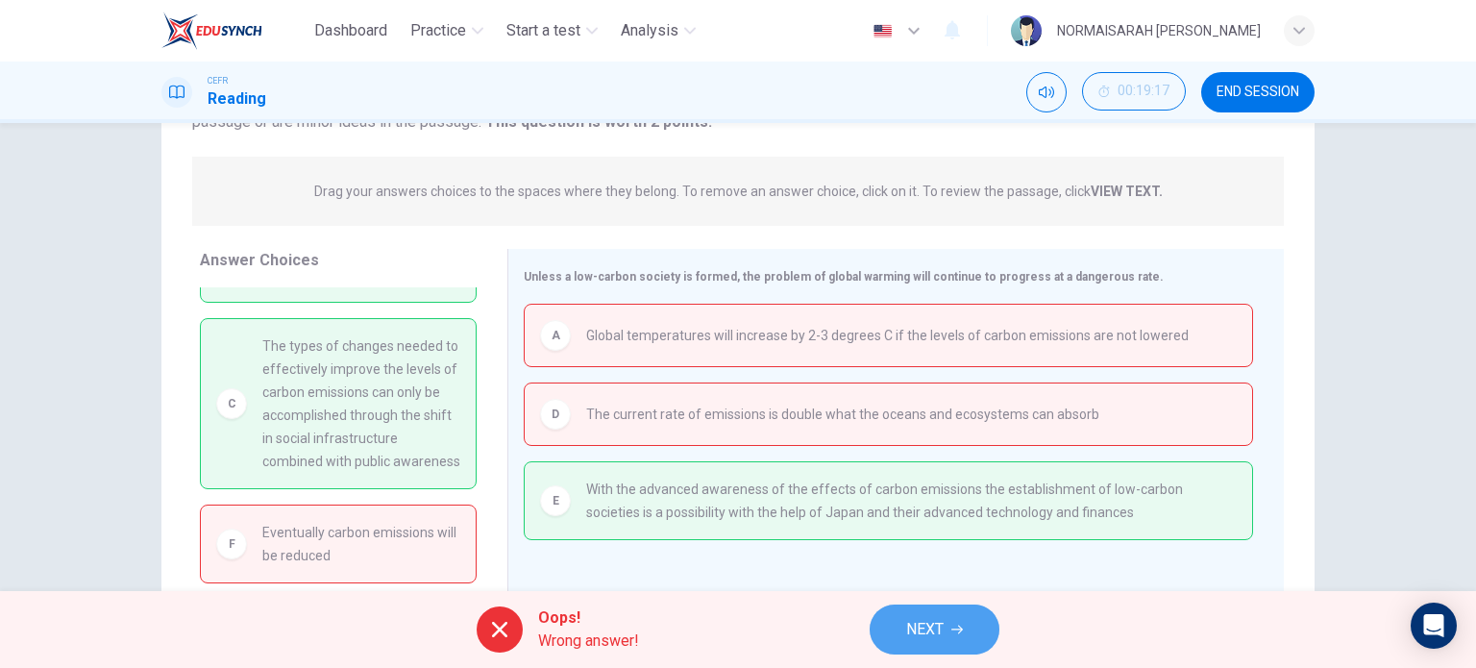
click at [934, 639] on span "NEXT" at bounding box center [924, 629] width 37 height 27
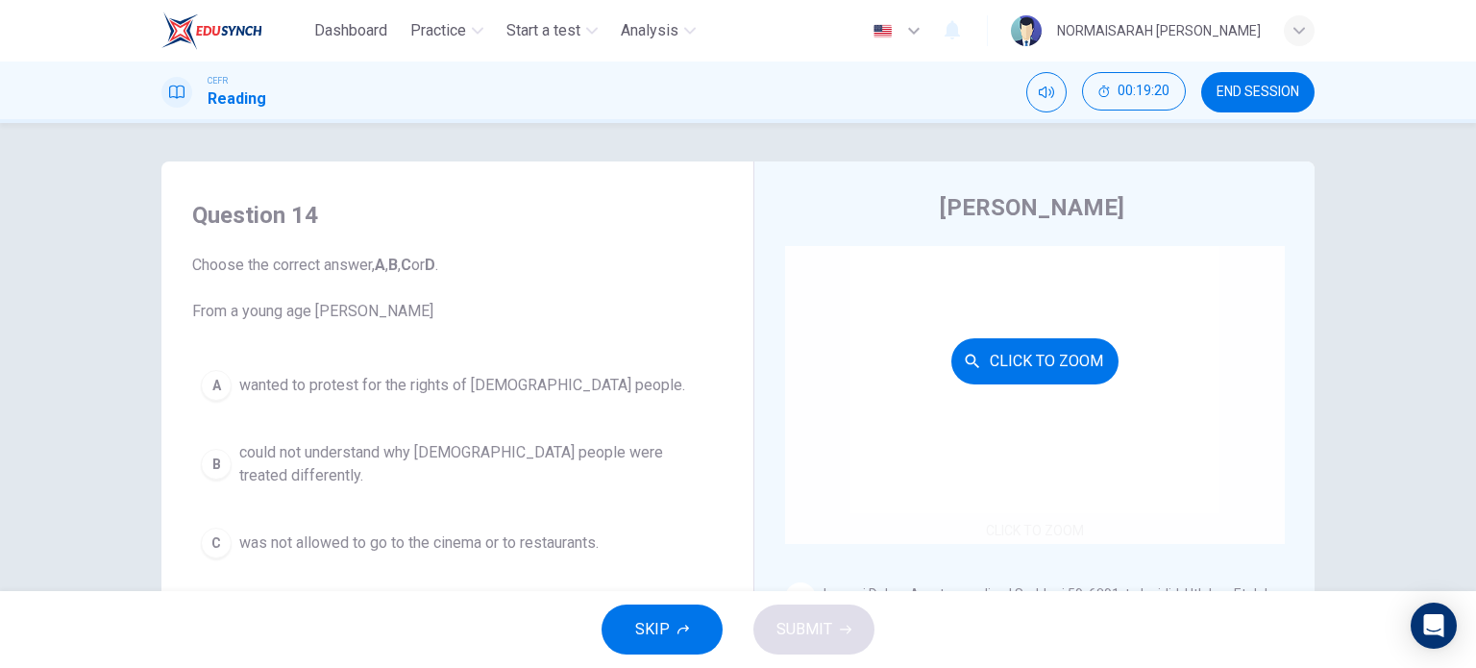
scroll to position [61, 0]
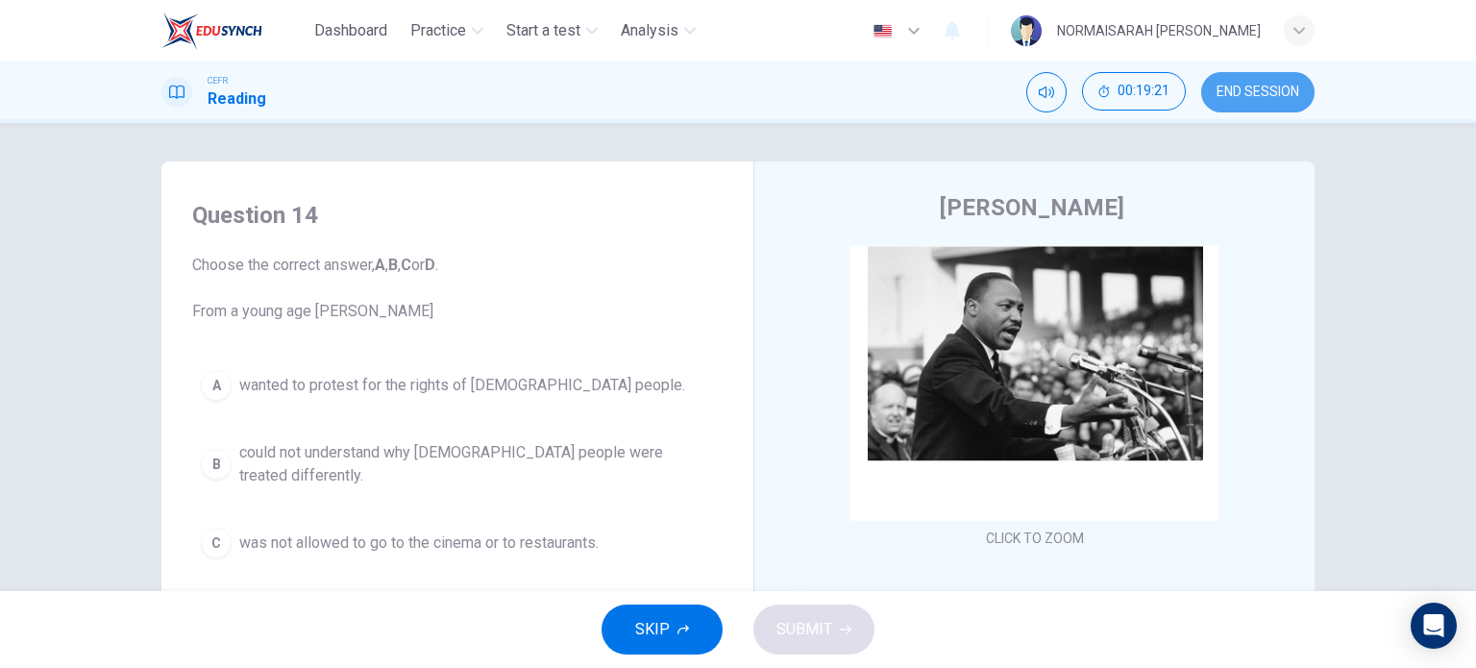
click at [1265, 72] on button "END SESSION" at bounding box center [1257, 92] width 113 height 40
